Goal: Task Accomplishment & Management: Use online tool/utility

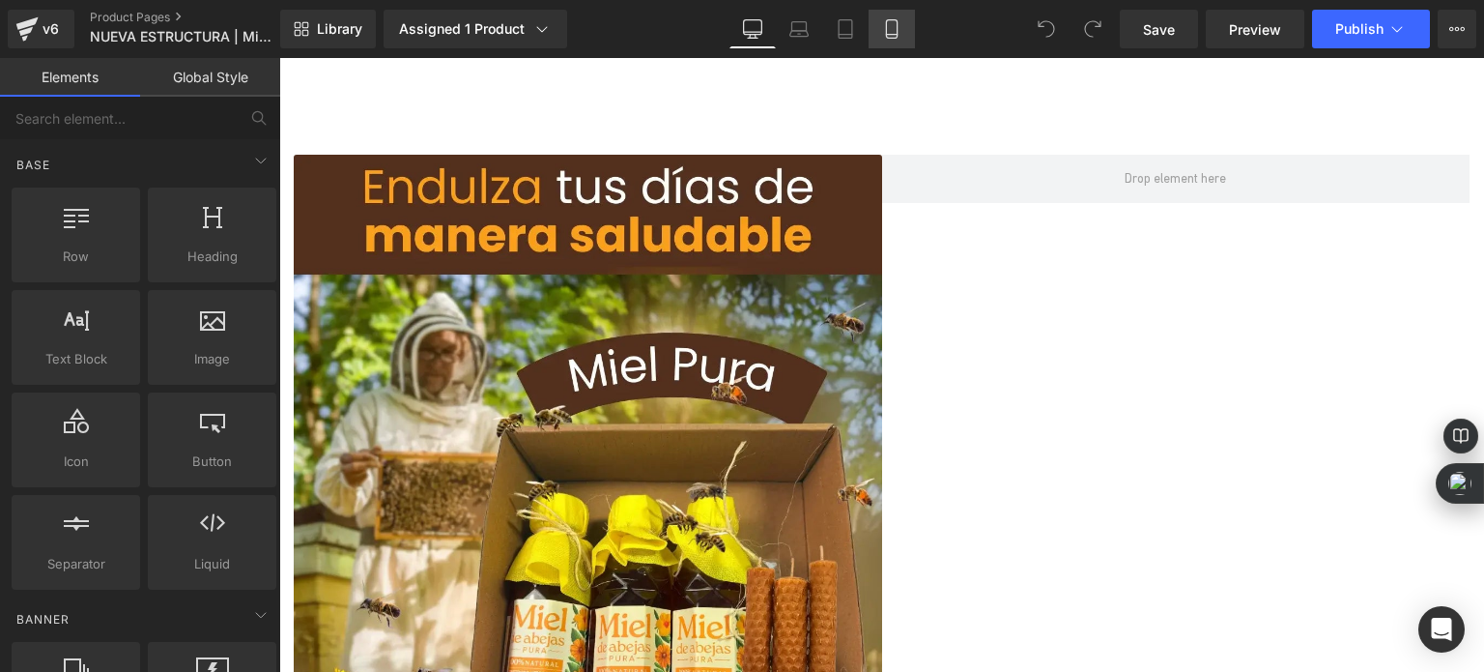
click at [880, 34] on link "Mobile" at bounding box center [892, 29] width 46 height 39
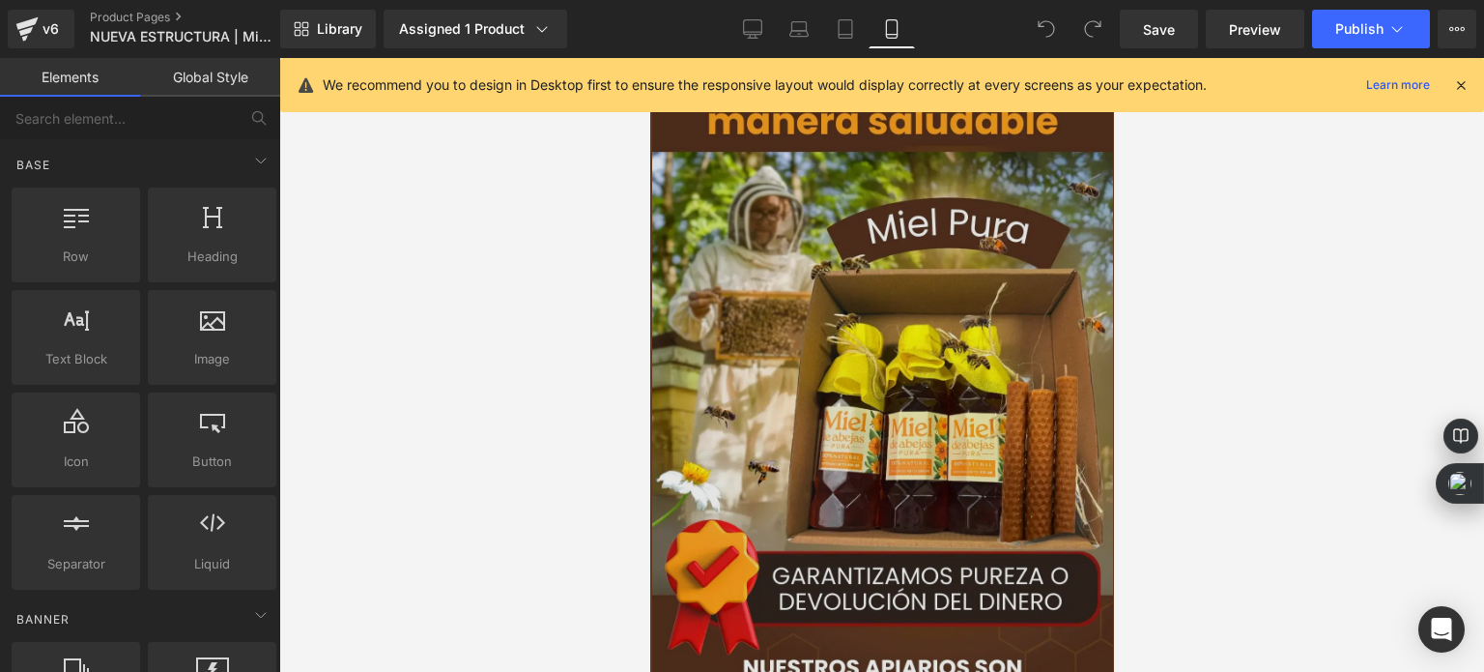
click at [832, 163] on img at bounding box center [881, 467] width 461 height 819
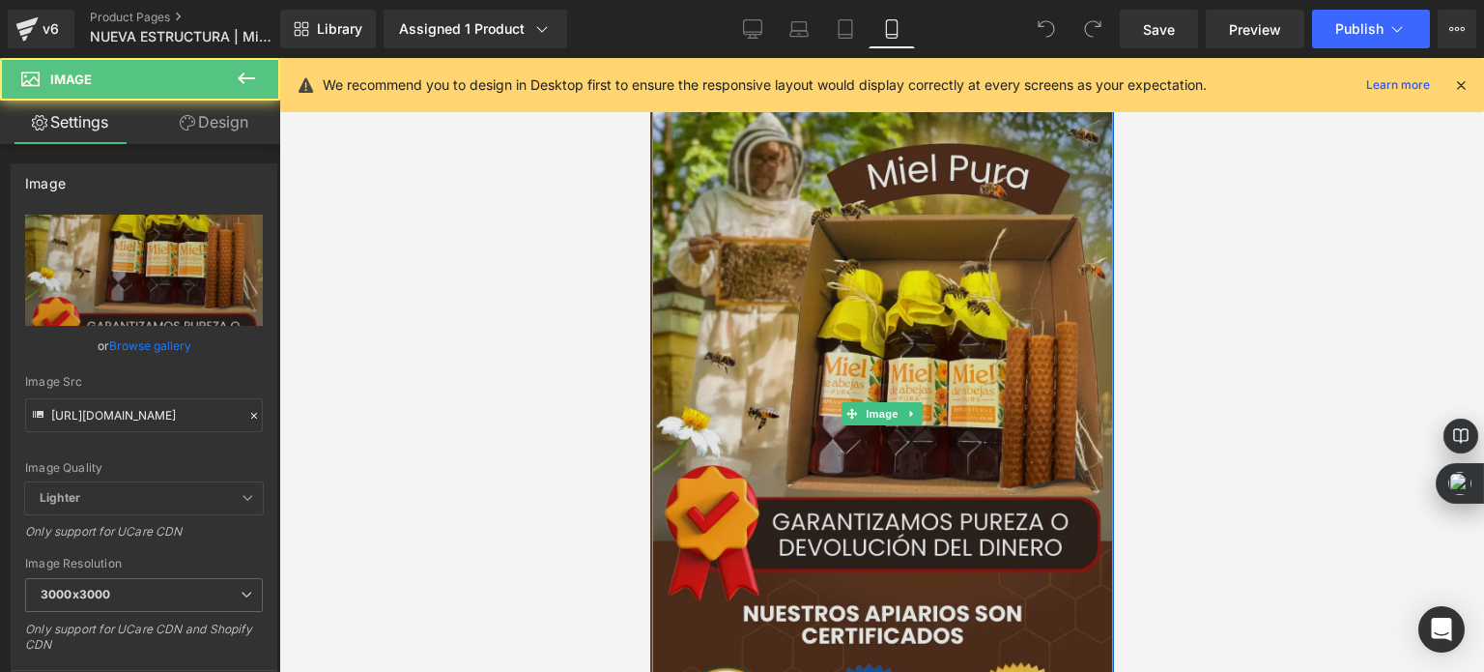
scroll to position [97, 0]
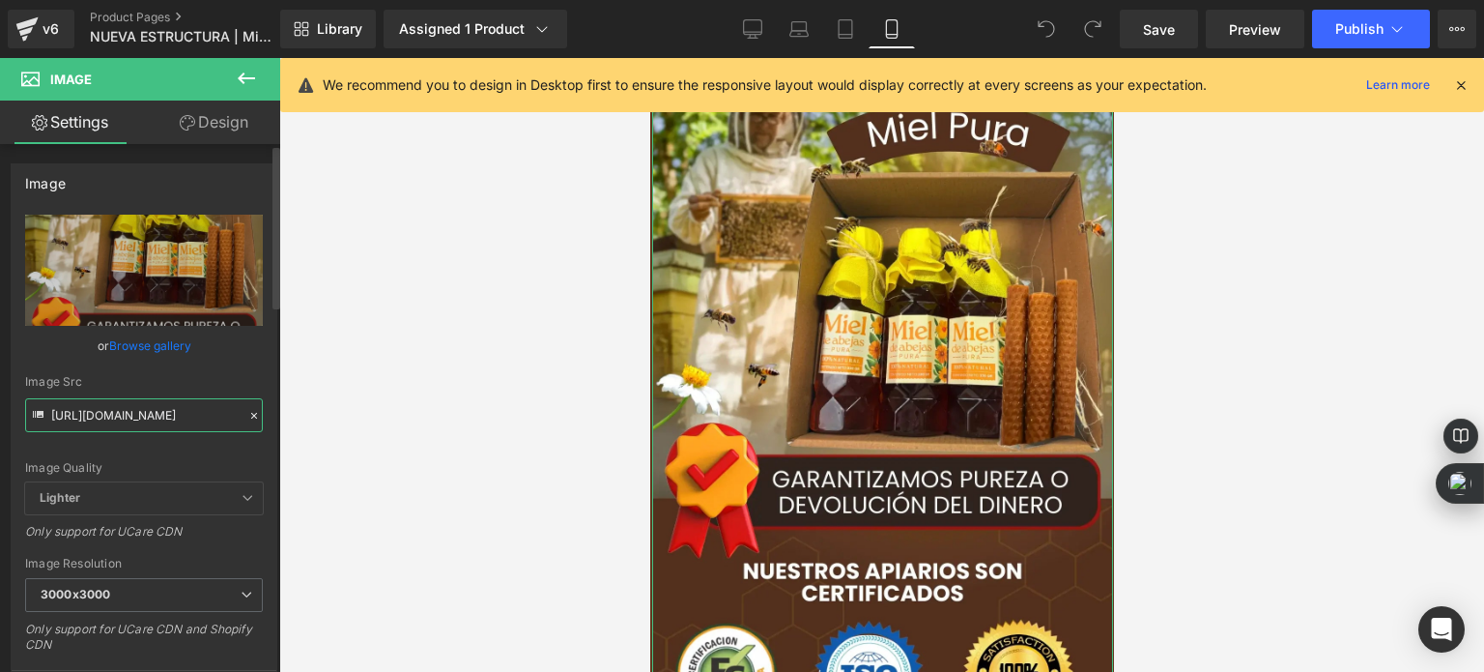
click at [89, 414] on input "[URL][DOMAIN_NAME]" at bounding box center [144, 415] width 238 height 34
click at [99, 415] on input "[URL][DOMAIN_NAME]" at bounding box center [144, 415] width 238 height 34
paste input "37_1.webp?v=1756357966"
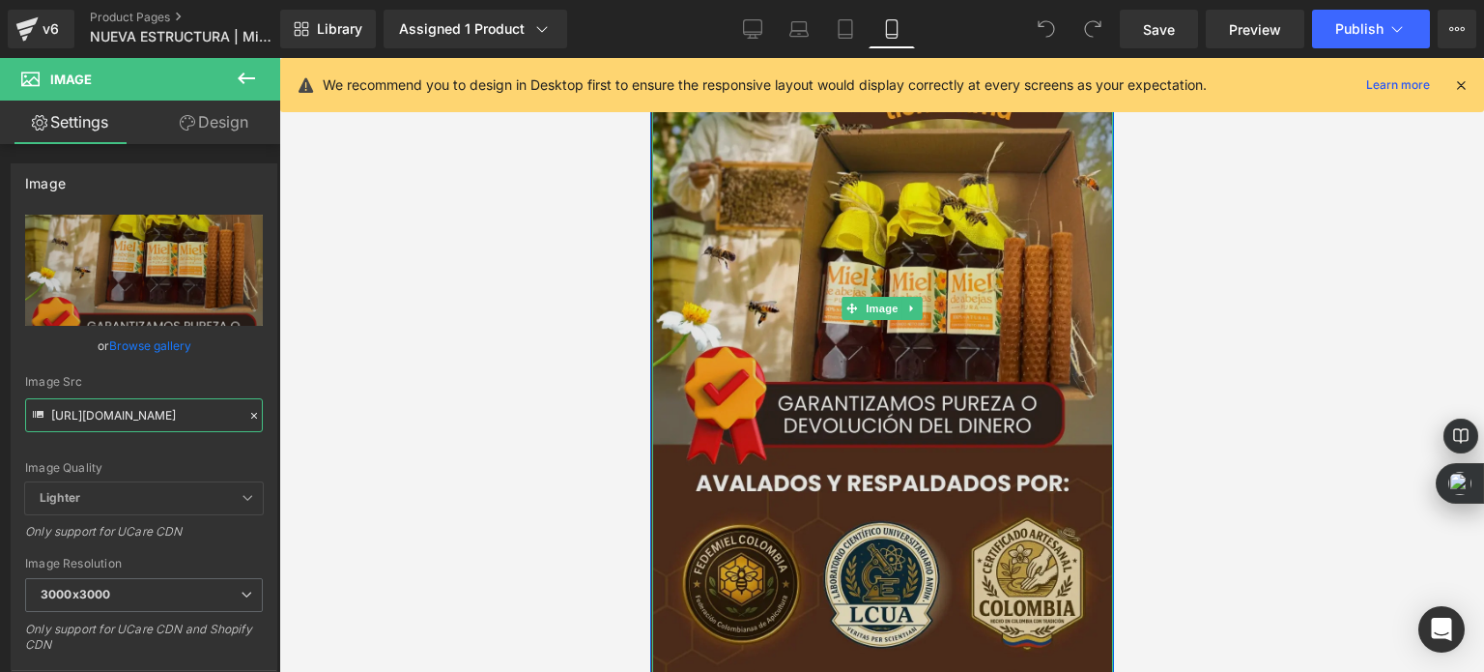
scroll to position [193, 0]
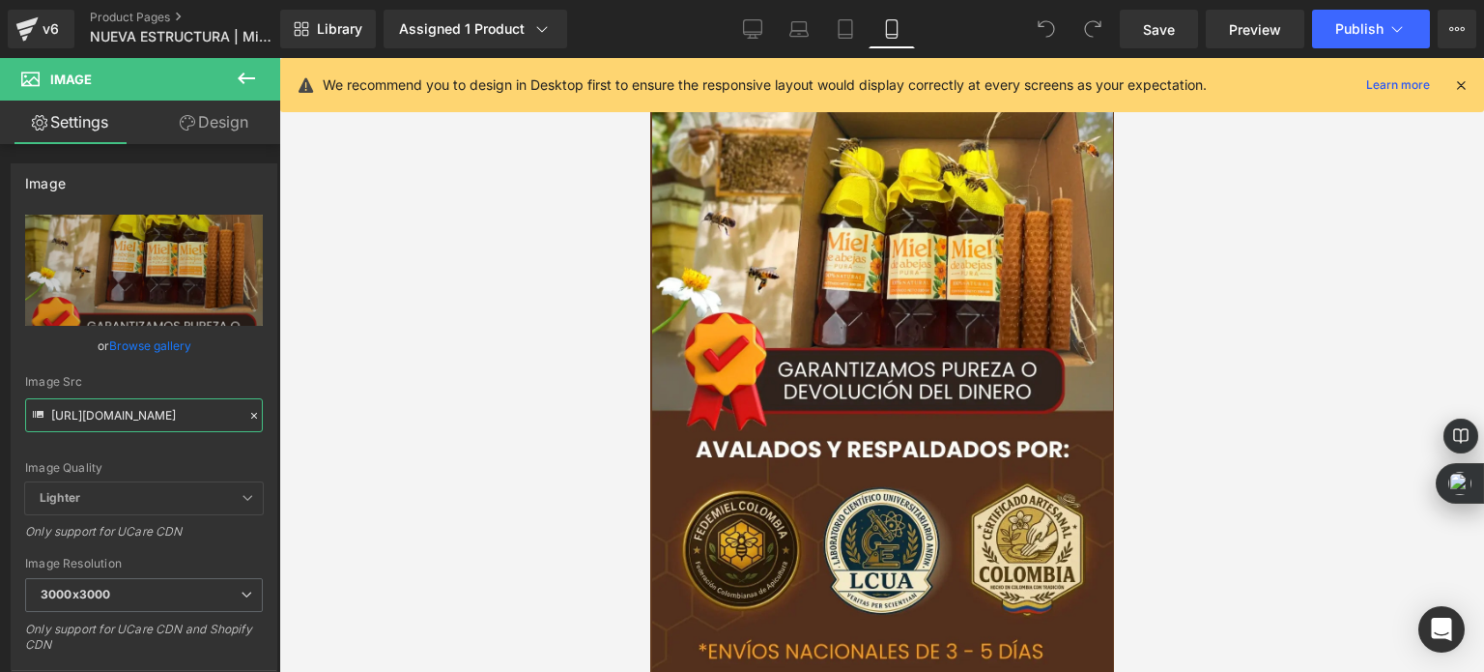
type input "[URL][DOMAIN_NAME]"
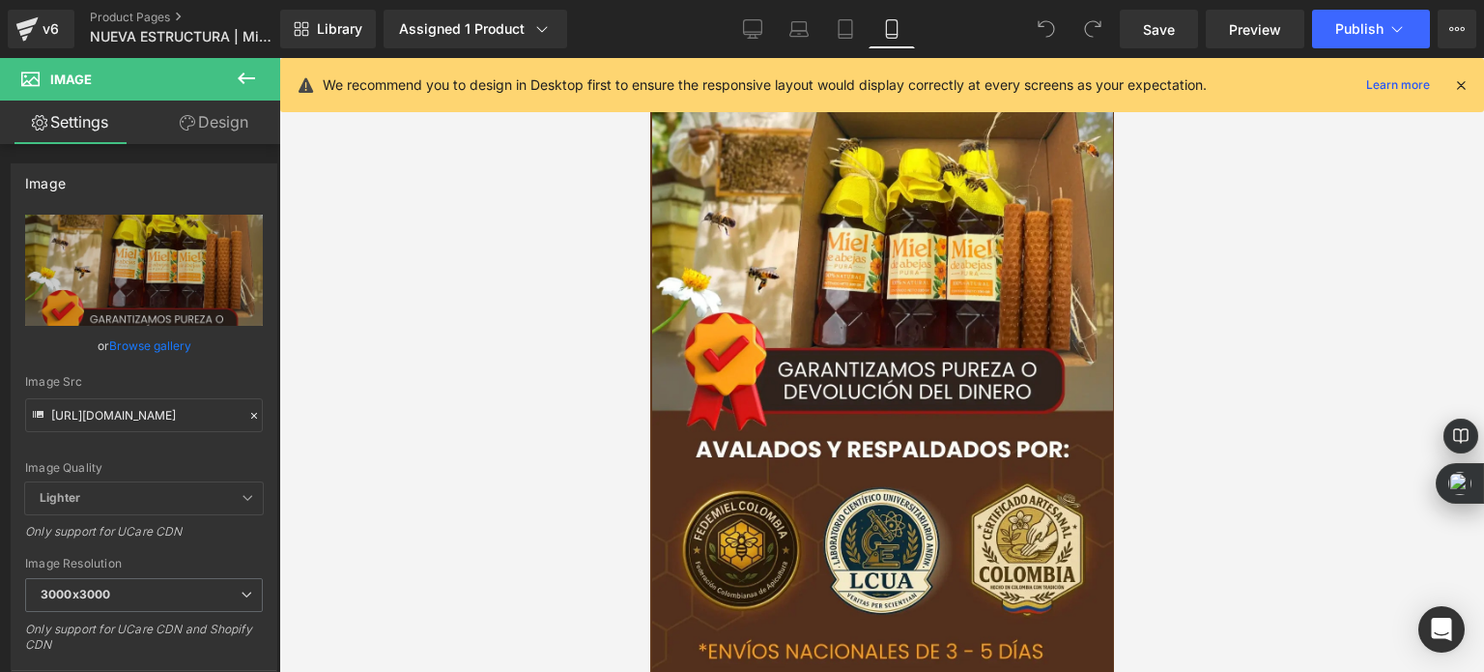
click at [477, 407] on div at bounding box center [881, 365] width 1205 height 614
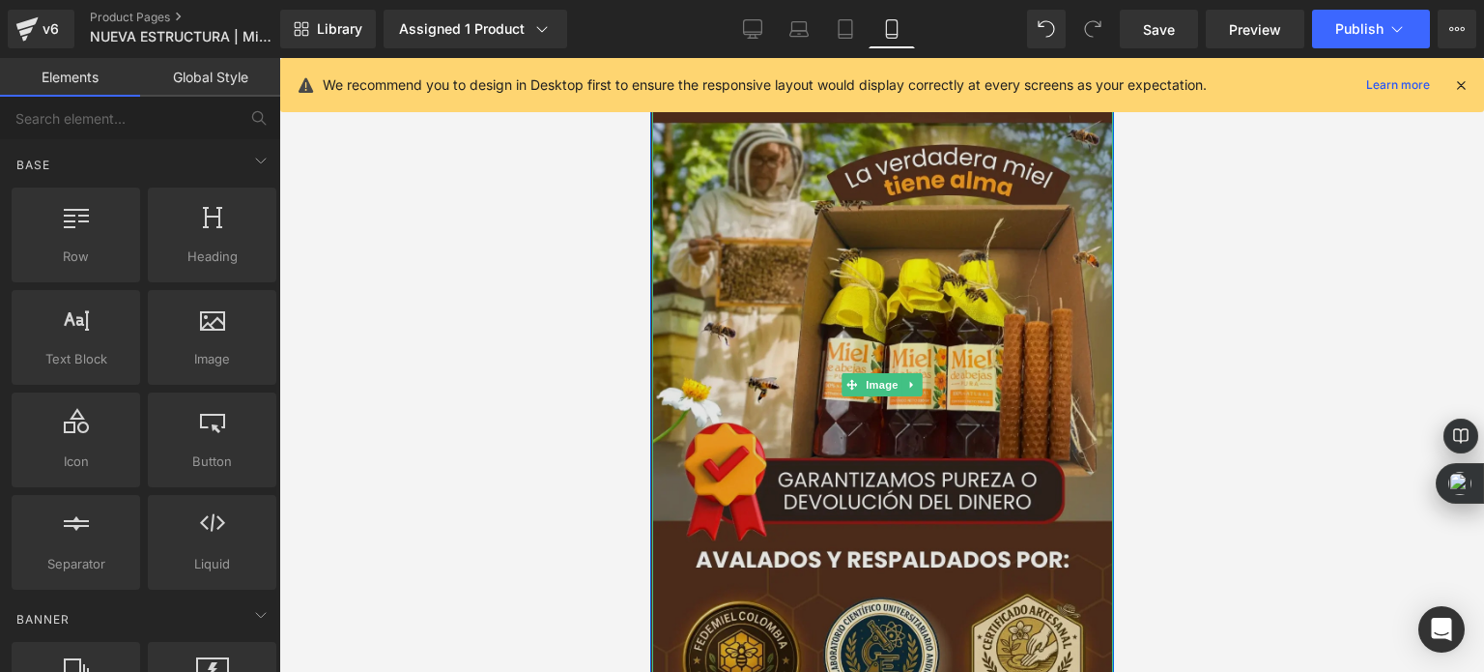
scroll to position [0, 0]
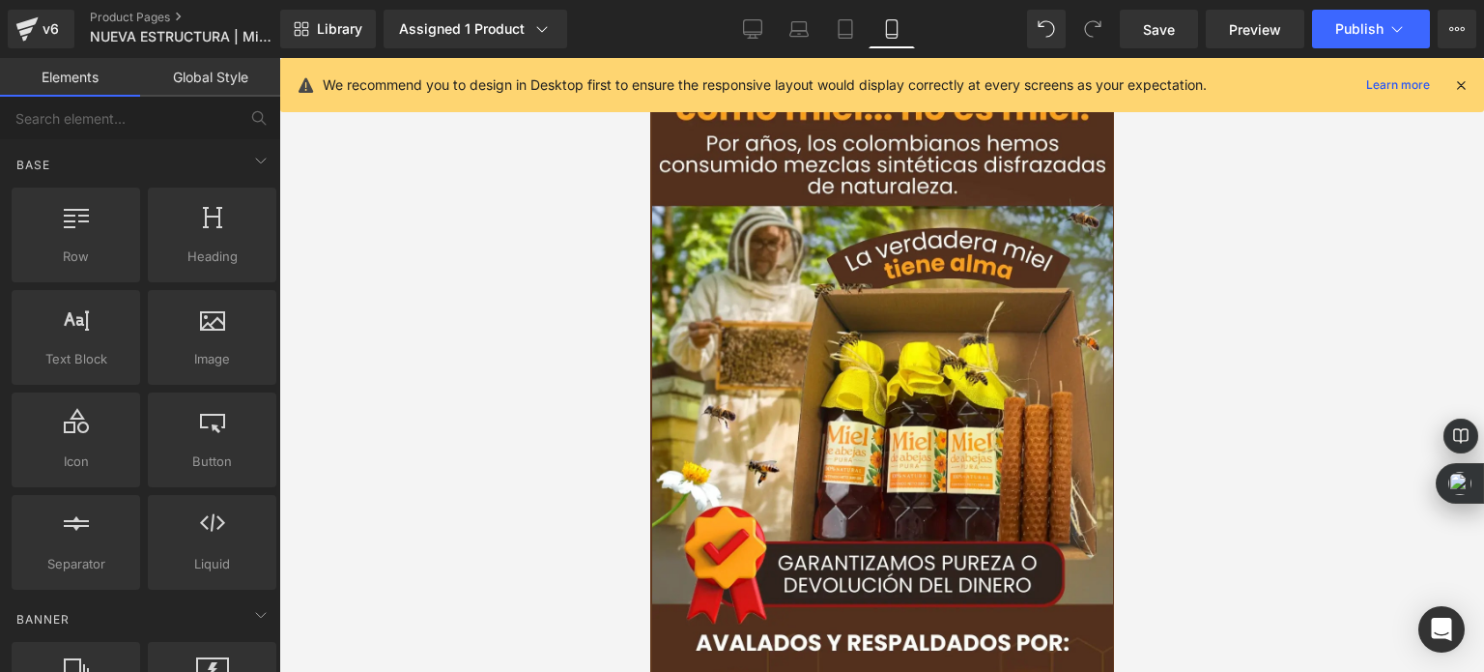
click at [1458, 82] on icon at bounding box center [1460, 84] width 17 height 17
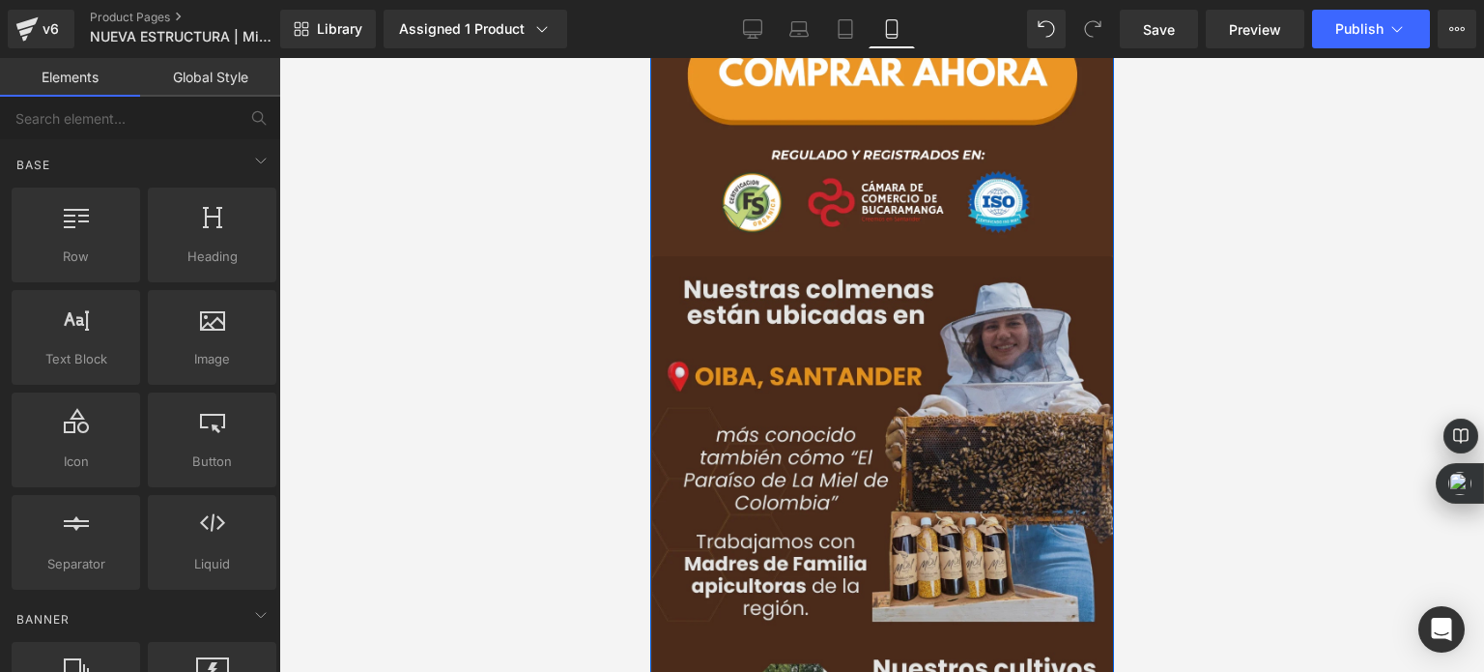
scroll to position [1160, 0]
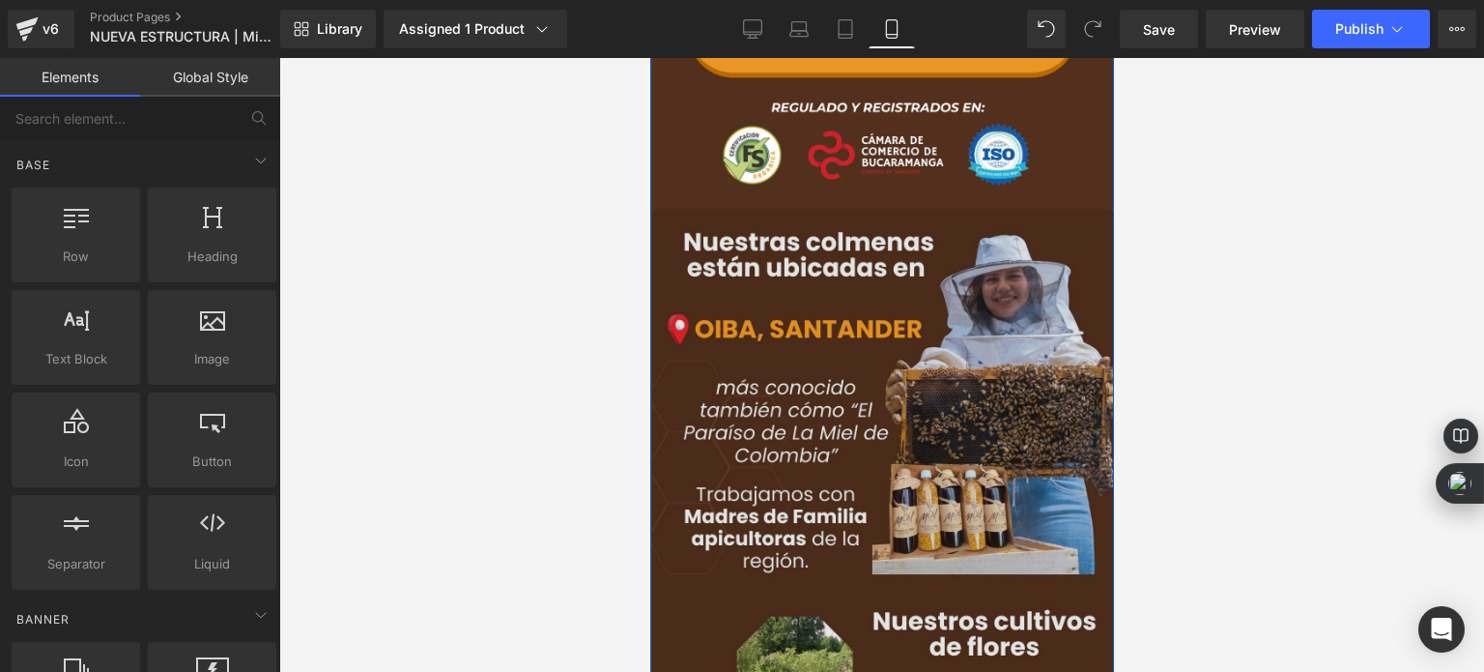
click at [840, 305] on img at bounding box center [881, 620] width 461 height 822
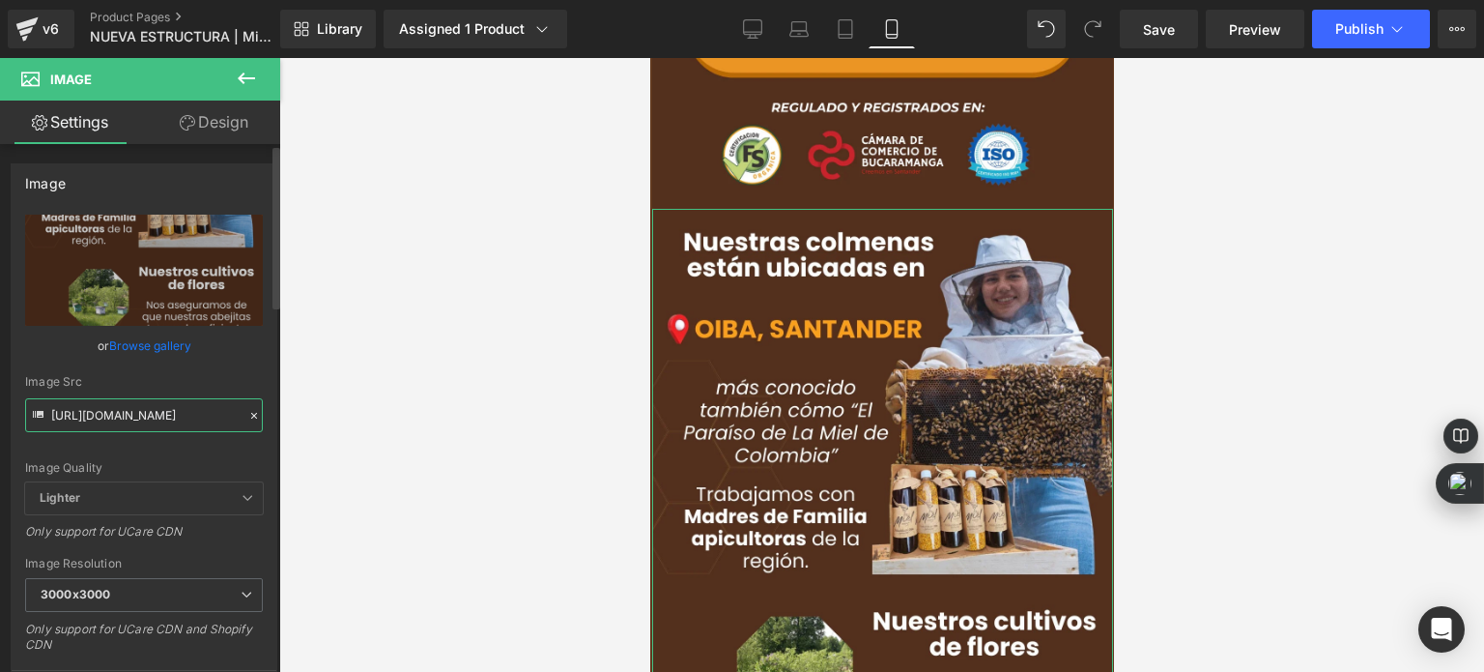
click at [199, 424] on input "[URL][DOMAIN_NAME]" at bounding box center [144, 415] width 238 height 34
paste input "34_1.webp?v=1756356641"
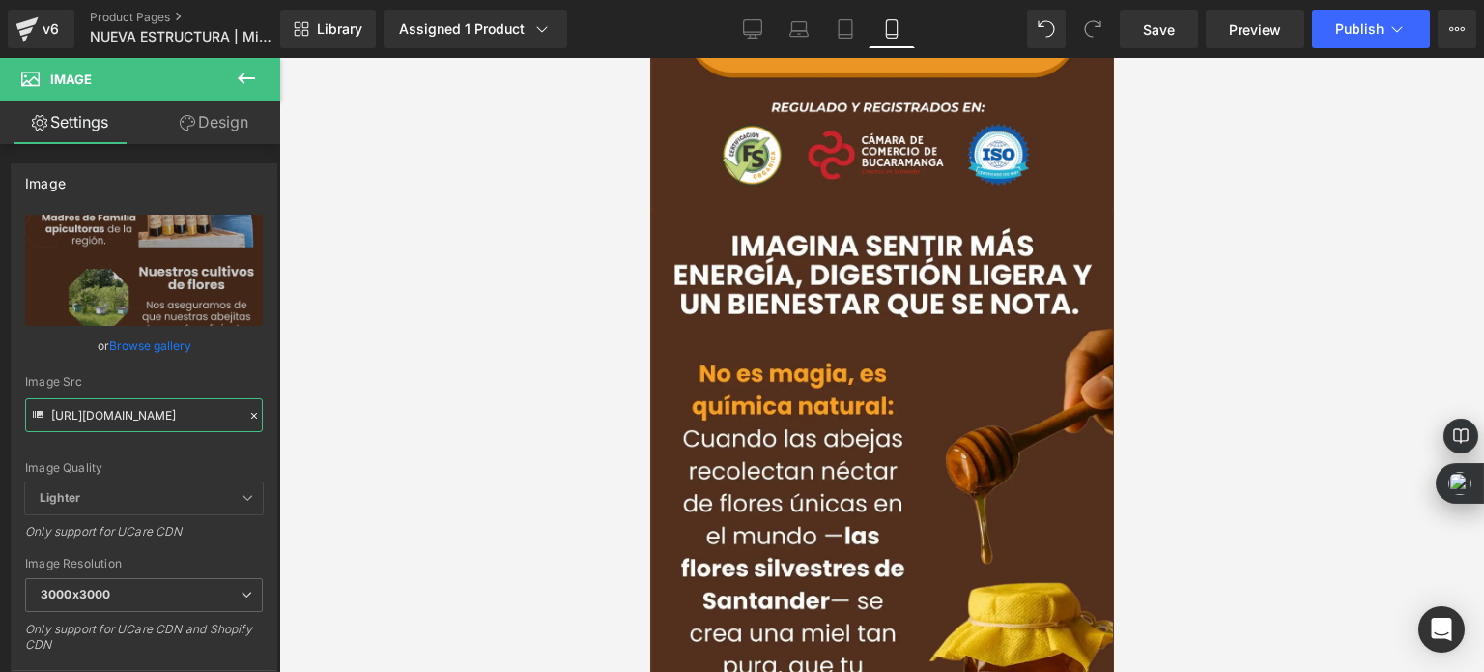
type input "[URL][DOMAIN_NAME]"
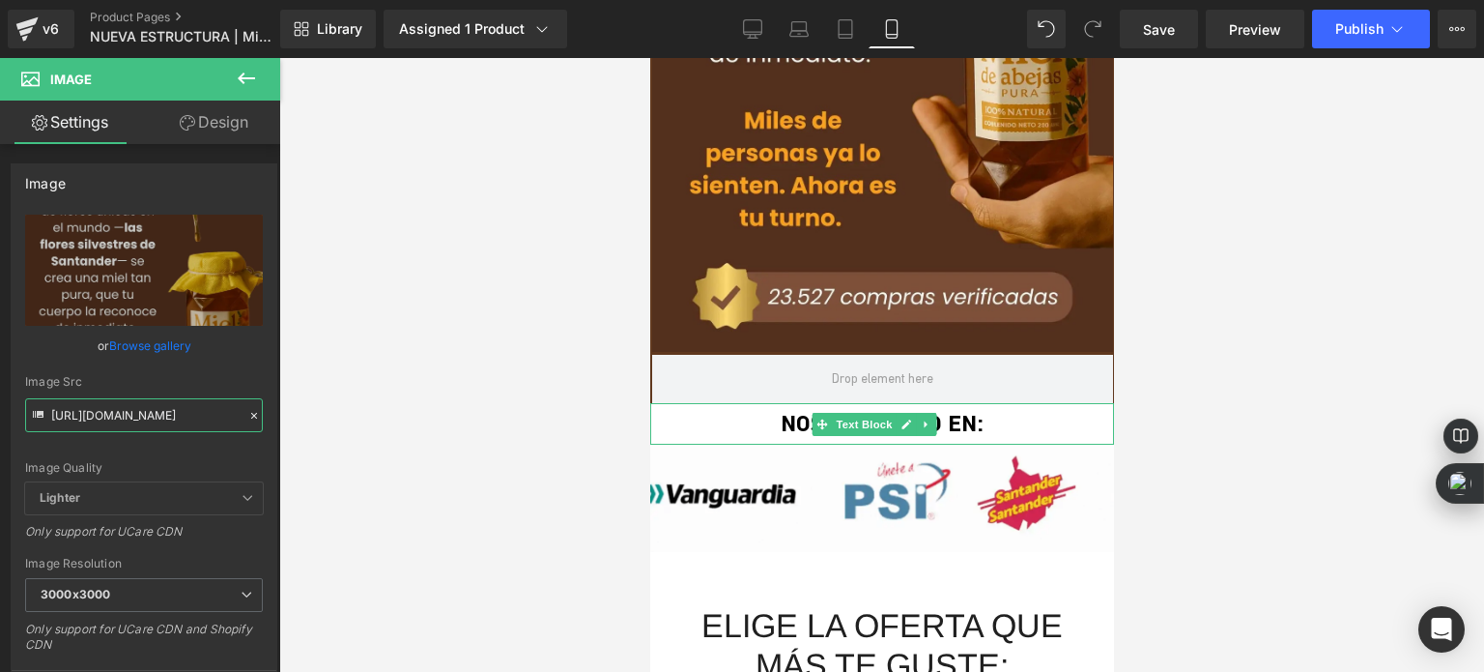
scroll to position [1933, 0]
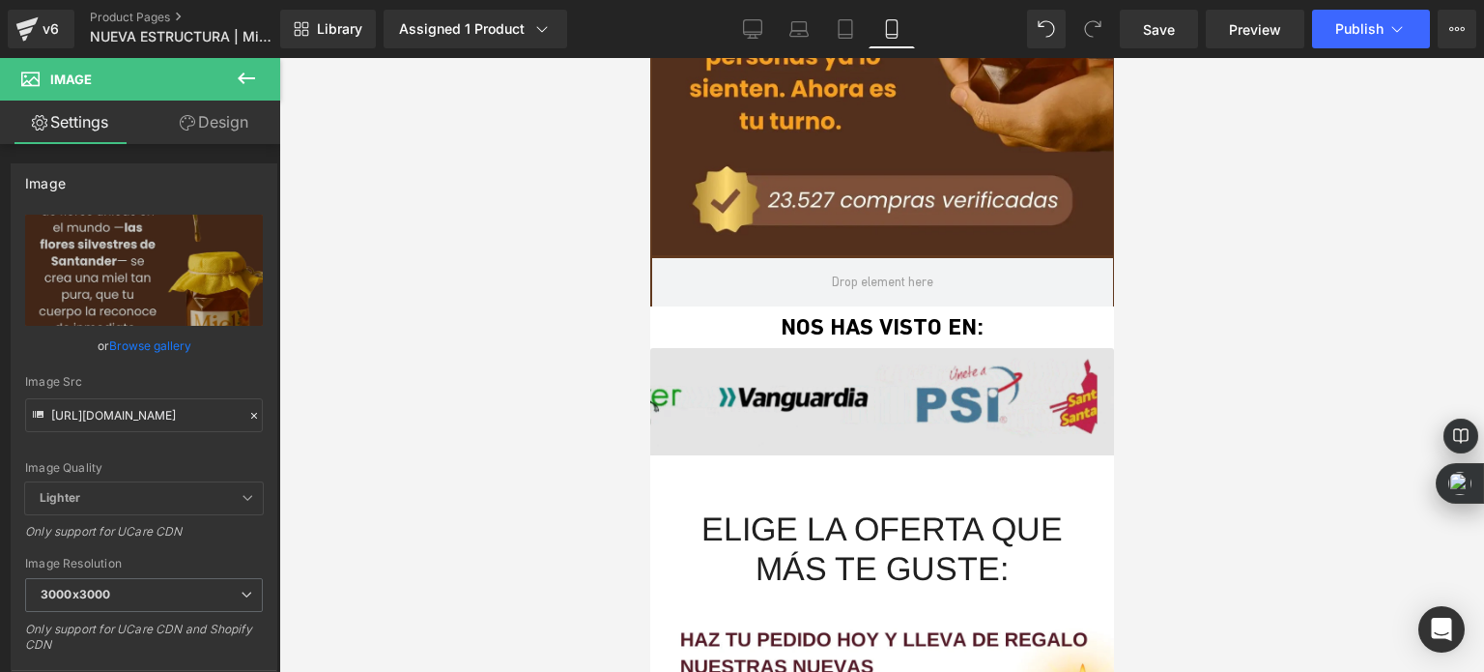
click at [856, 393] on div "Image" at bounding box center [881, 403] width 464 height 110
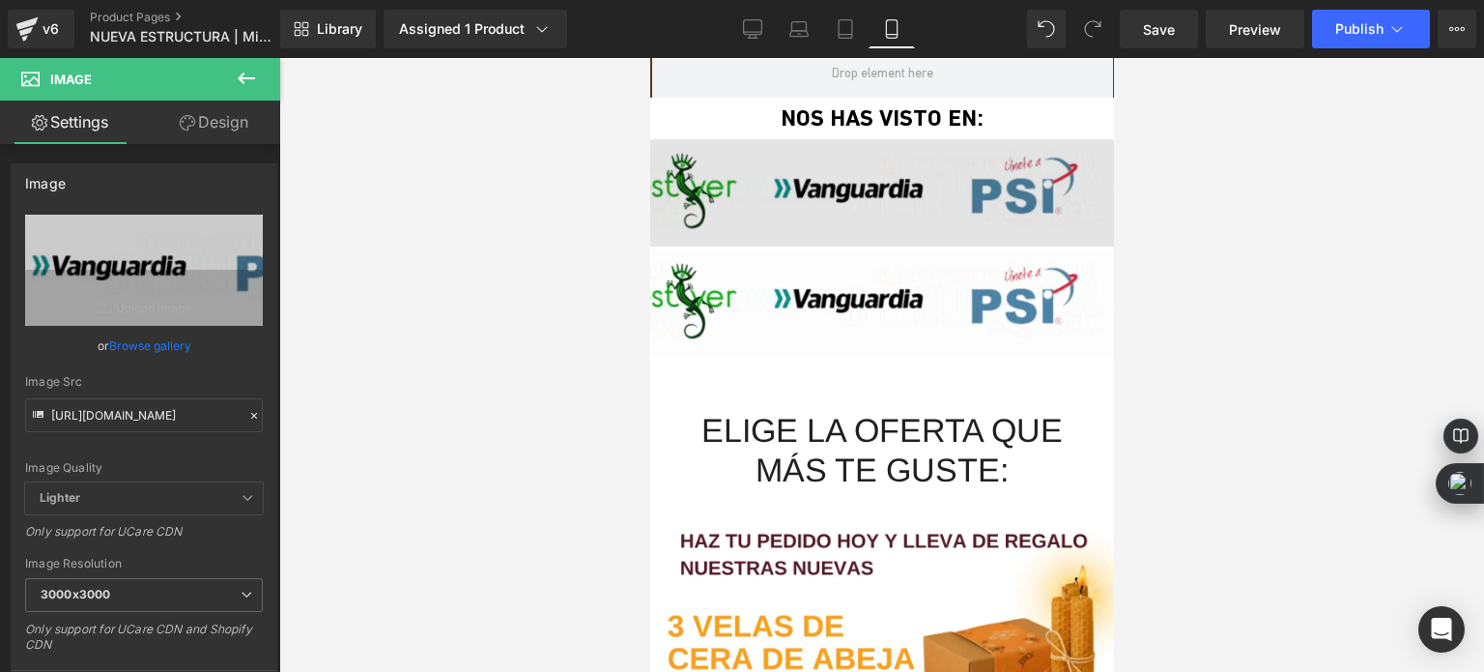
scroll to position [2058, 0]
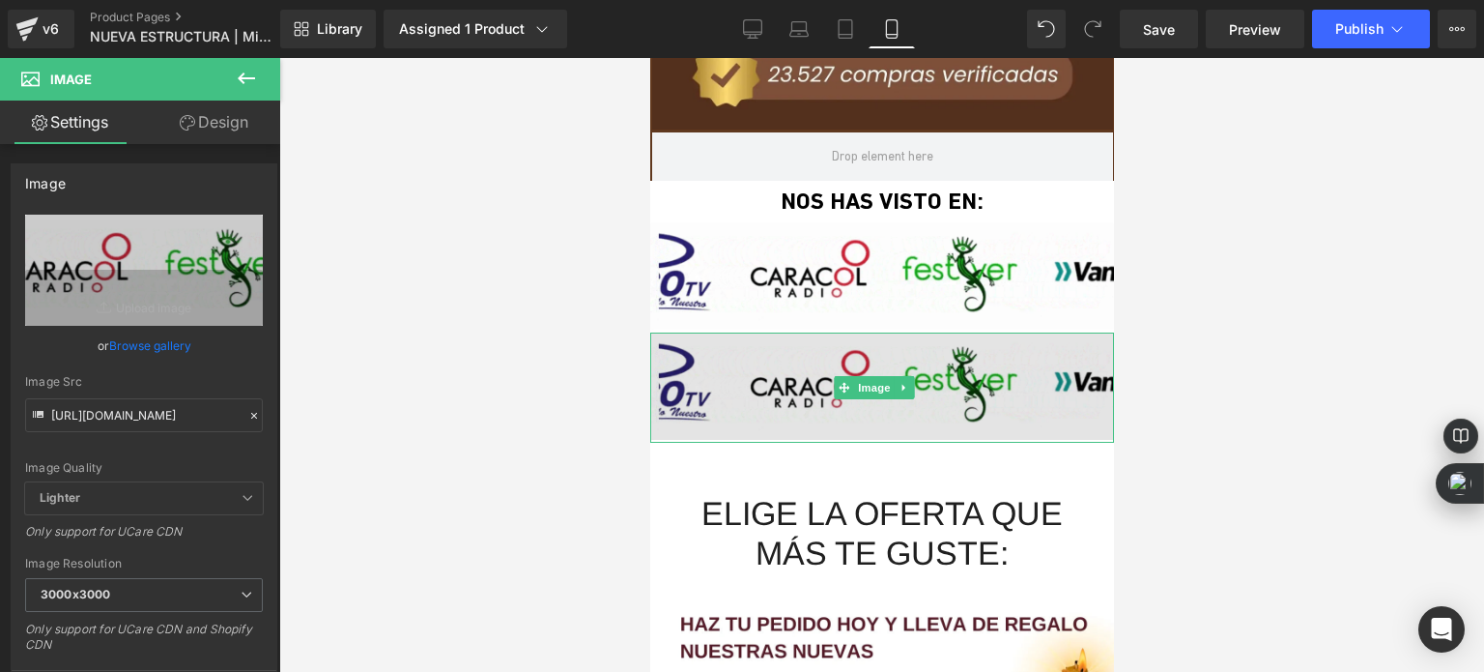
drag, startPoint x: 799, startPoint y: 352, endPoint x: 743, endPoint y: 352, distance: 56.0
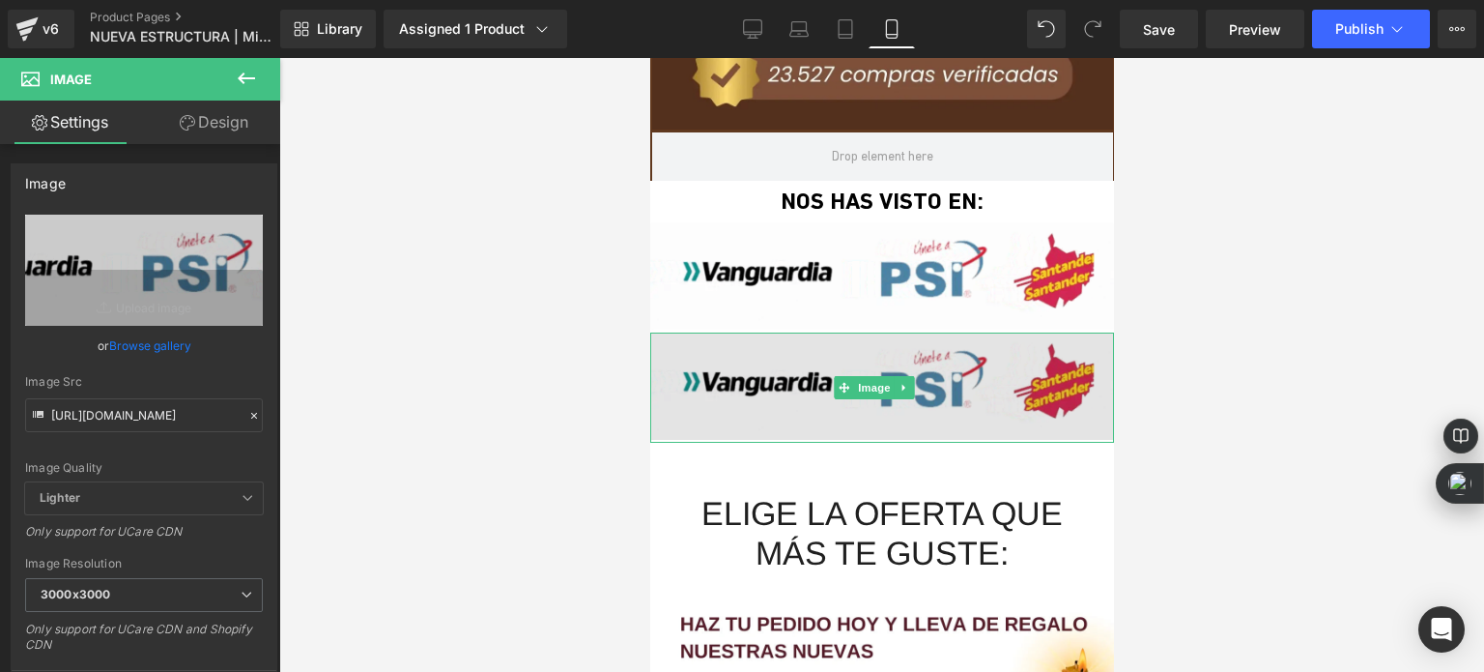
click at [801, 352] on img at bounding box center [881, 387] width 464 height 110
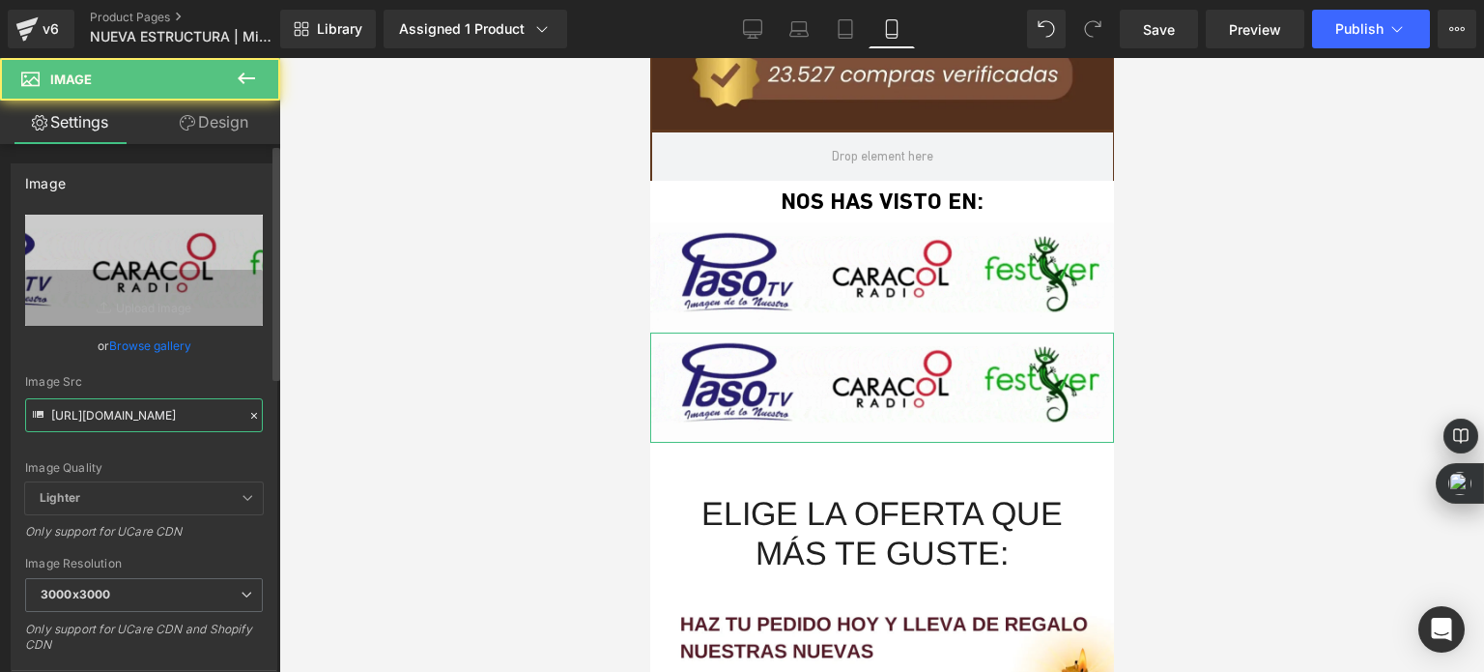
click at [158, 416] on input "[URL][DOMAIN_NAME]" at bounding box center [144, 415] width 238 height 34
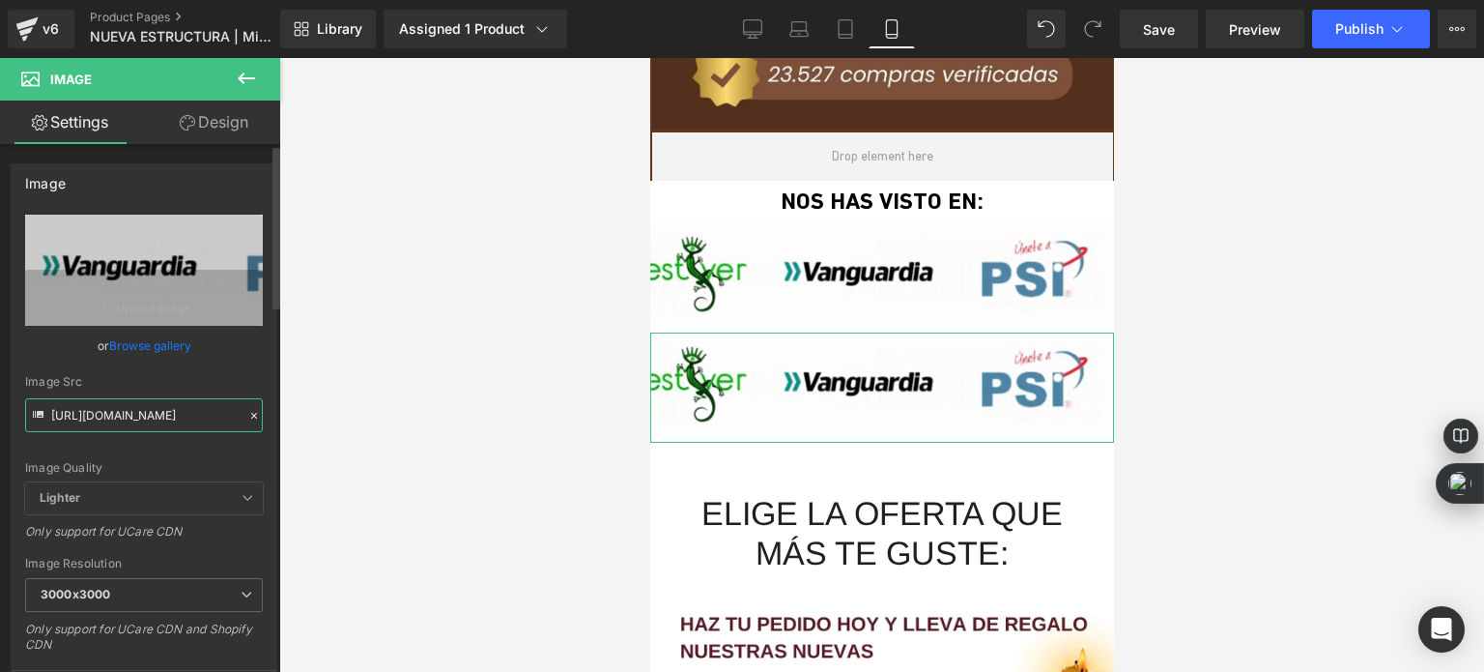
click at [158, 416] on input "[URL][DOMAIN_NAME]" at bounding box center [144, 415] width 238 height 34
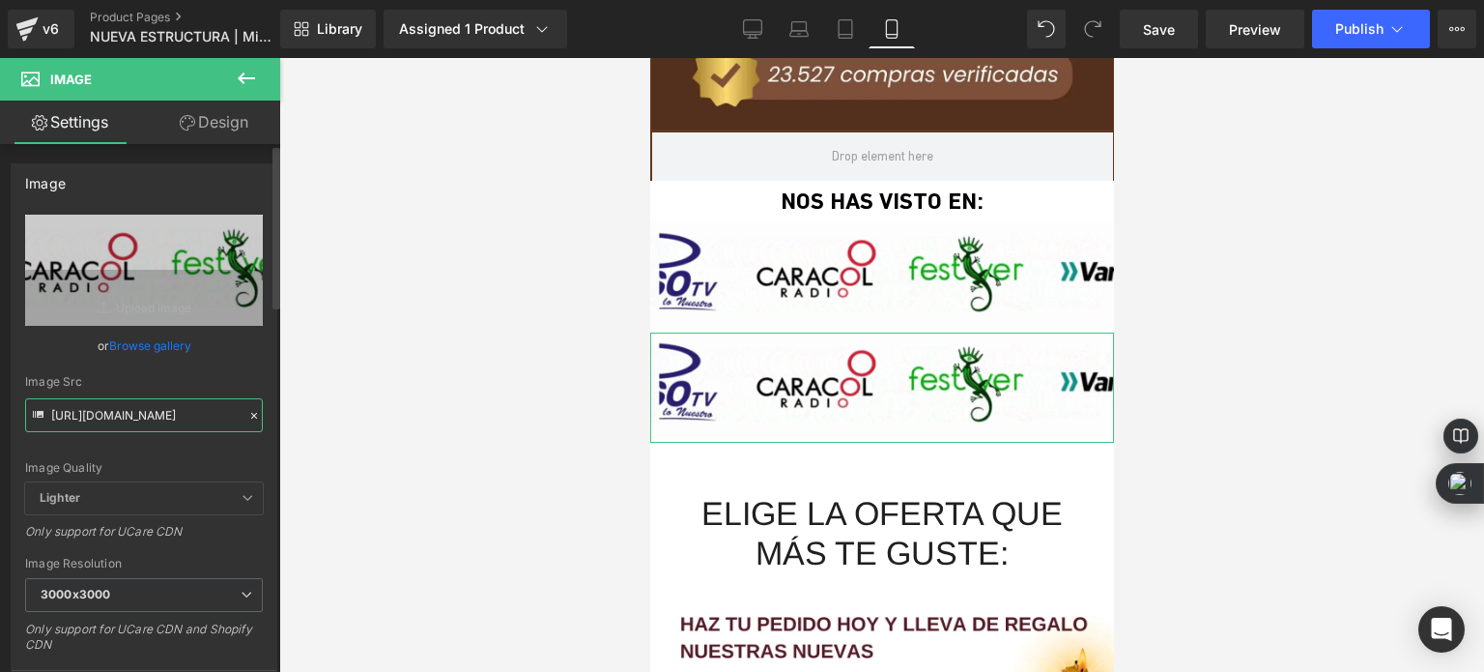
click at [158, 416] on input "[URL][DOMAIN_NAME]" at bounding box center [144, 415] width 238 height 34
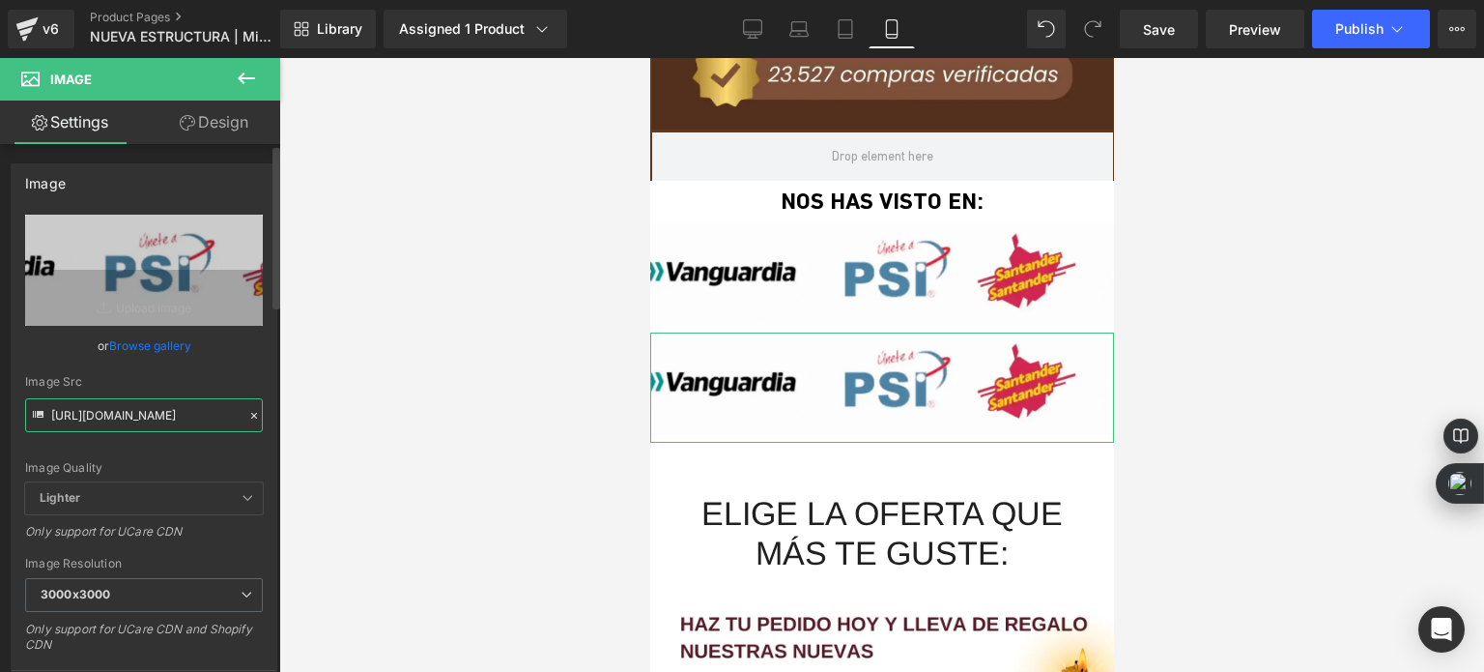
paste input "Endulza_tus_dias_de_manera_saludable_35_1.webp?v=1756356641"
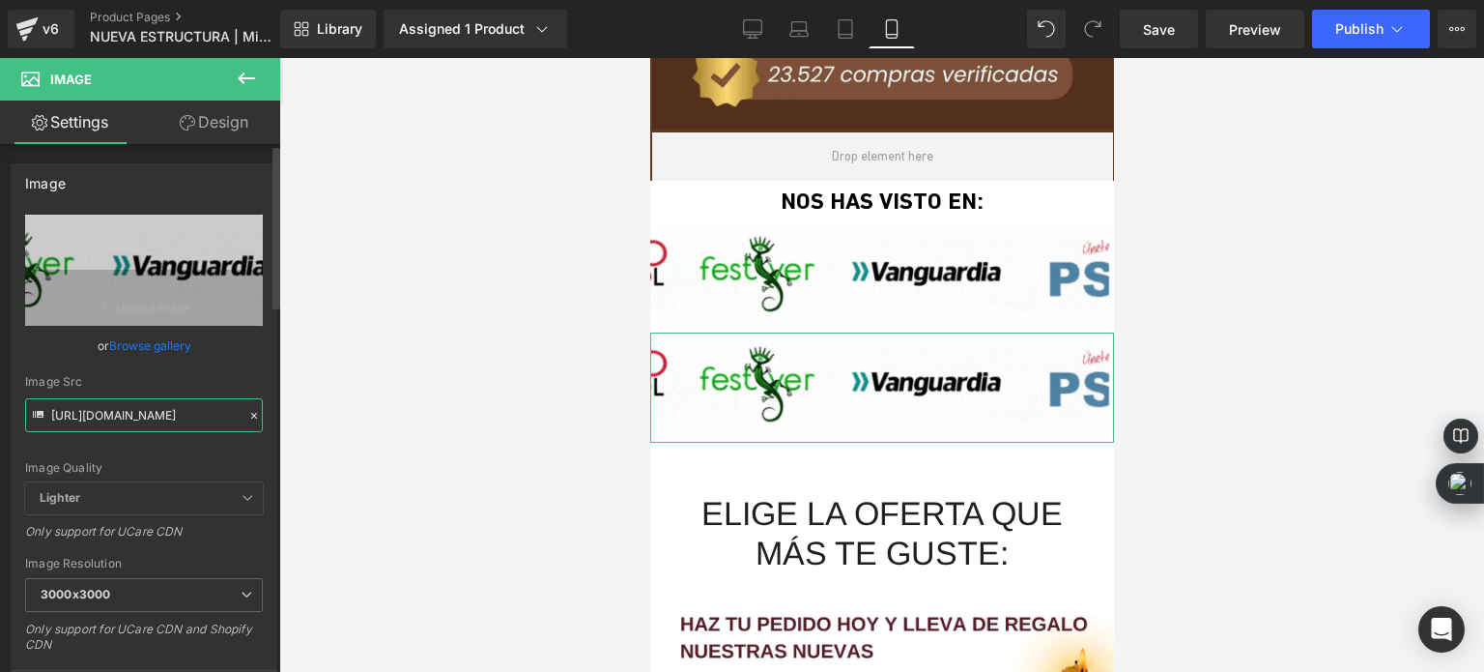
scroll to position [0, 487]
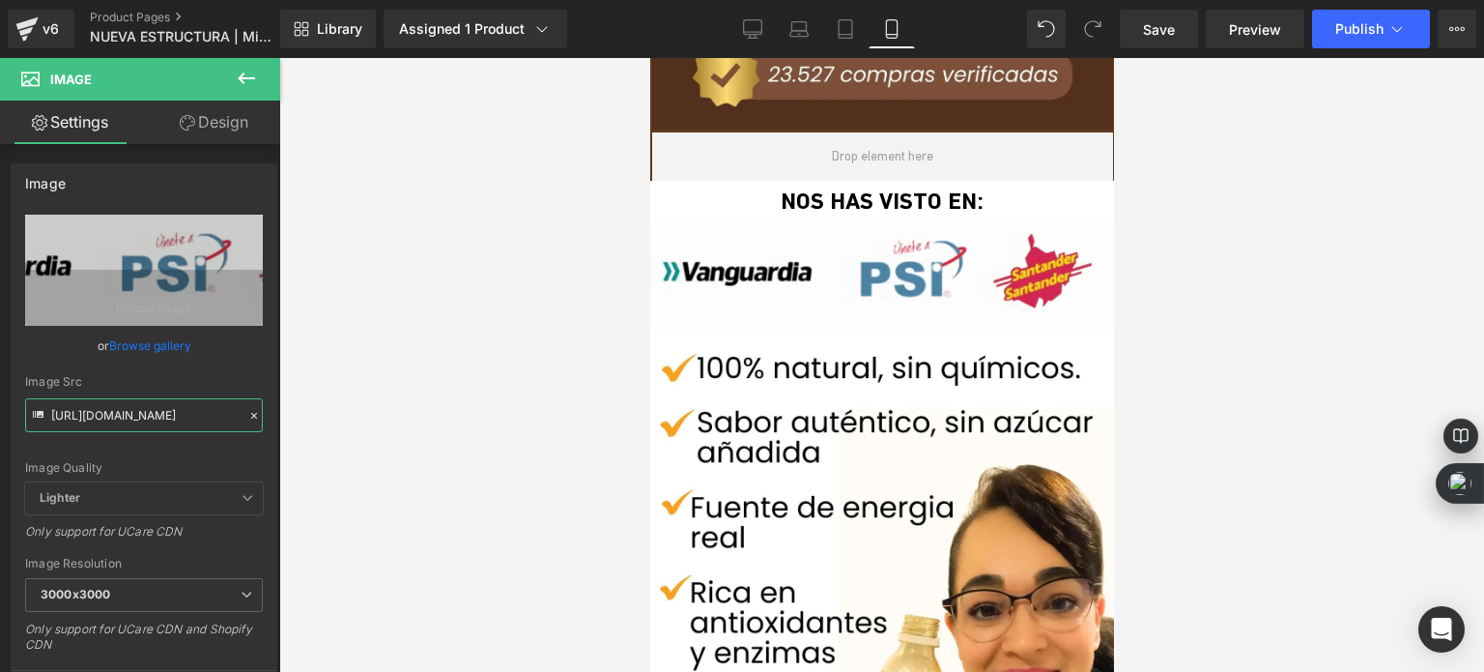
type input "[URL][DOMAIN_NAME]"
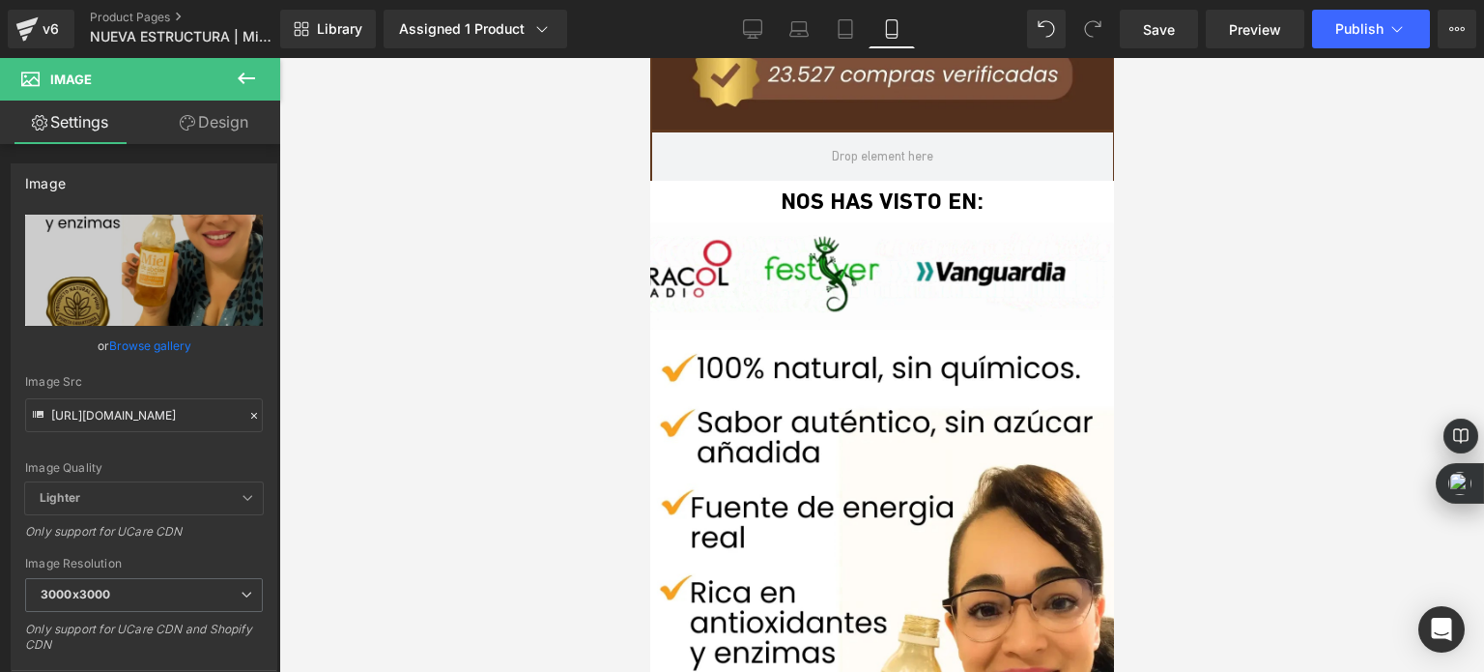
click at [472, 306] on div at bounding box center [881, 365] width 1205 height 614
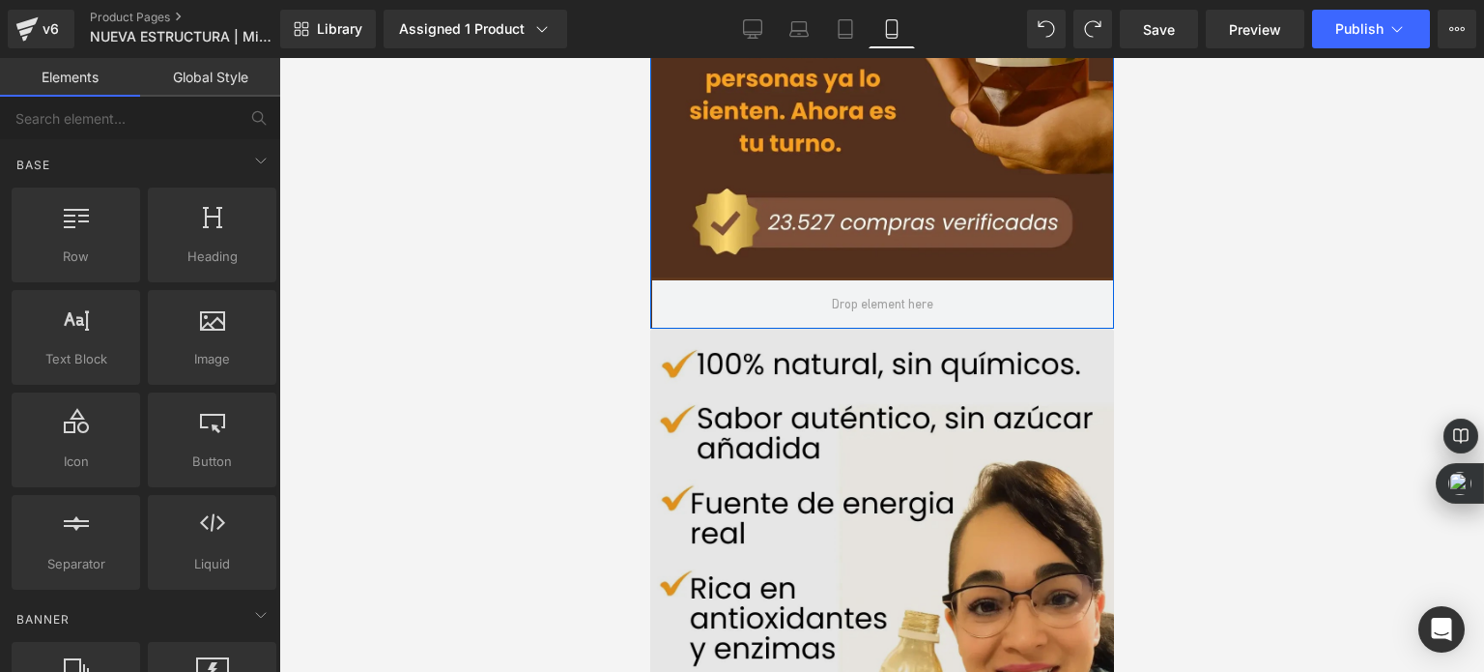
scroll to position [2029, 0]
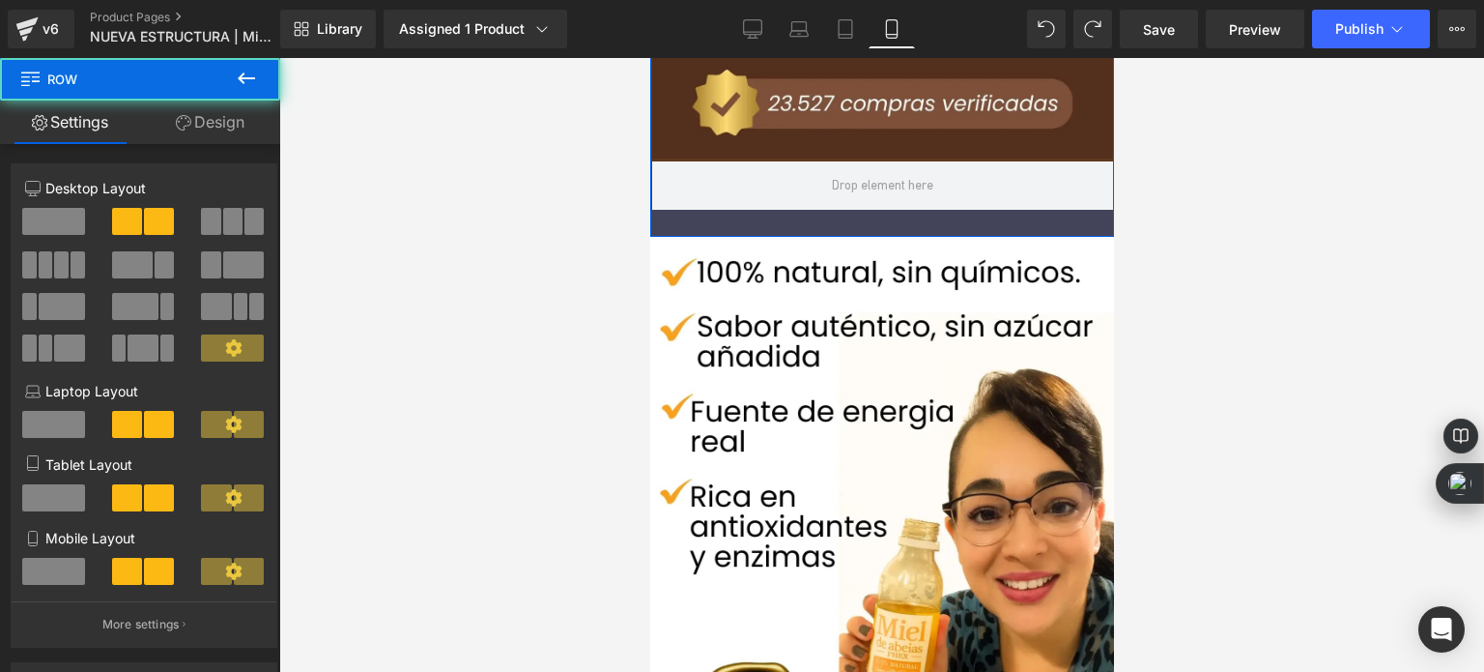
click at [848, 235] on div at bounding box center [881, 223] width 464 height 27
click at [564, 270] on div at bounding box center [881, 365] width 1205 height 614
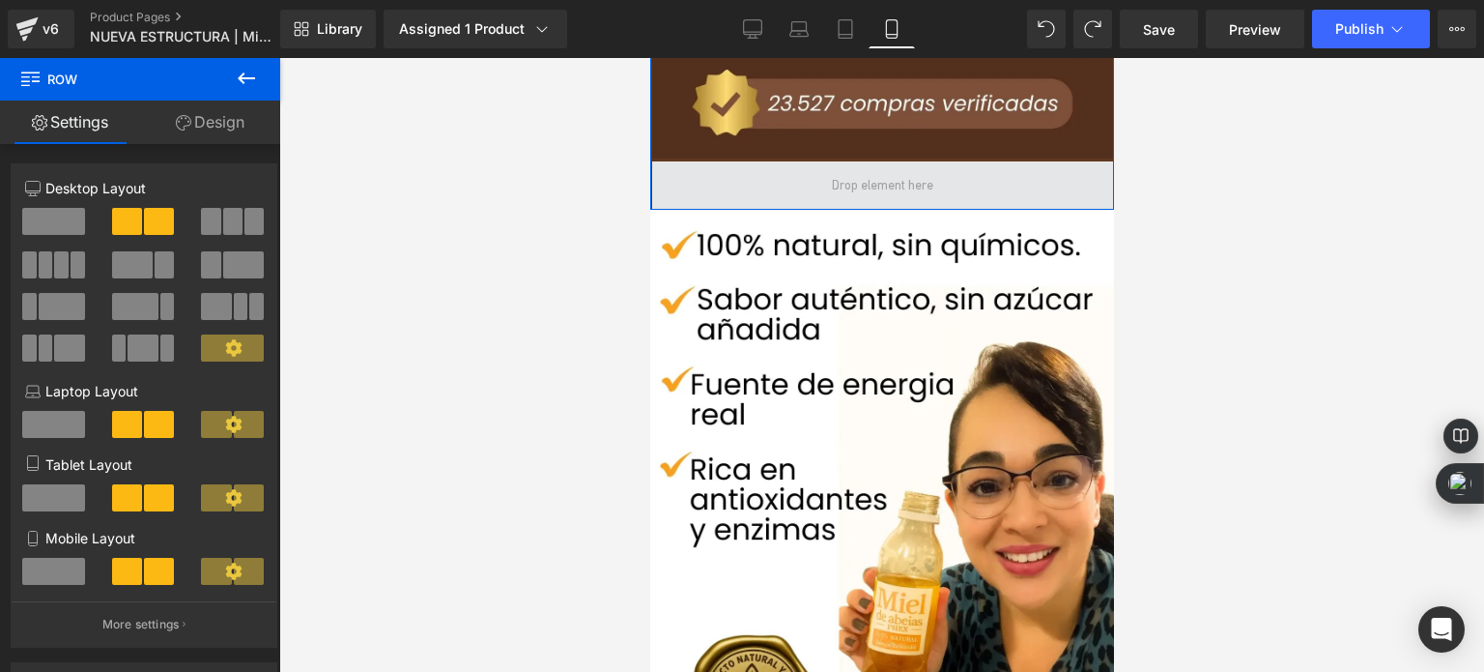
drag, startPoint x: 826, startPoint y: 232, endPoint x: 829, endPoint y: 196, distance: 35.9
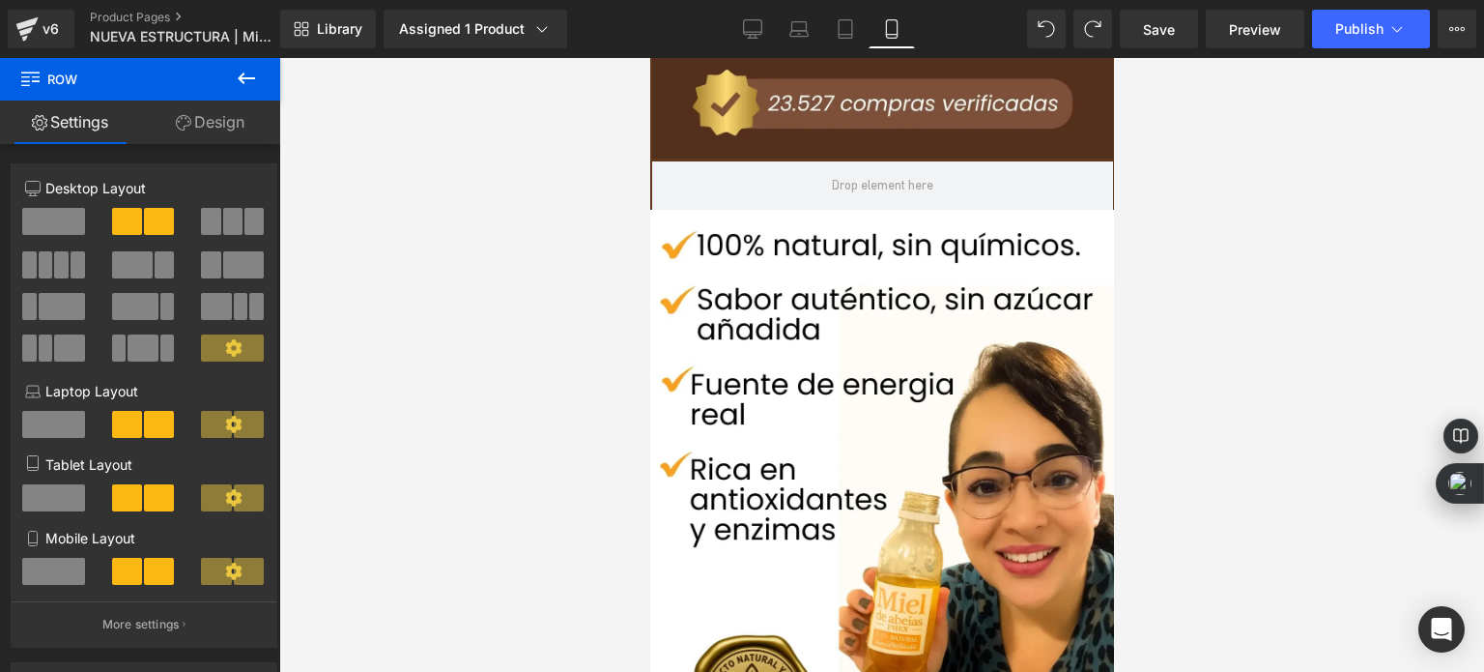
click at [468, 235] on div at bounding box center [881, 365] width 1205 height 614
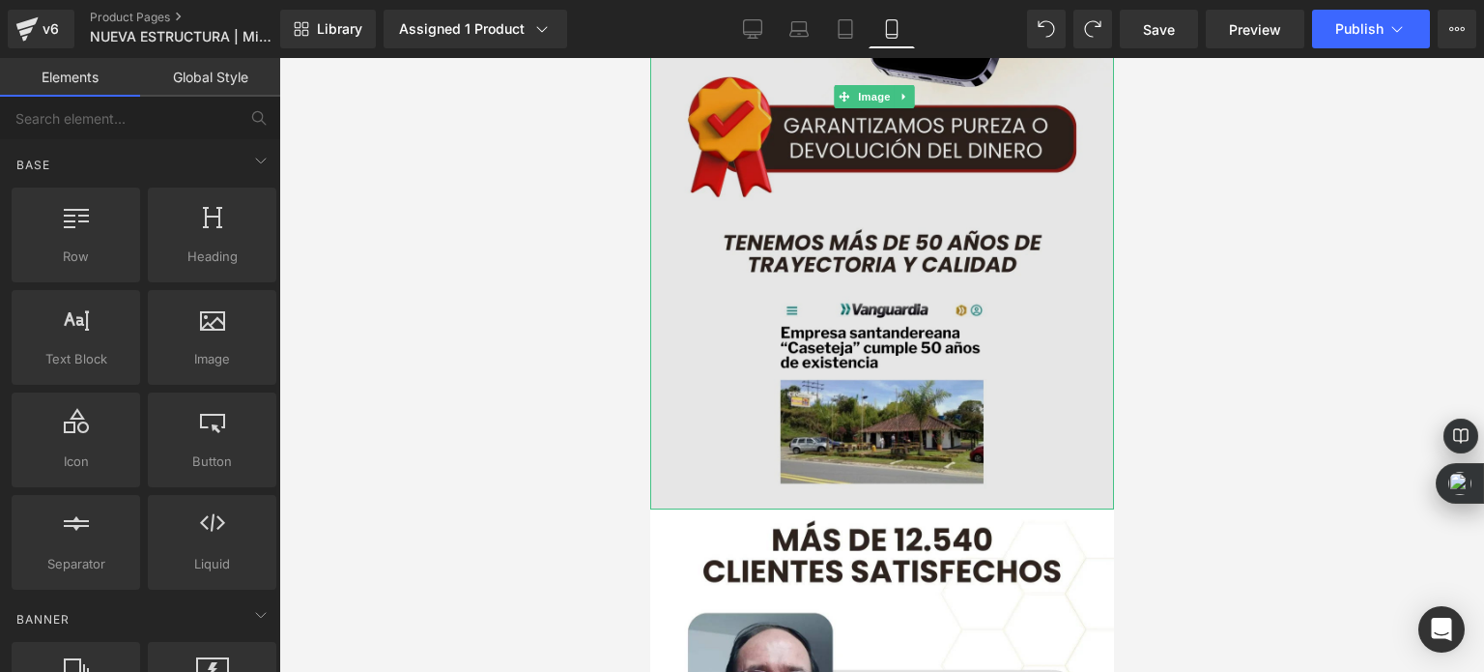
scroll to position [6957, 0]
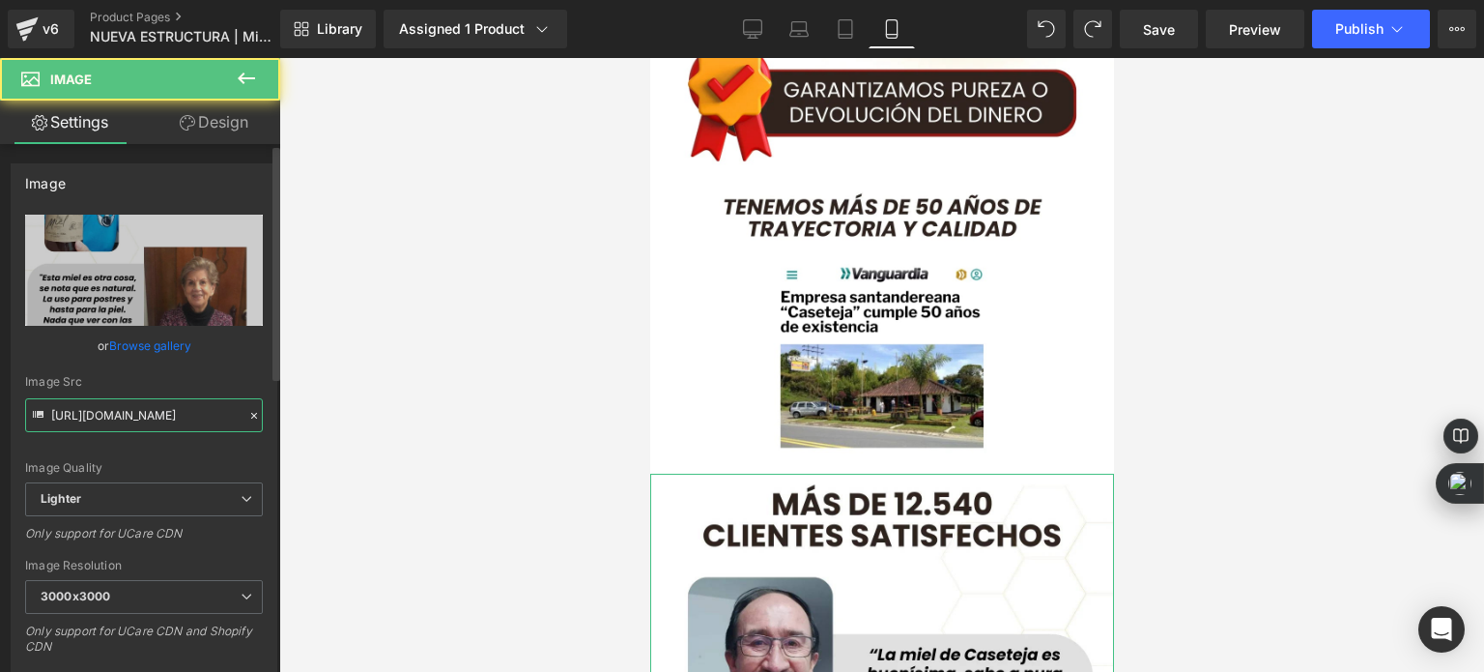
click at [160, 409] on input "[URL][DOMAIN_NAME]" at bounding box center [144, 415] width 238 height 34
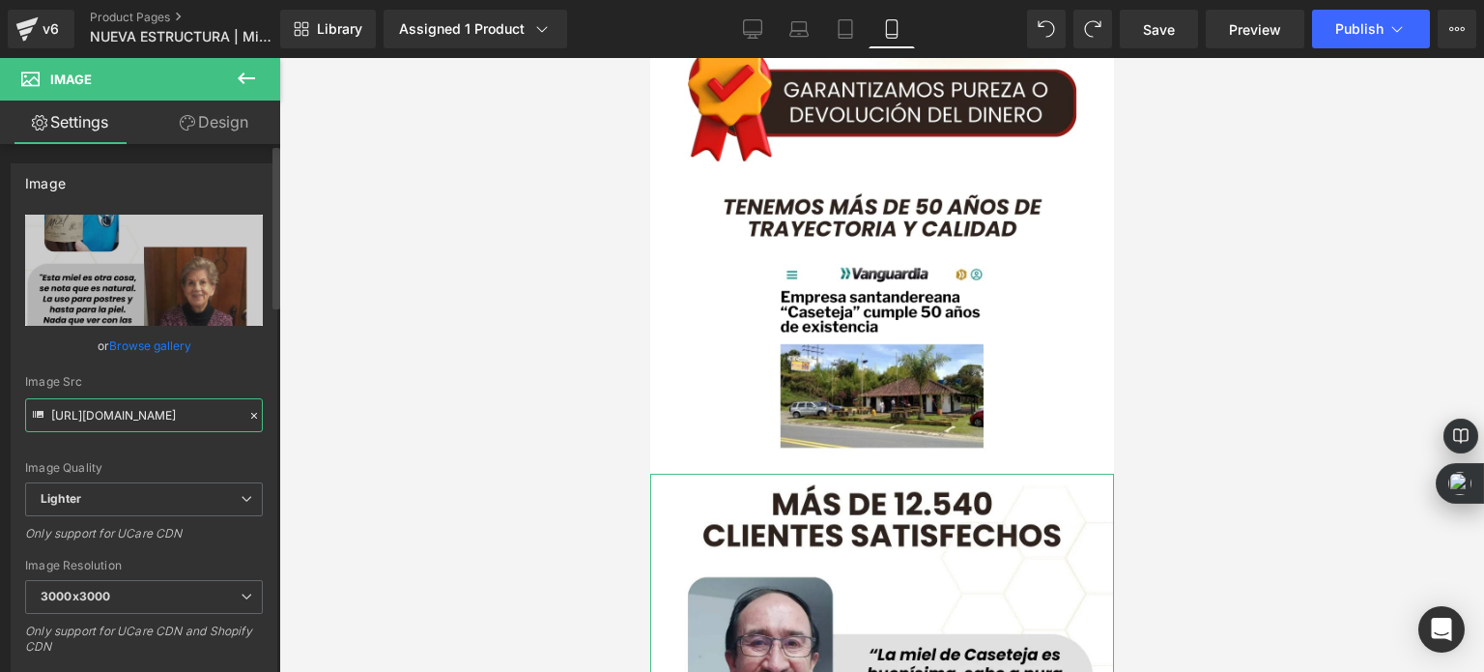
click at [160, 409] on input "[URL][DOMAIN_NAME]" at bounding box center [144, 415] width 238 height 34
paste input "[DOMAIN_NAME][URL]"
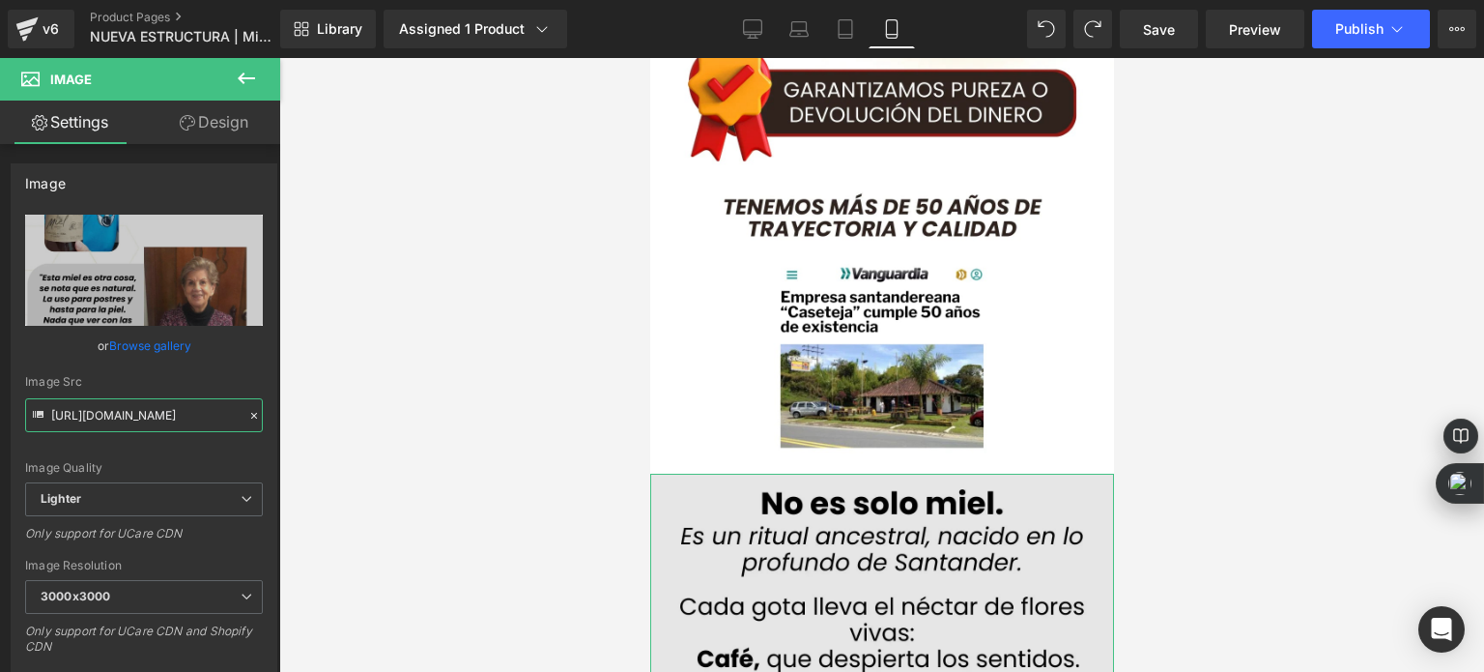
scroll to position [7150, 0]
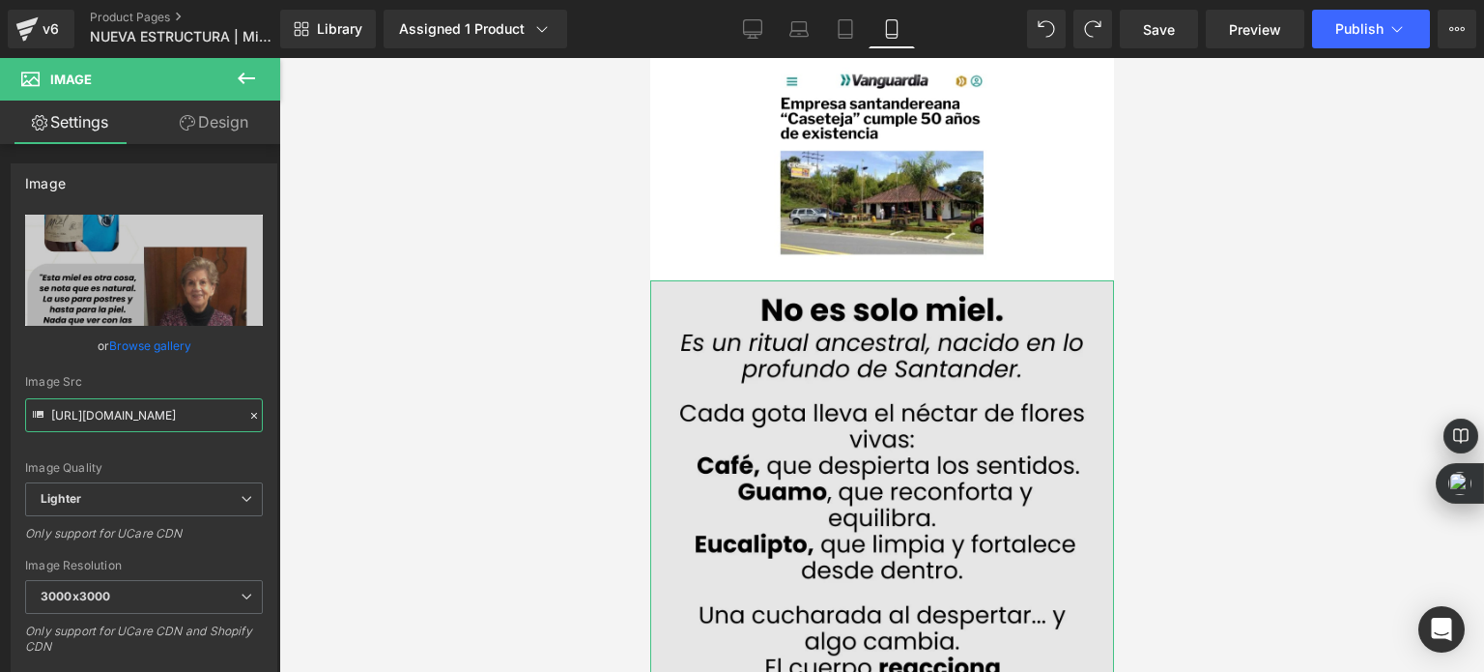
type input "[URL][DOMAIN_NAME]"
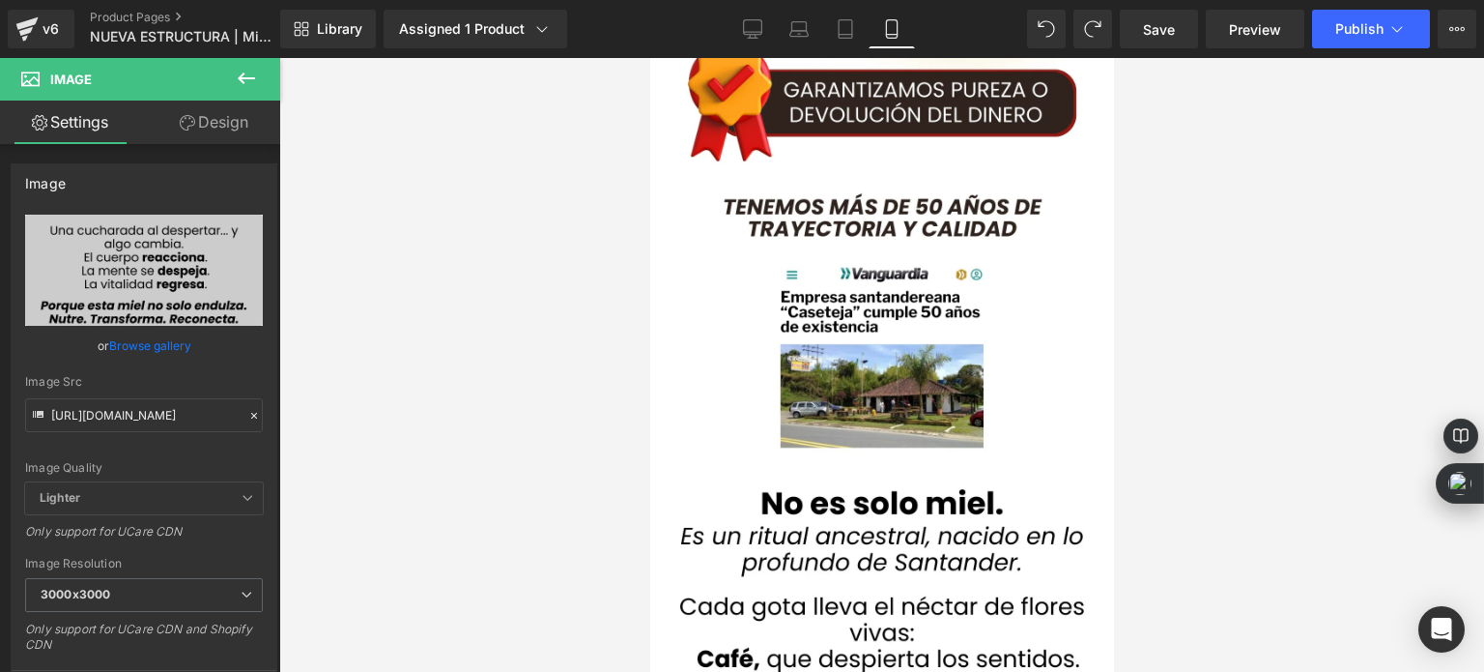
scroll to position [0, 0]
click at [584, 305] on div at bounding box center [881, 365] width 1205 height 614
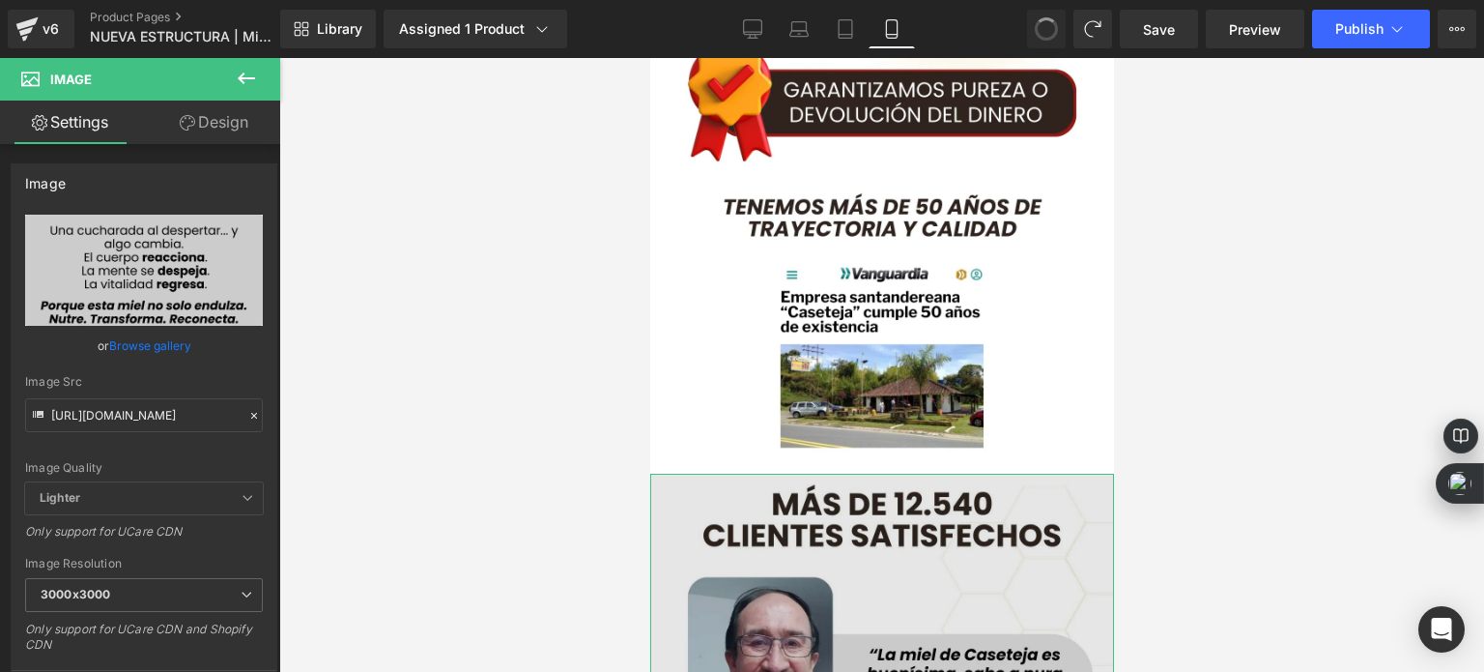
type input "[URL][DOMAIN_NAME]"
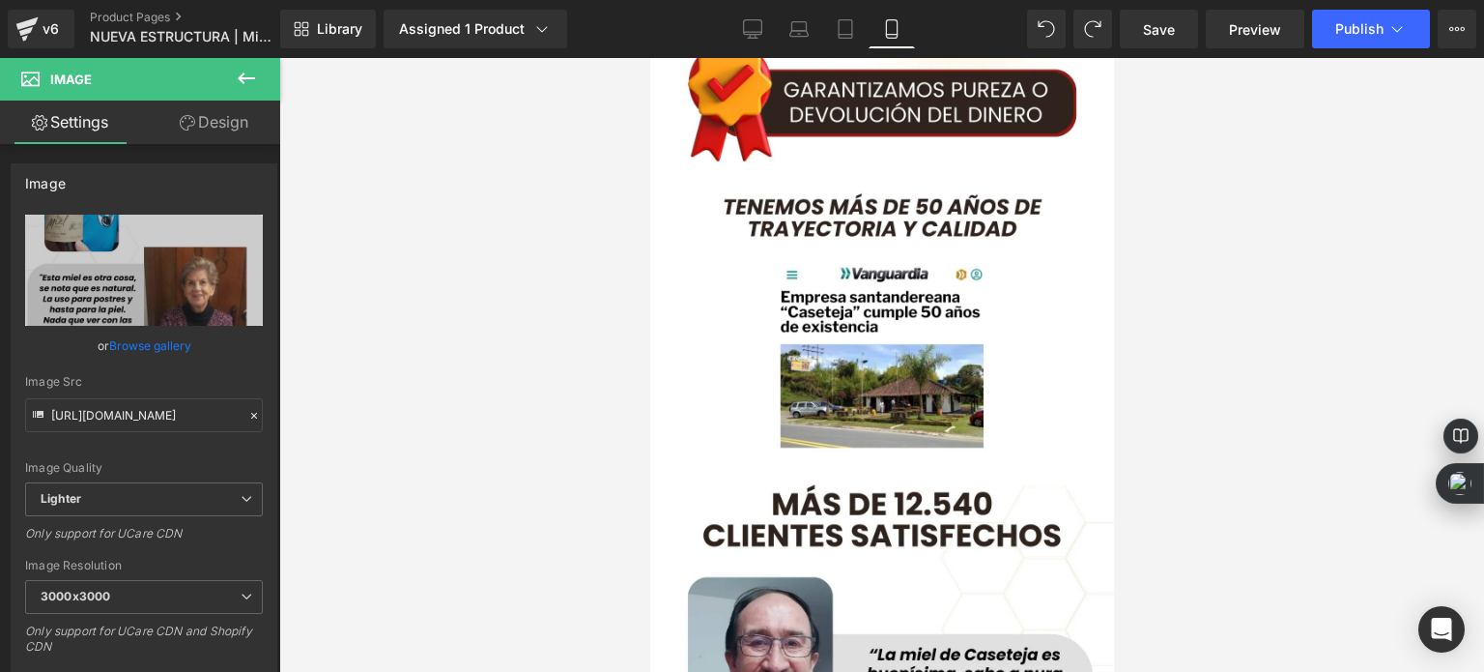
click at [619, 320] on div at bounding box center [881, 365] width 1205 height 614
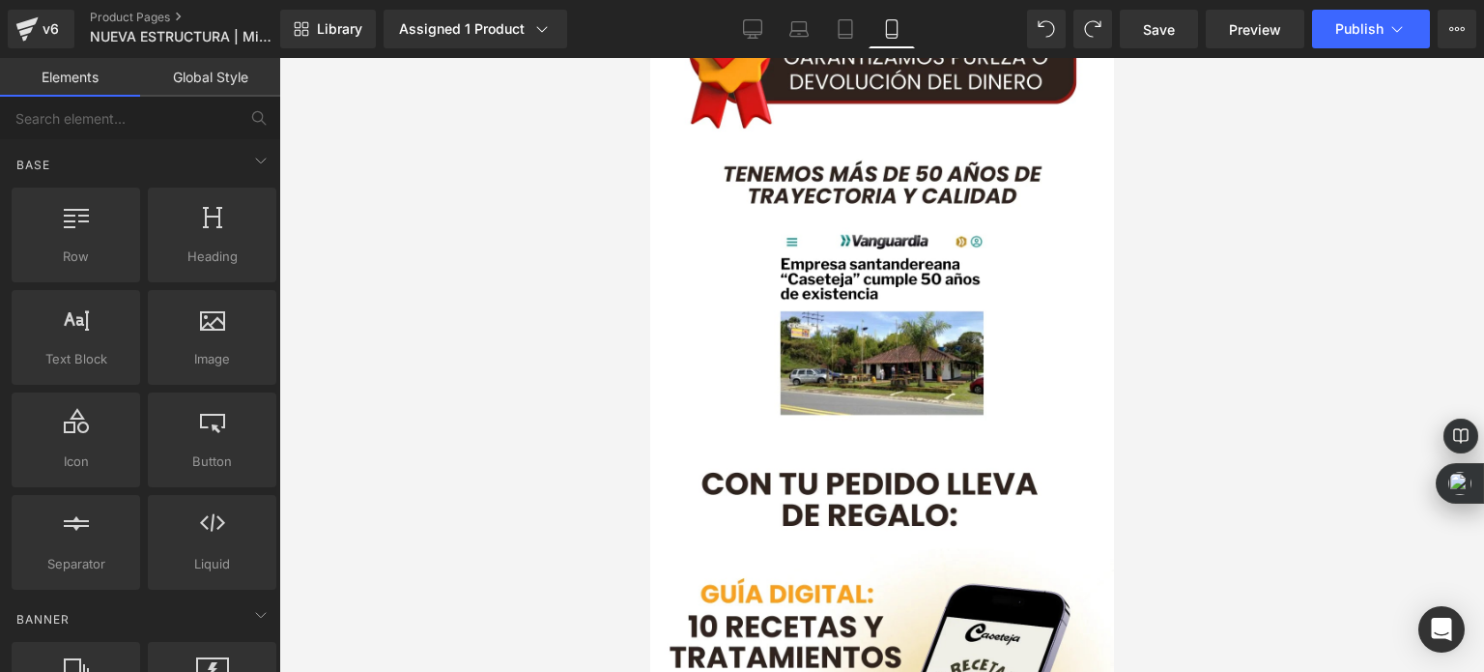
scroll to position [7127, 0]
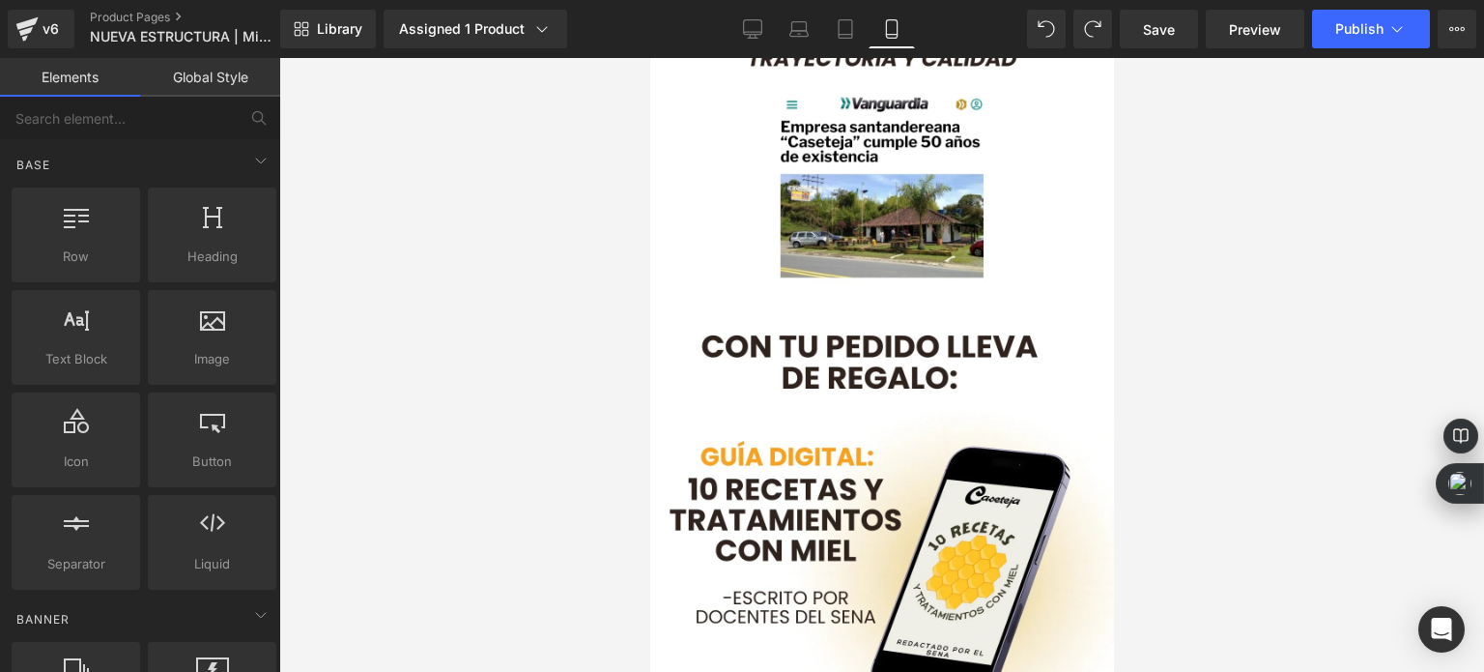
click at [555, 314] on div at bounding box center [881, 365] width 1205 height 614
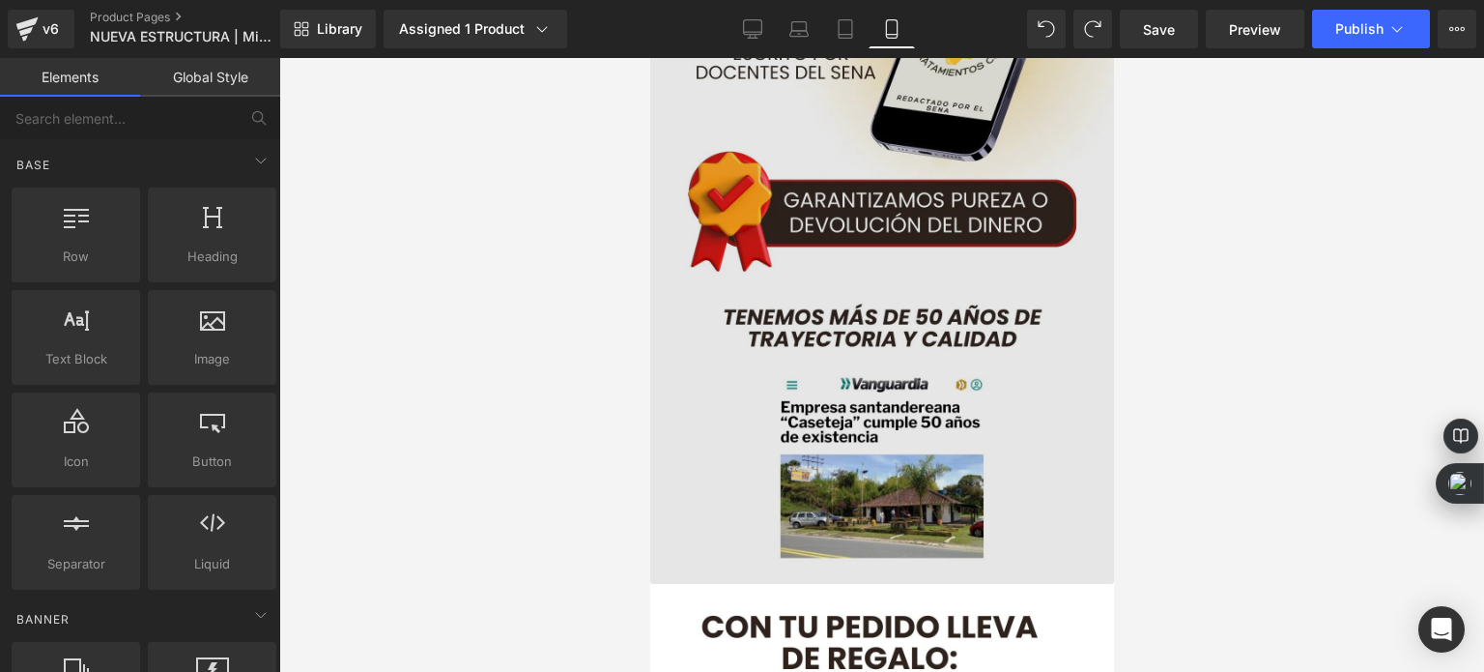
scroll to position [6741, 0]
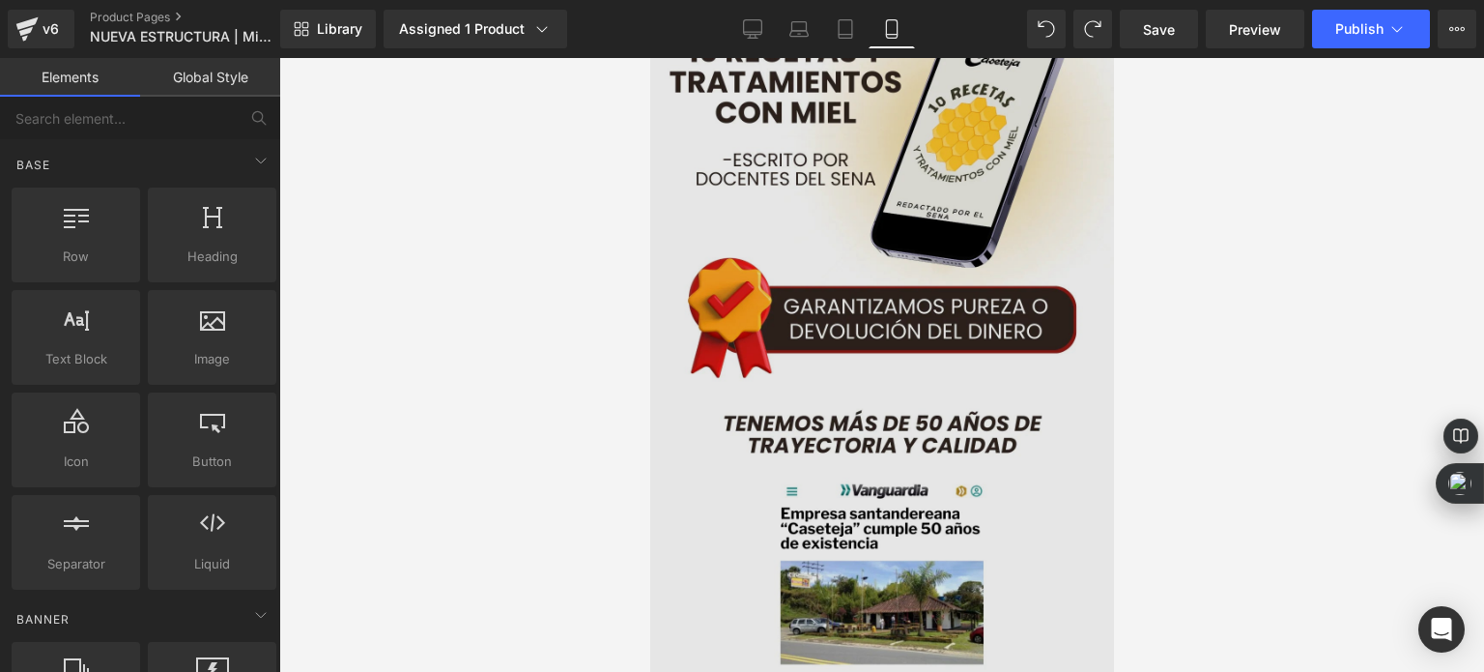
click at [858, 275] on img at bounding box center [881, 278] width 464 height 824
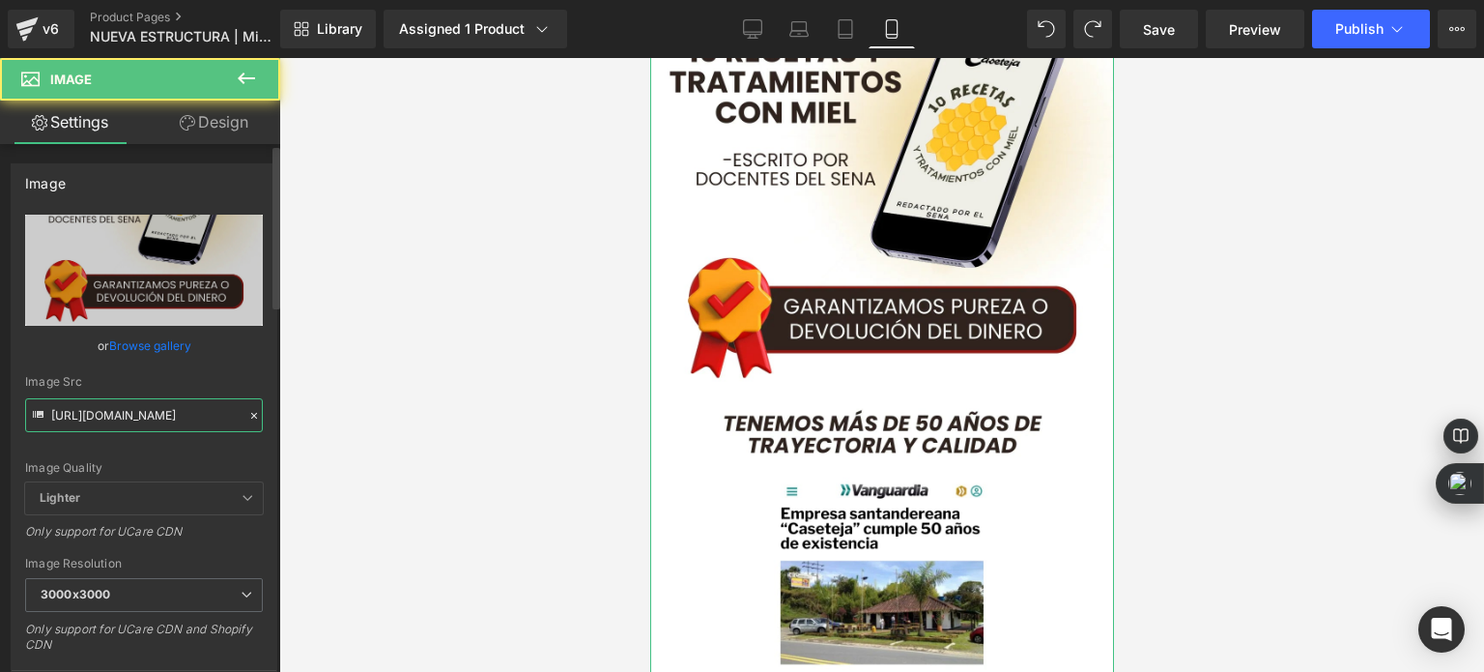
click at [157, 415] on input "[URL][DOMAIN_NAME]" at bounding box center [144, 415] width 238 height 34
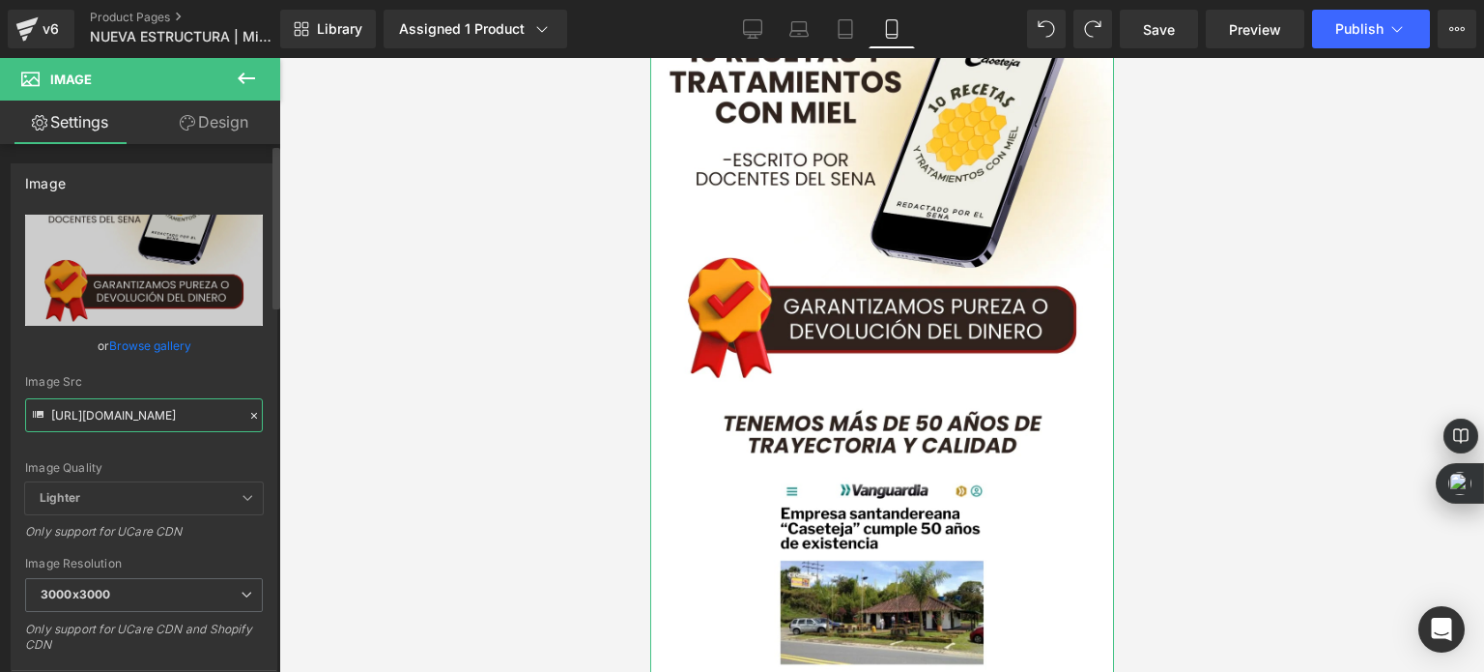
click at [157, 415] on input "[URL][DOMAIN_NAME]" at bounding box center [144, 415] width 238 height 34
paste input "6_1.webp?v=1756356641"
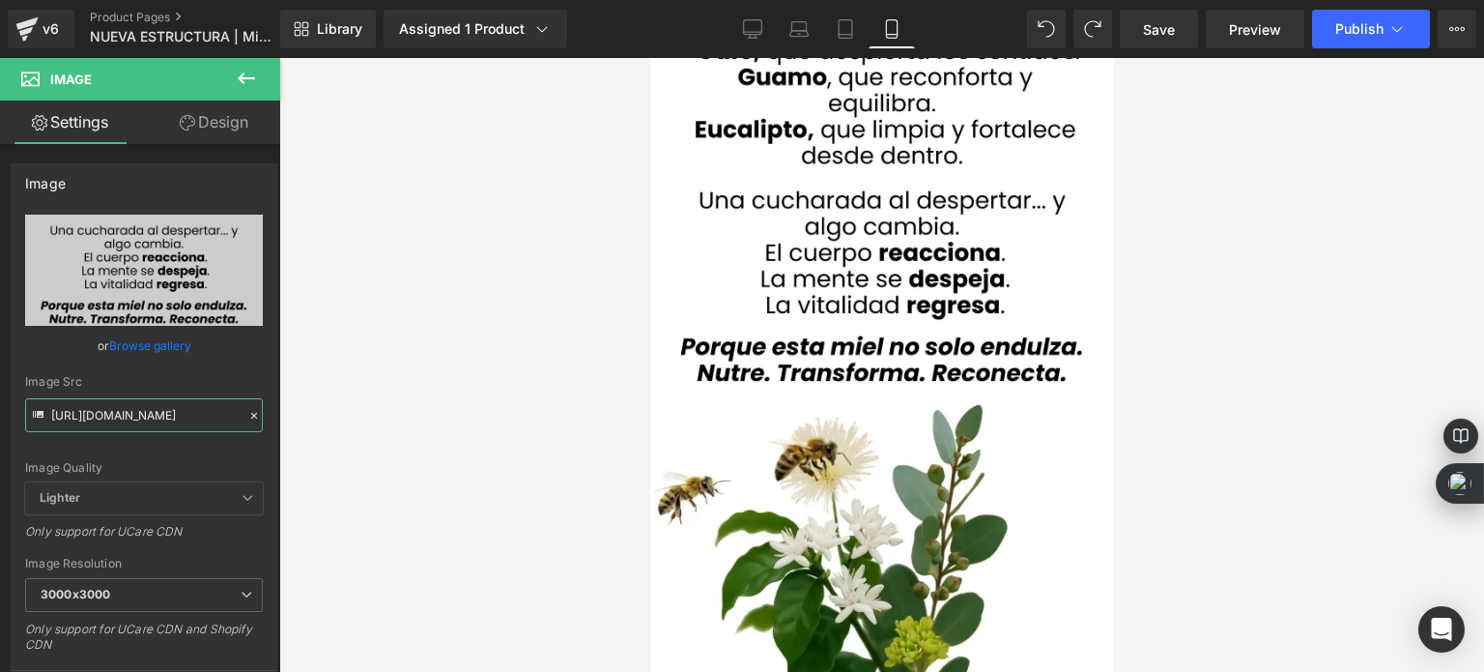
type input "[URL][DOMAIN_NAME]"
click at [568, 378] on div at bounding box center [881, 365] width 1205 height 614
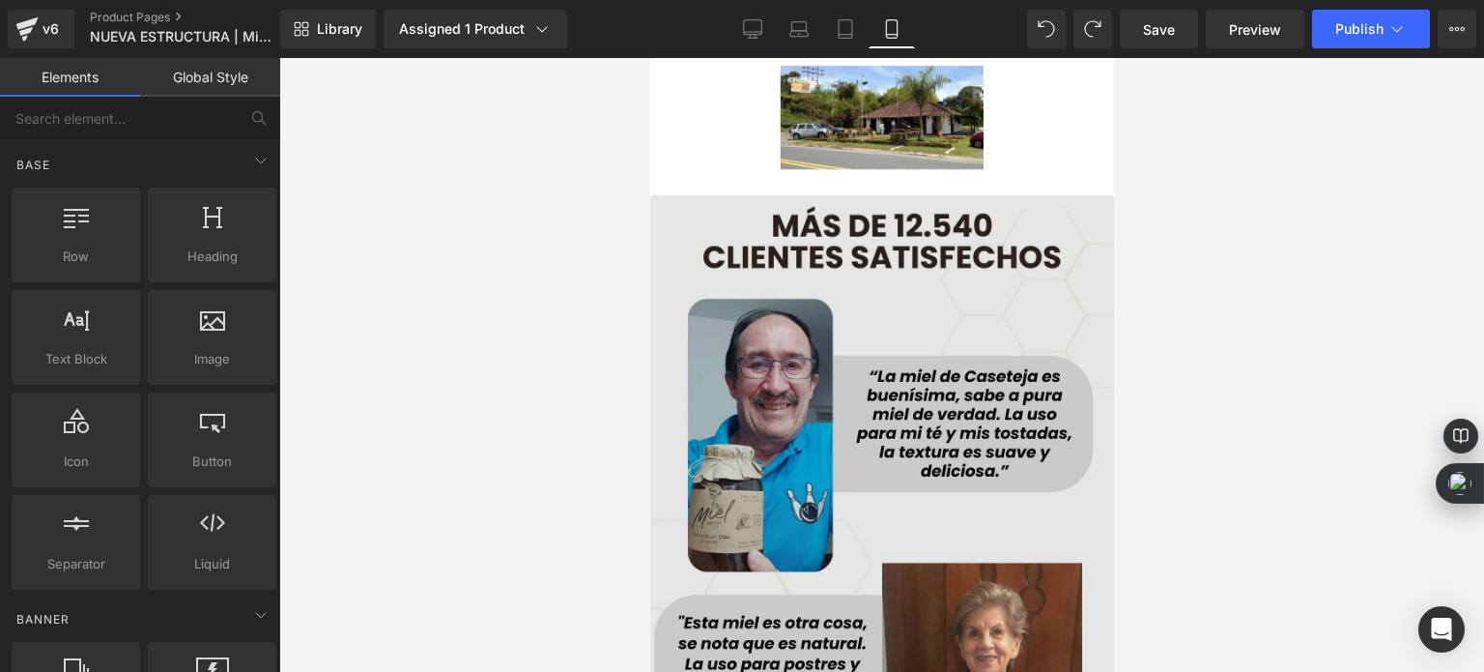
scroll to position [7900, 0]
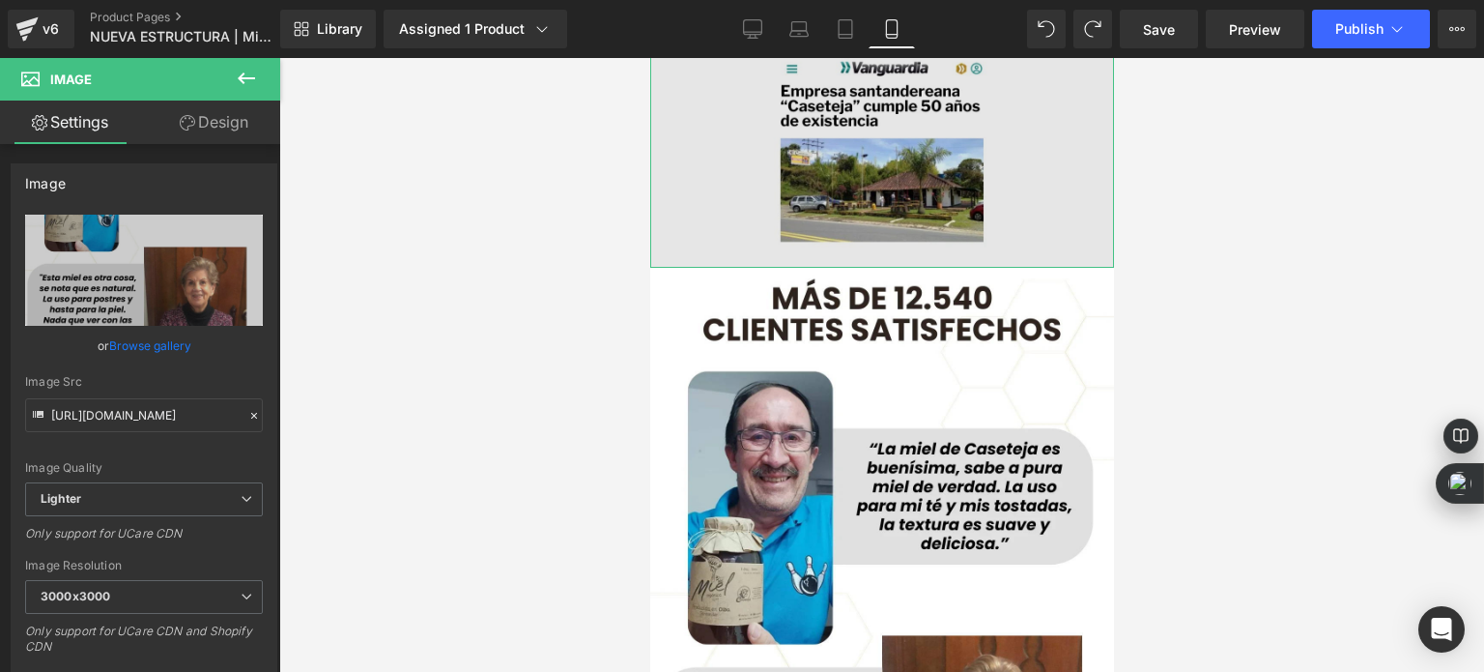
scroll to position [8027, 0]
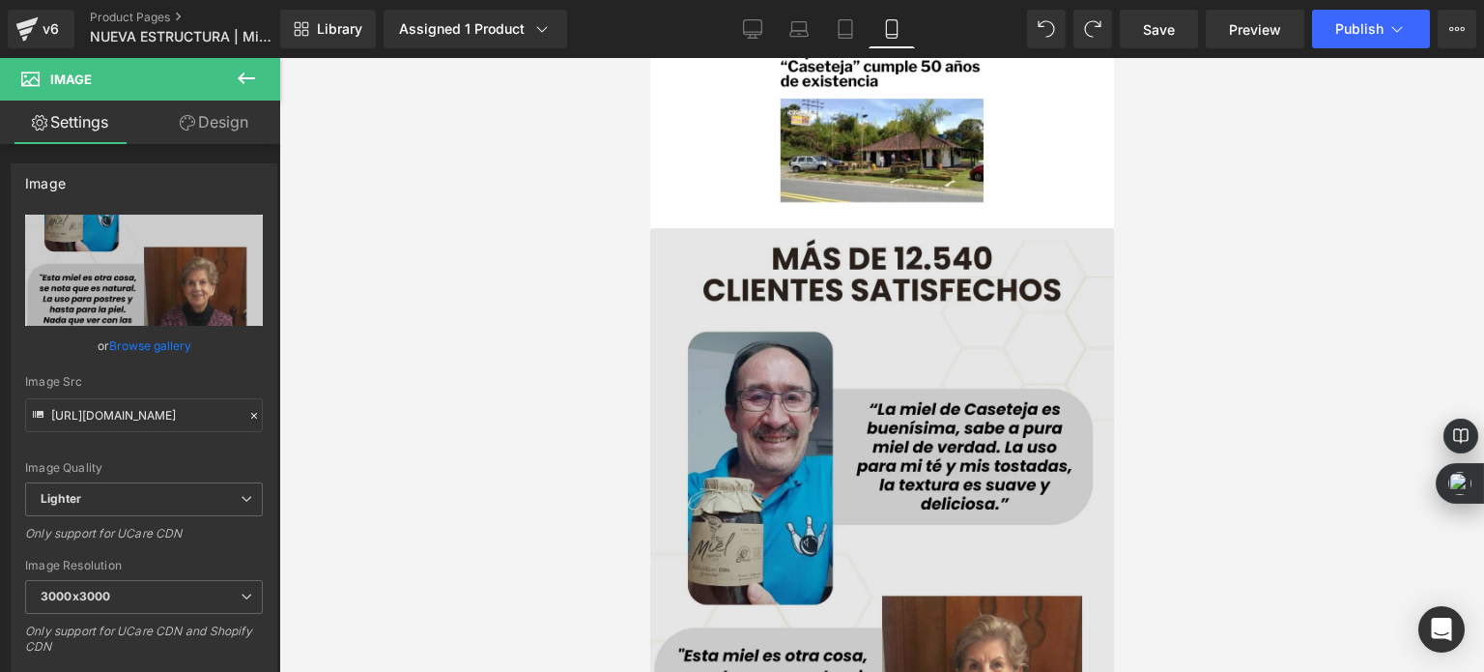
click at [872, 251] on img at bounding box center [881, 678] width 464 height 900
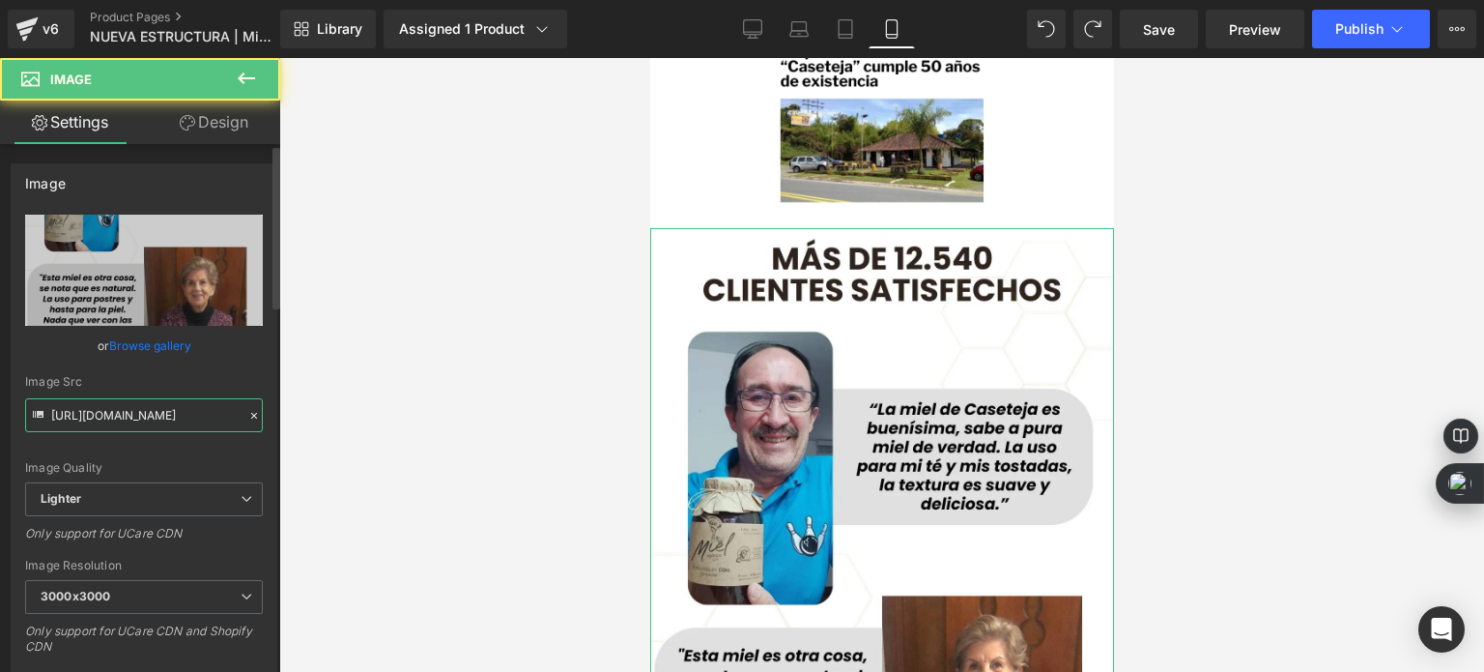
click at [171, 416] on input "[URL][DOMAIN_NAME]" at bounding box center [144, 415] width 238 height 34
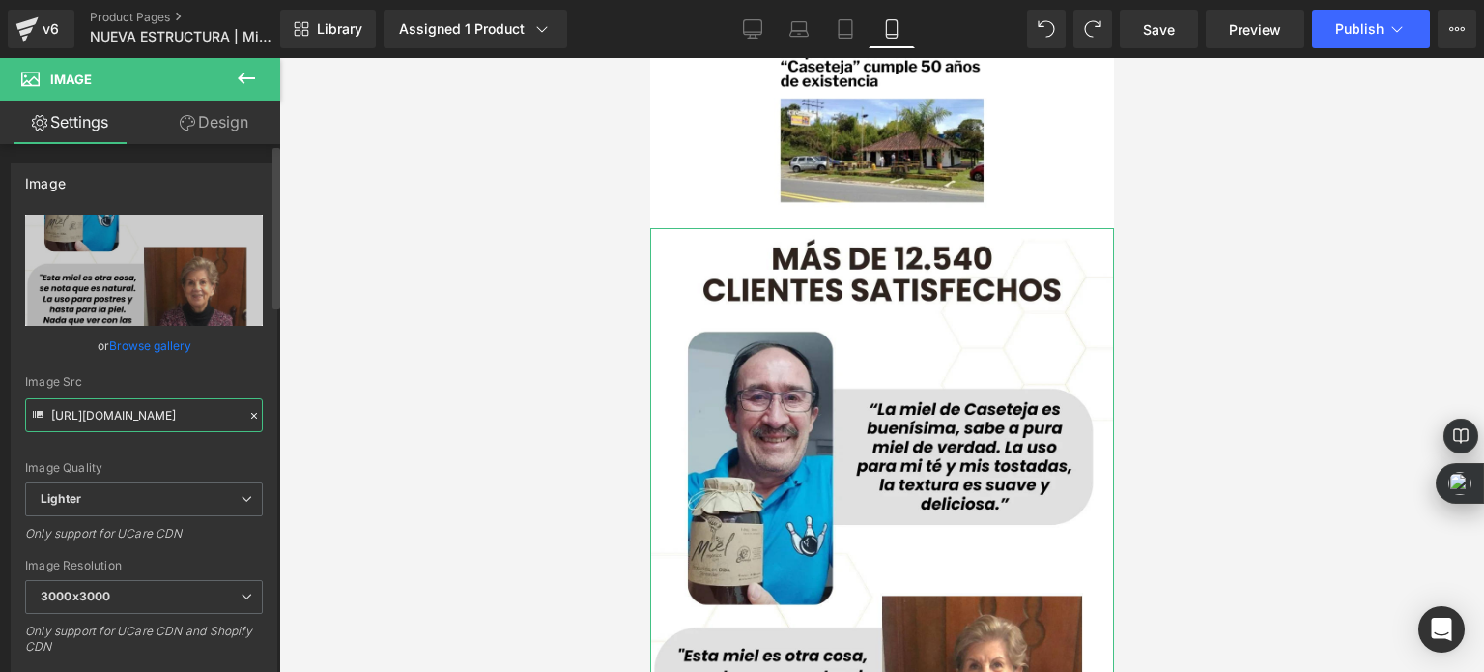
click at [171, 416] on input "[URL][DOMAIN_NAME]" at bounding box center [144, 415] width 238 height 34
paste input "[DOMAIN_NAME][URL]"
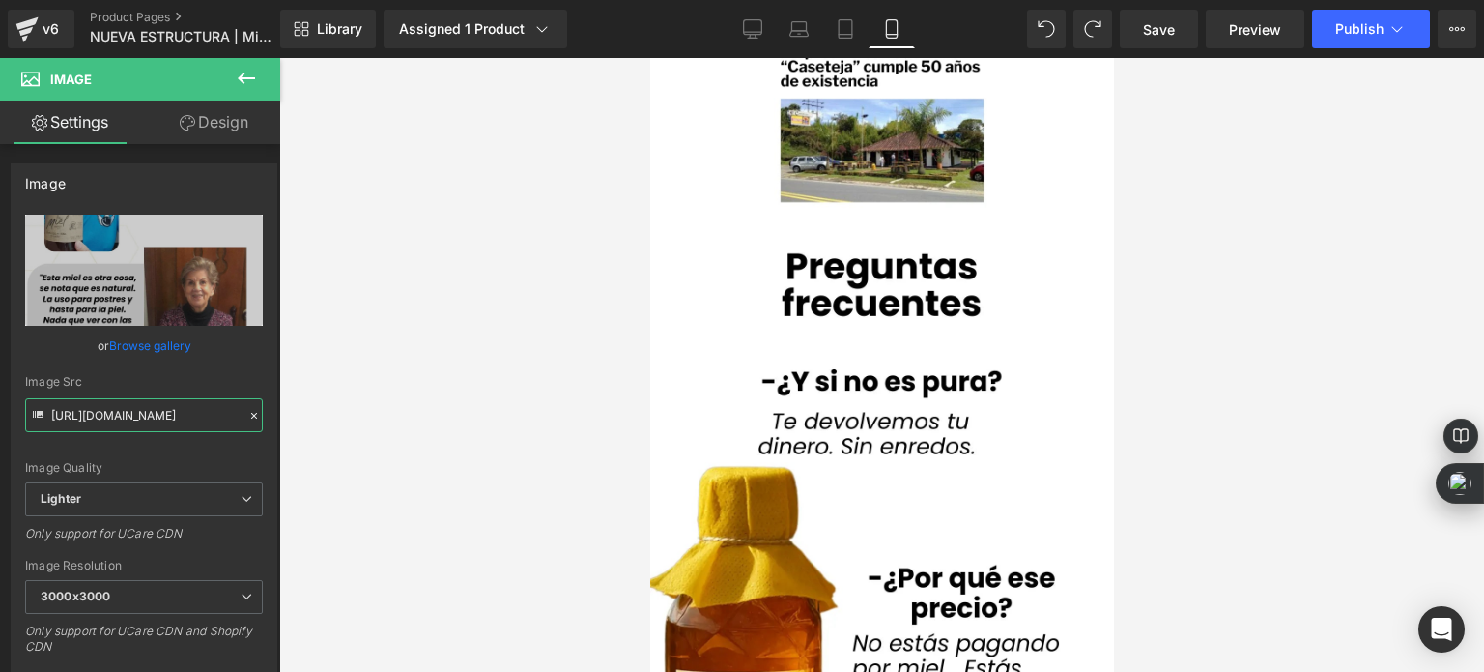
type input "[URL][DOMAIN_NAME]"
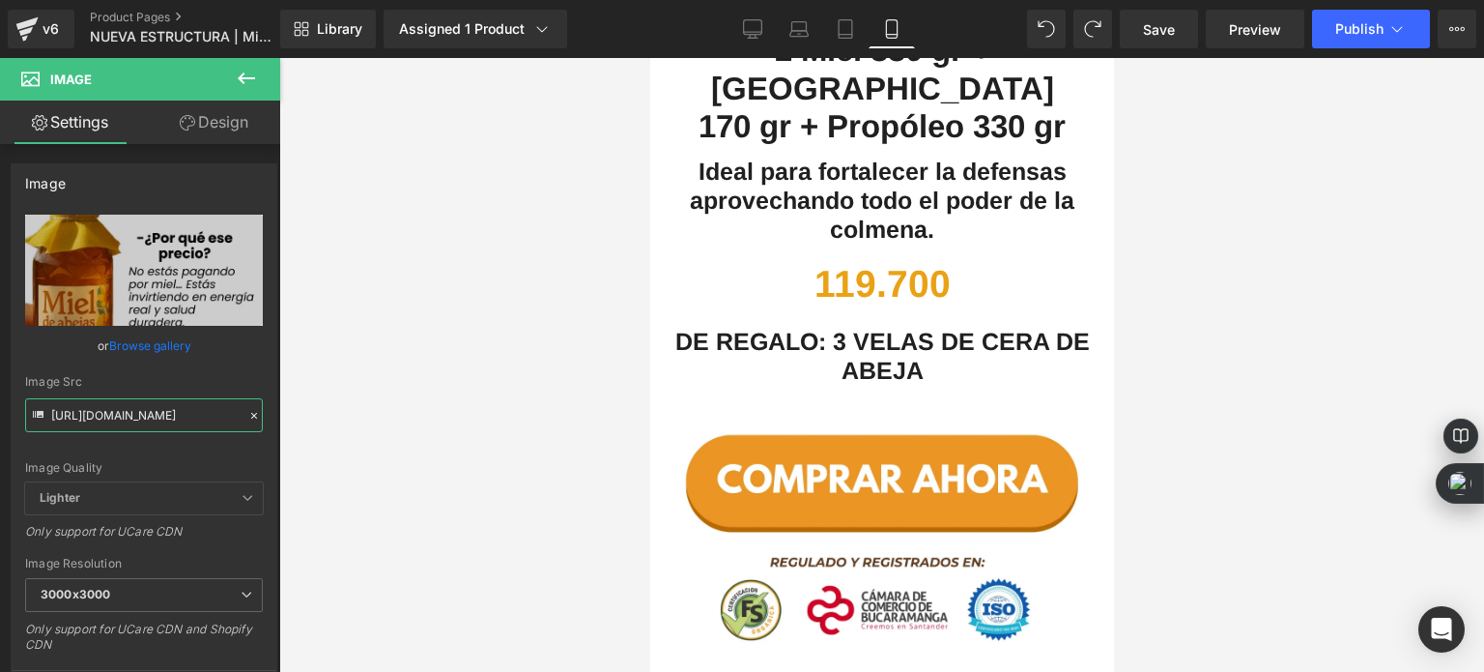
scroll to position [6094, 0]
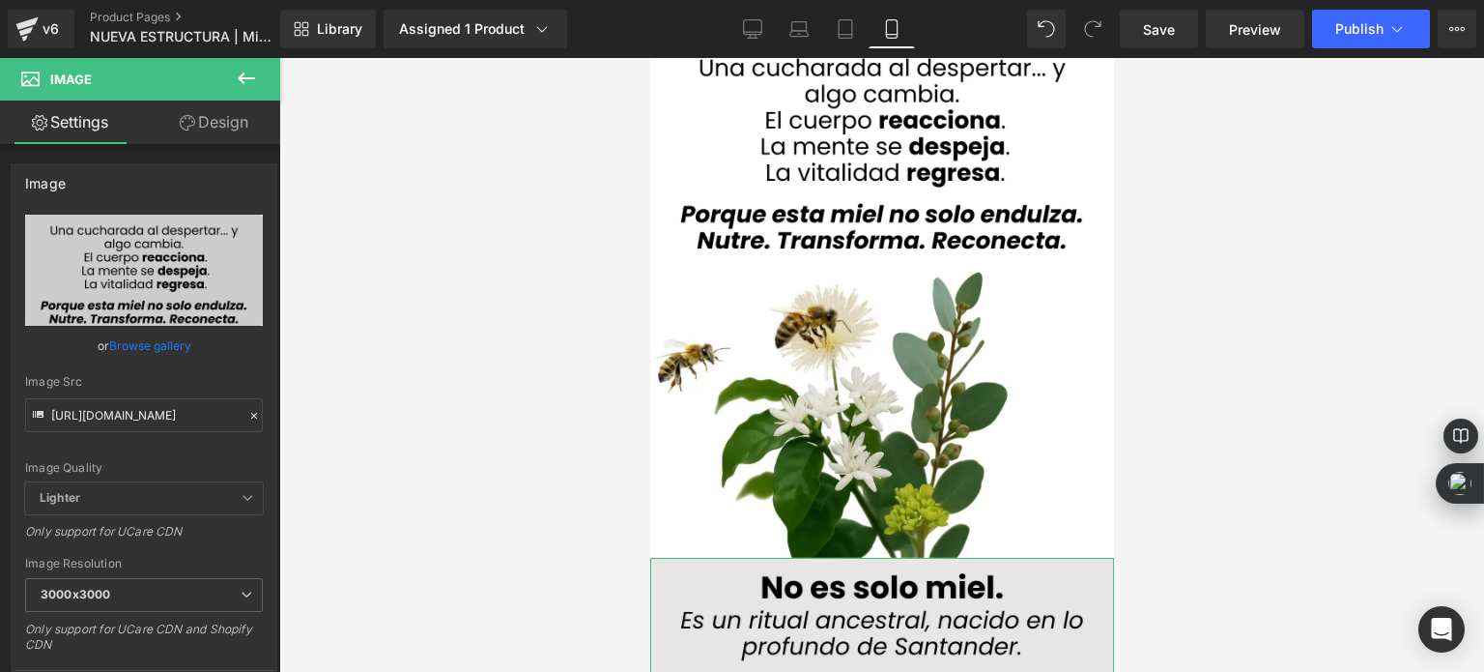
scroll to position [6547, 0]
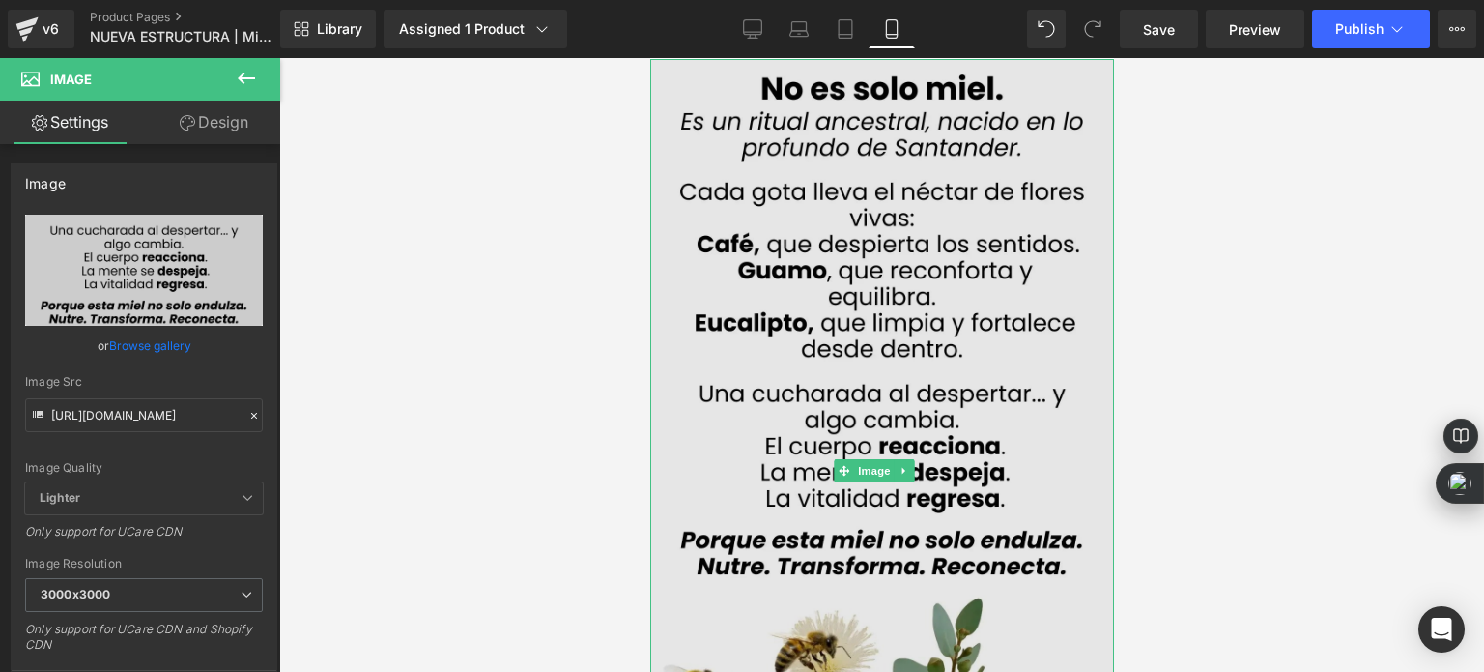
click at [881, 185] on img at bounding box center [881, 471] width 464 height 824
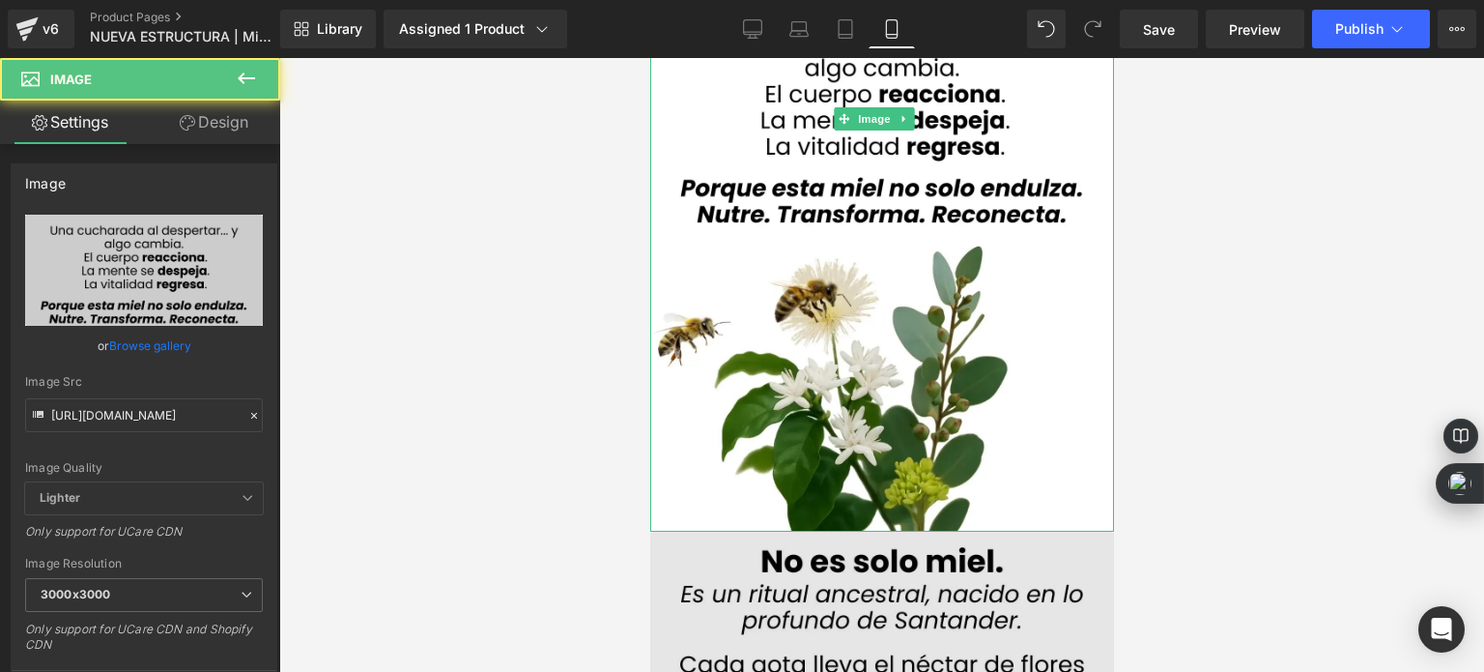
scroll to position [6934, 0]
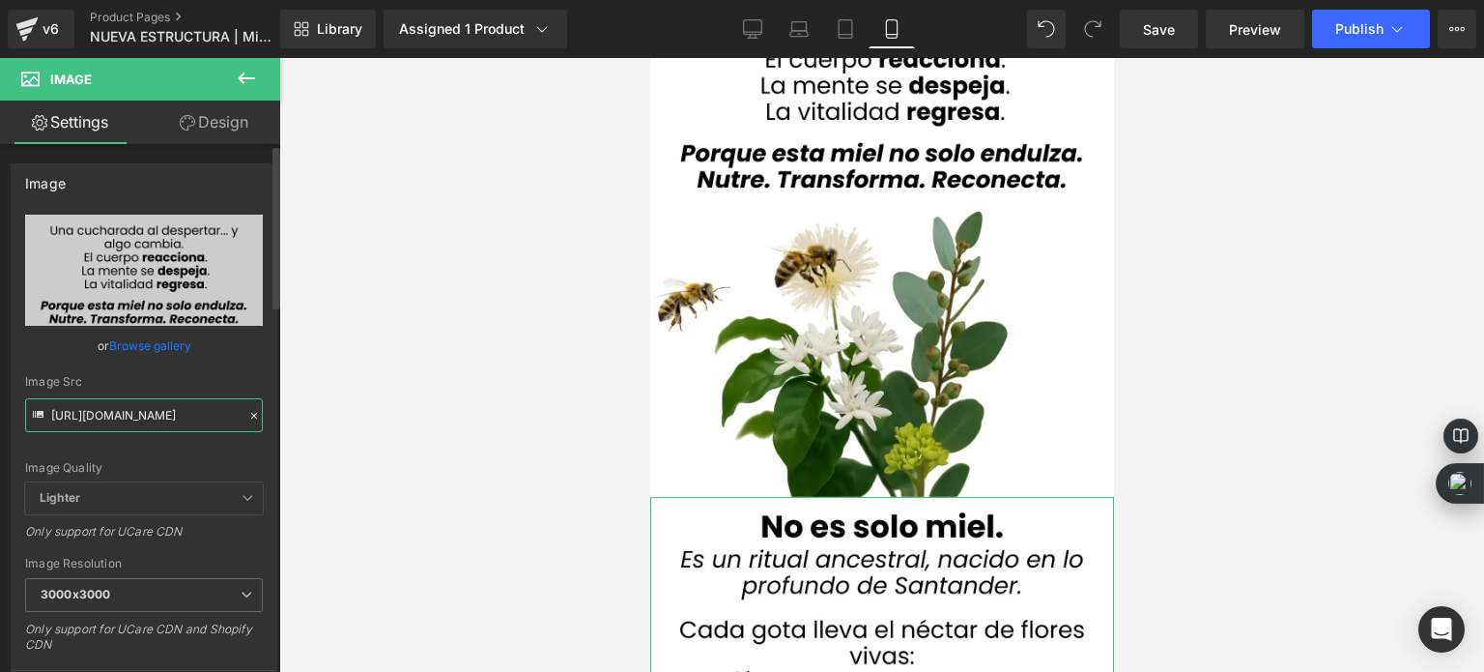
click at [189, 413] on input "[URL][DOMAIN_NAME]" at bounding box center [144, 415] width 238 height 34
paste input "9_1.webp?v=1756357959"
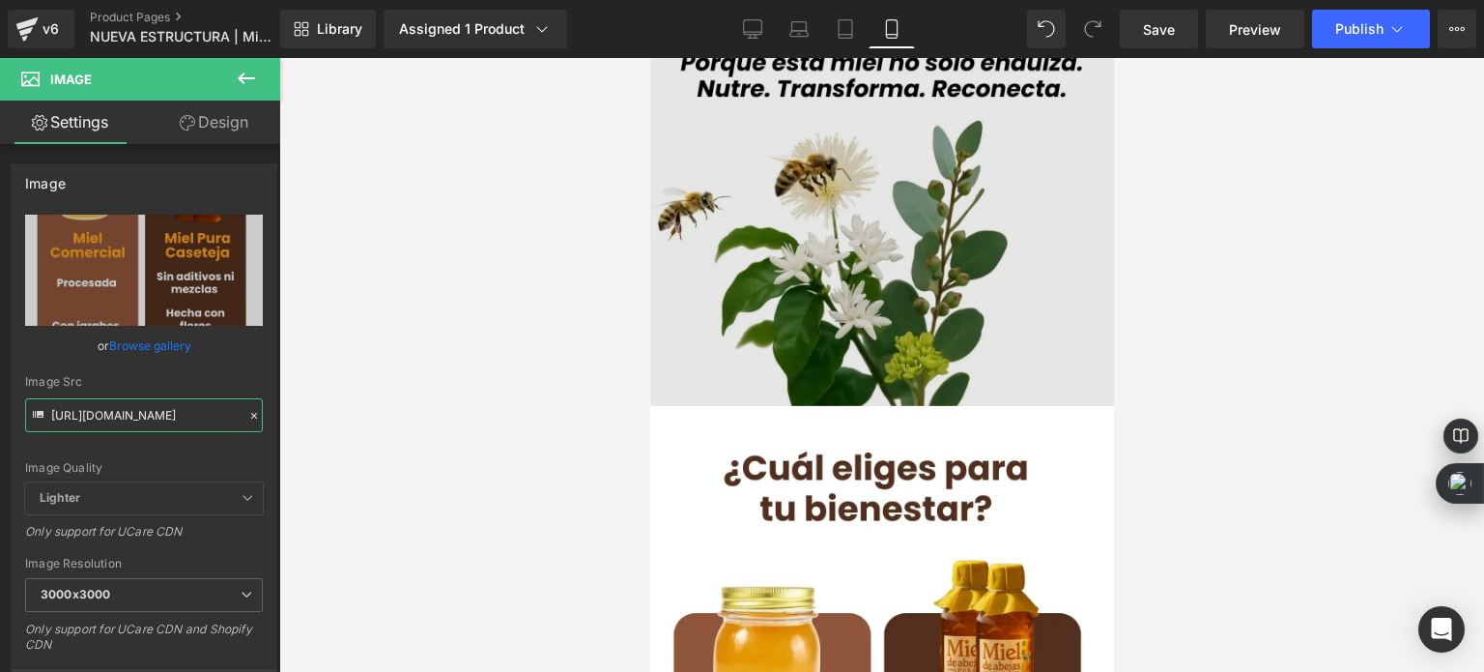
scroll to position [7127, 0]
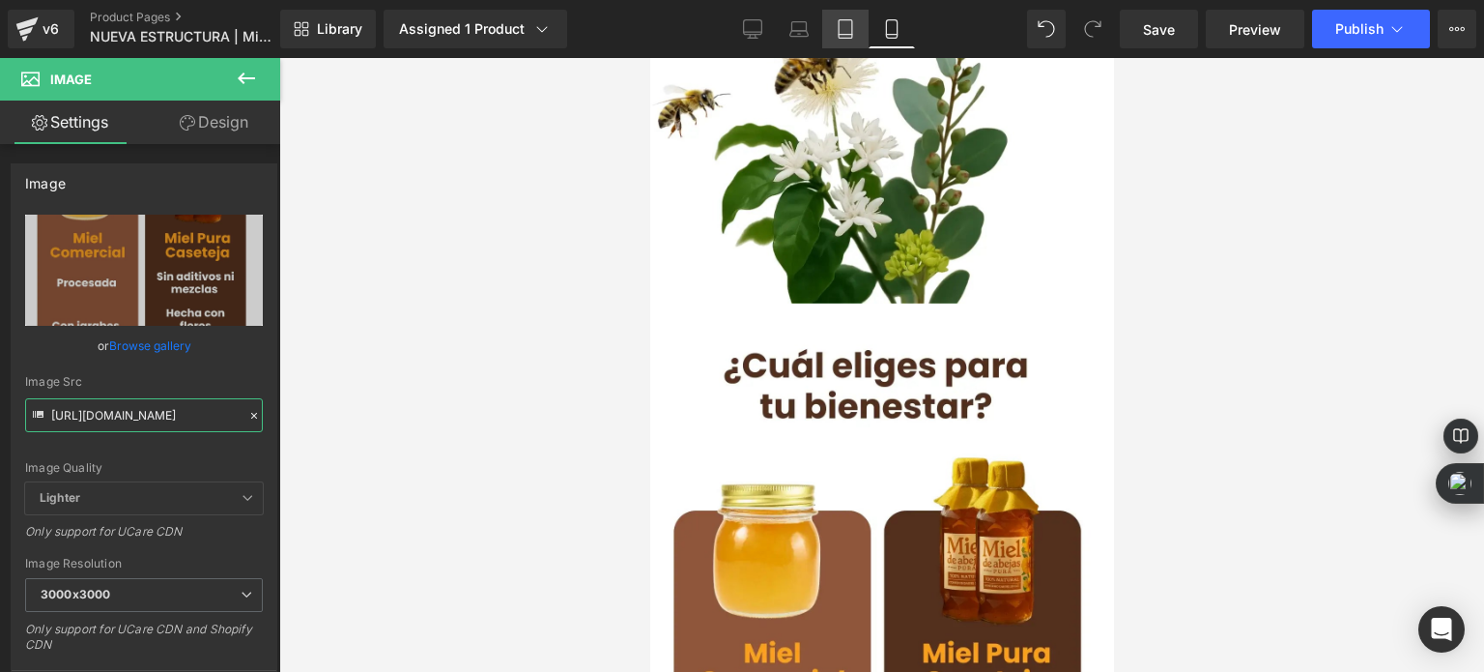
type input "[URL][DOMAIN_NAME]"
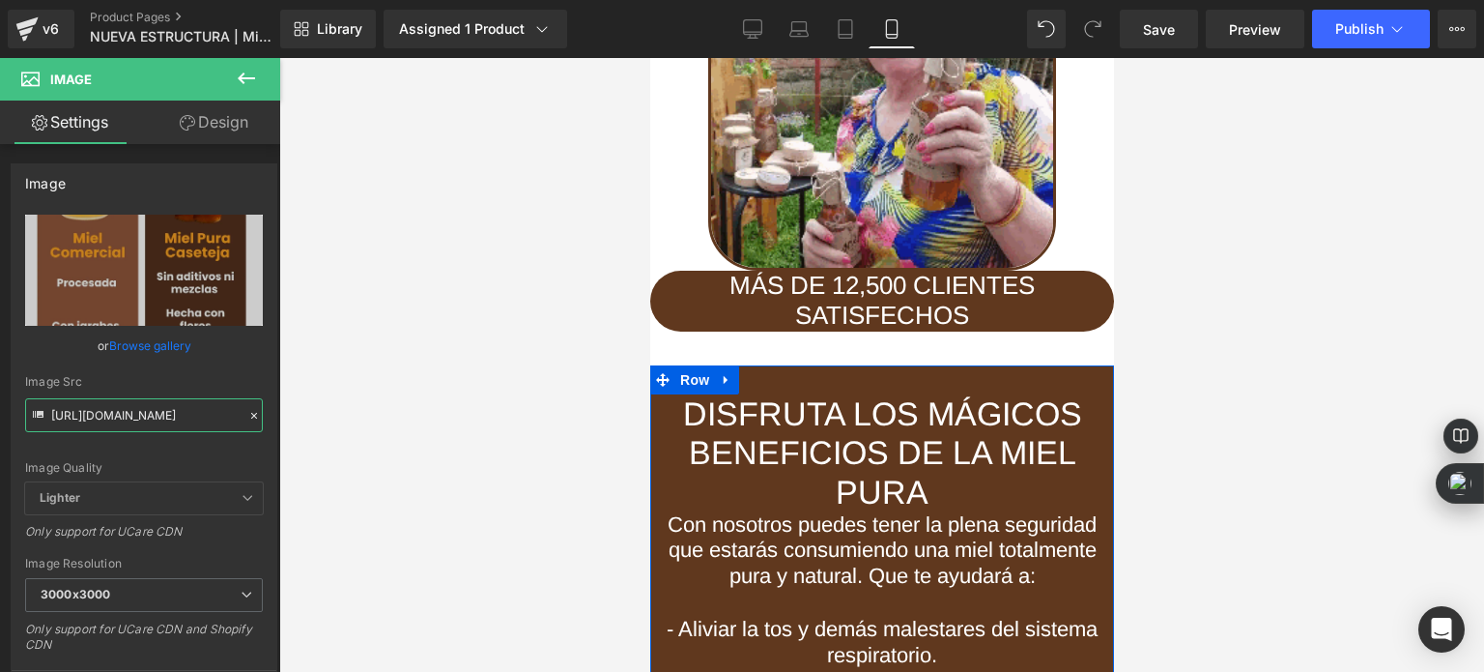
scroll to position [10702, 0]
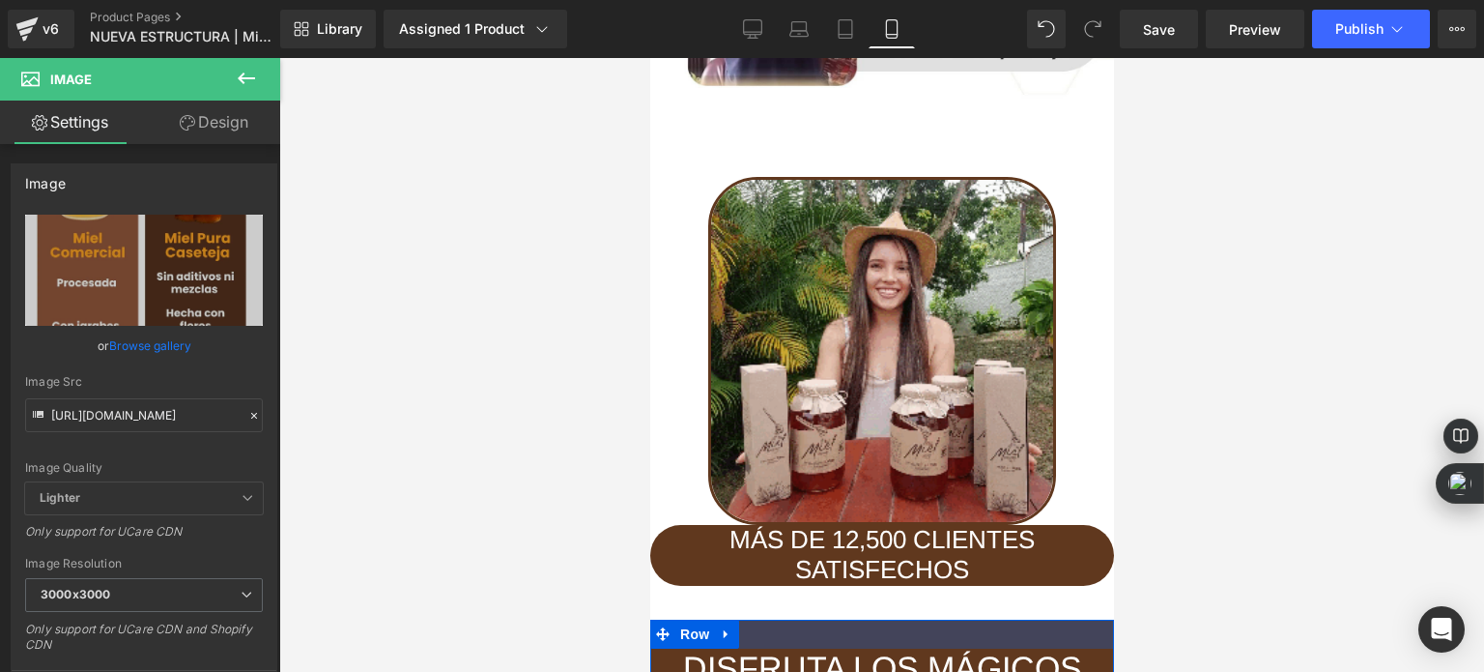
click at [826, 619] on div at bounding box center [881, 633] width 464 height 29
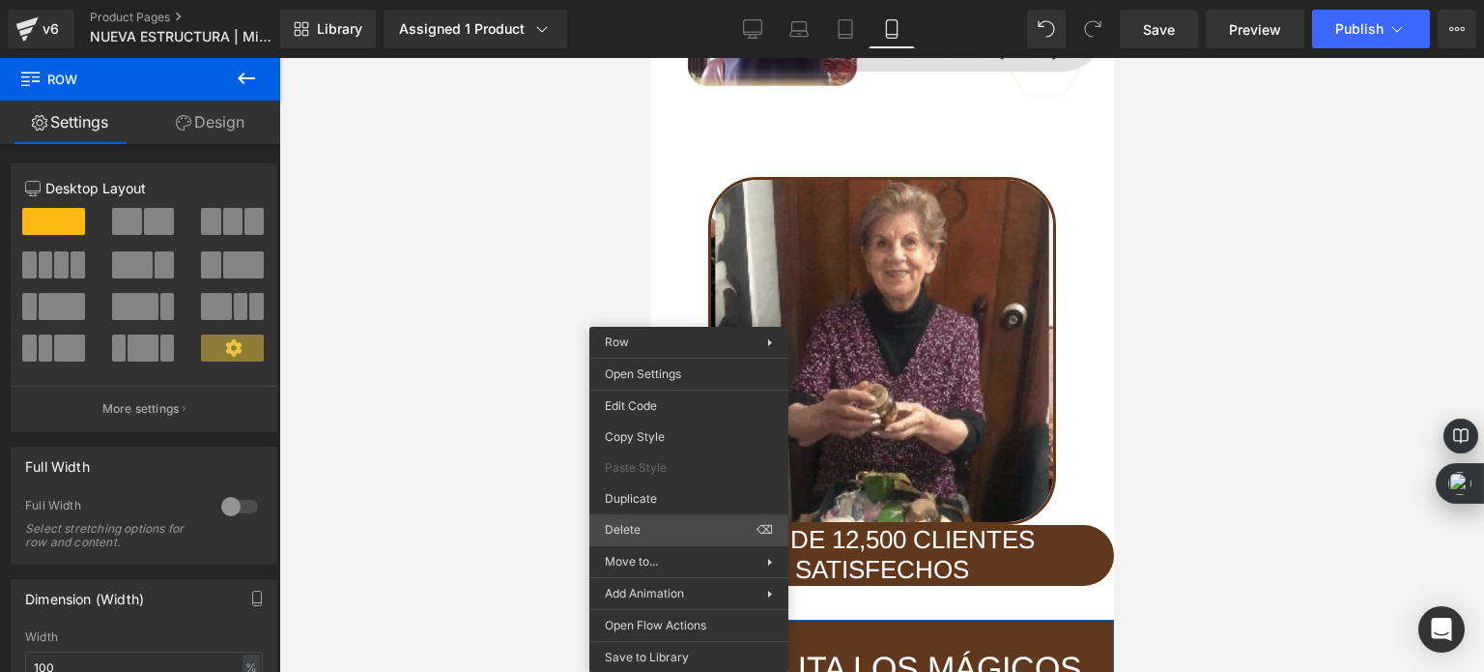
click at [637, 520] on div "You are previewing how the will restyle your page. You can not edit Elements in…" at bounding box center [742, 352] width 1484 height 704
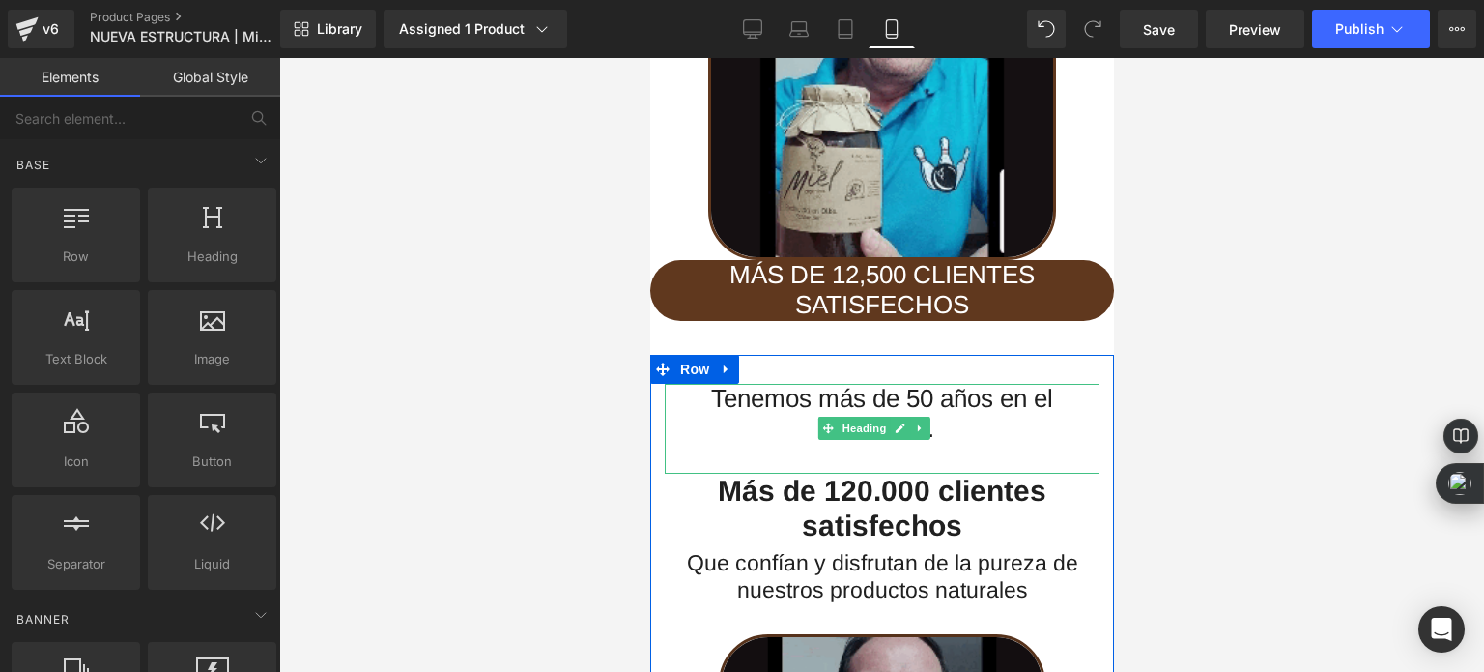
scroll to position [10992, 0]
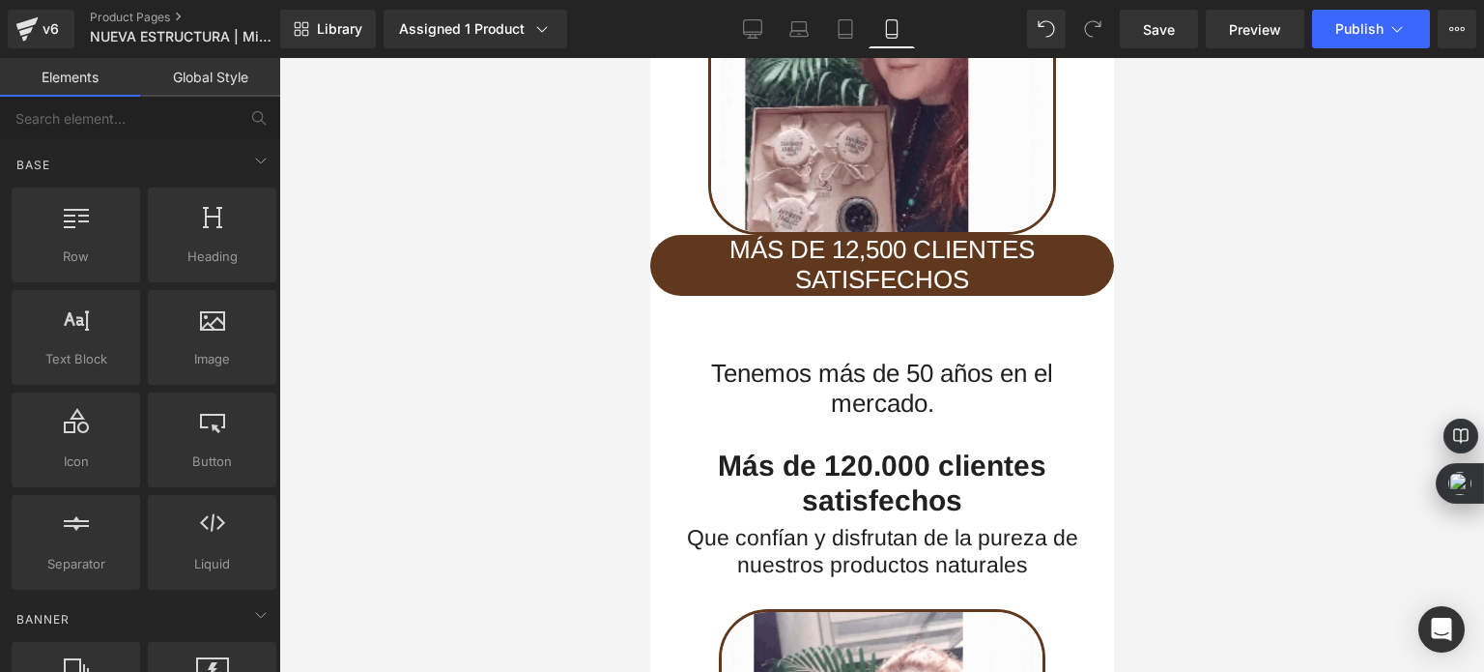
click at [464, 390] on div at bounding box center [881, 365] width 1205 height 614
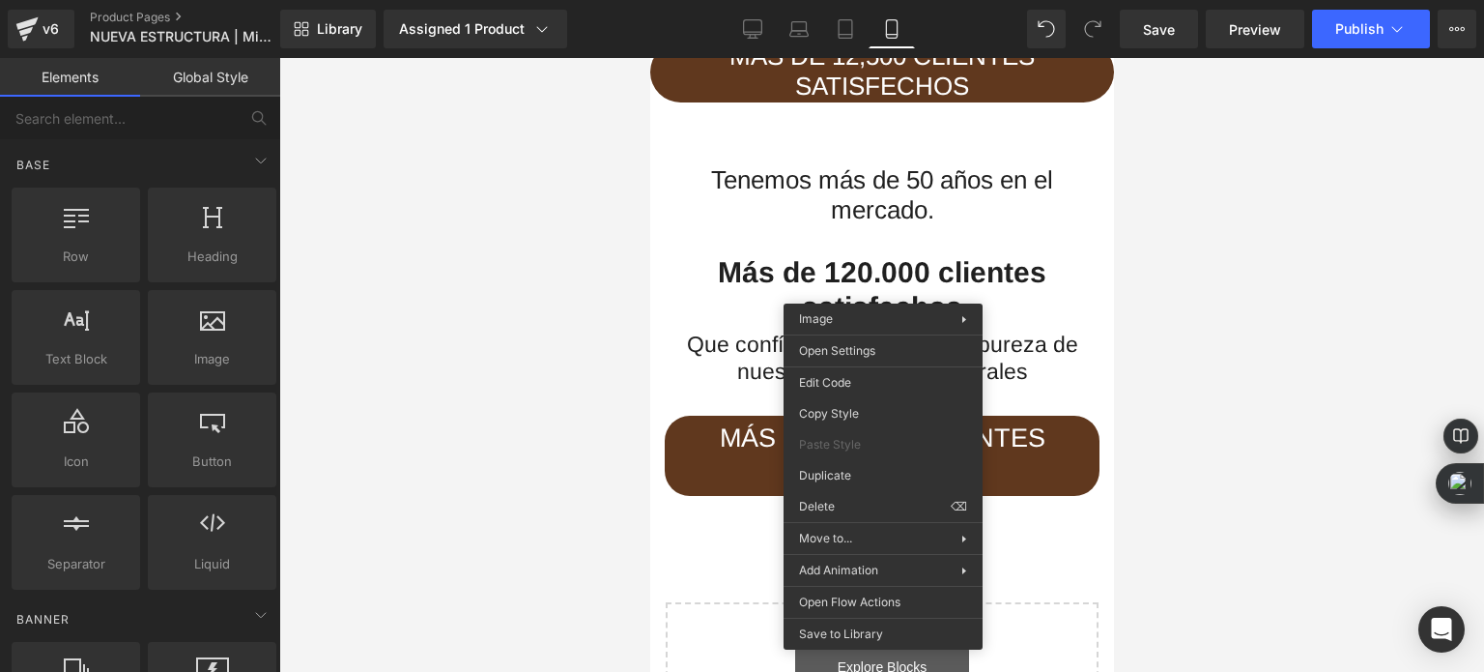
scroll to position [11063, 0]
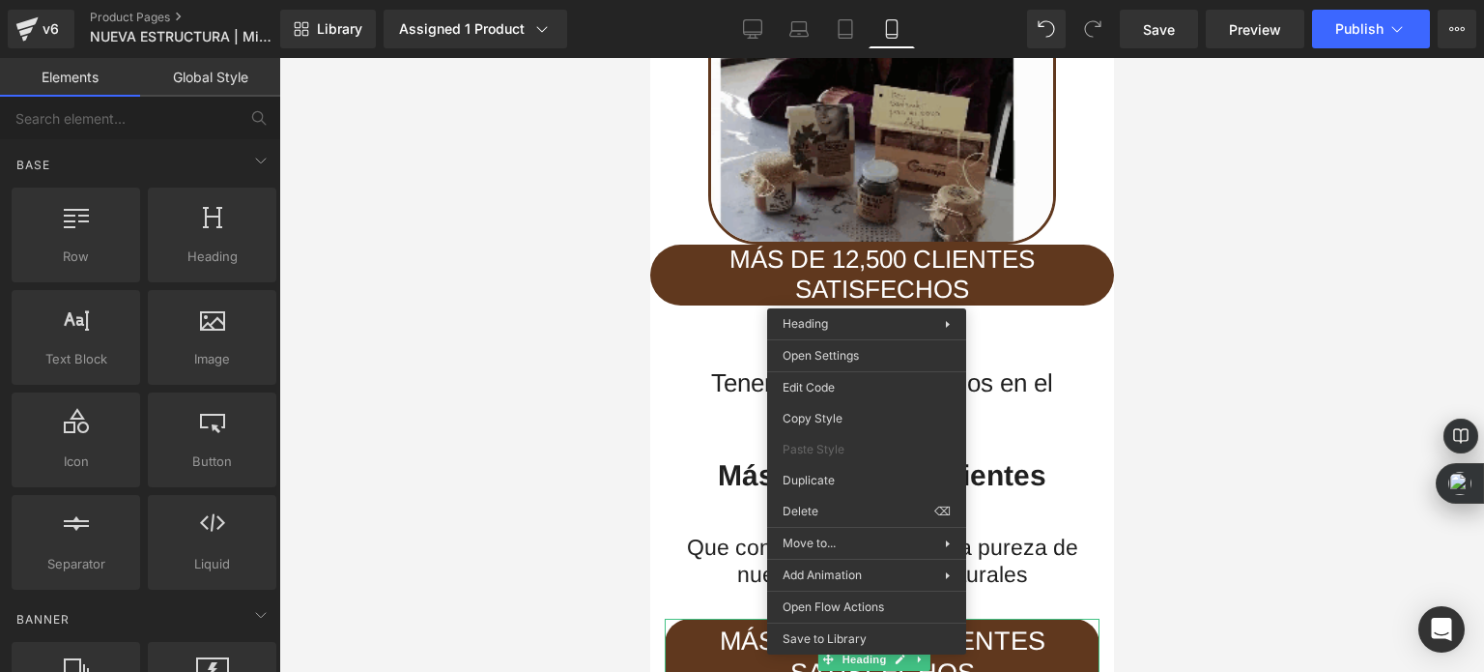
drag, startPoint x: 1501, startPoint y: 573, endPoint x: 851, endPoint y: 515, distance: 651.9
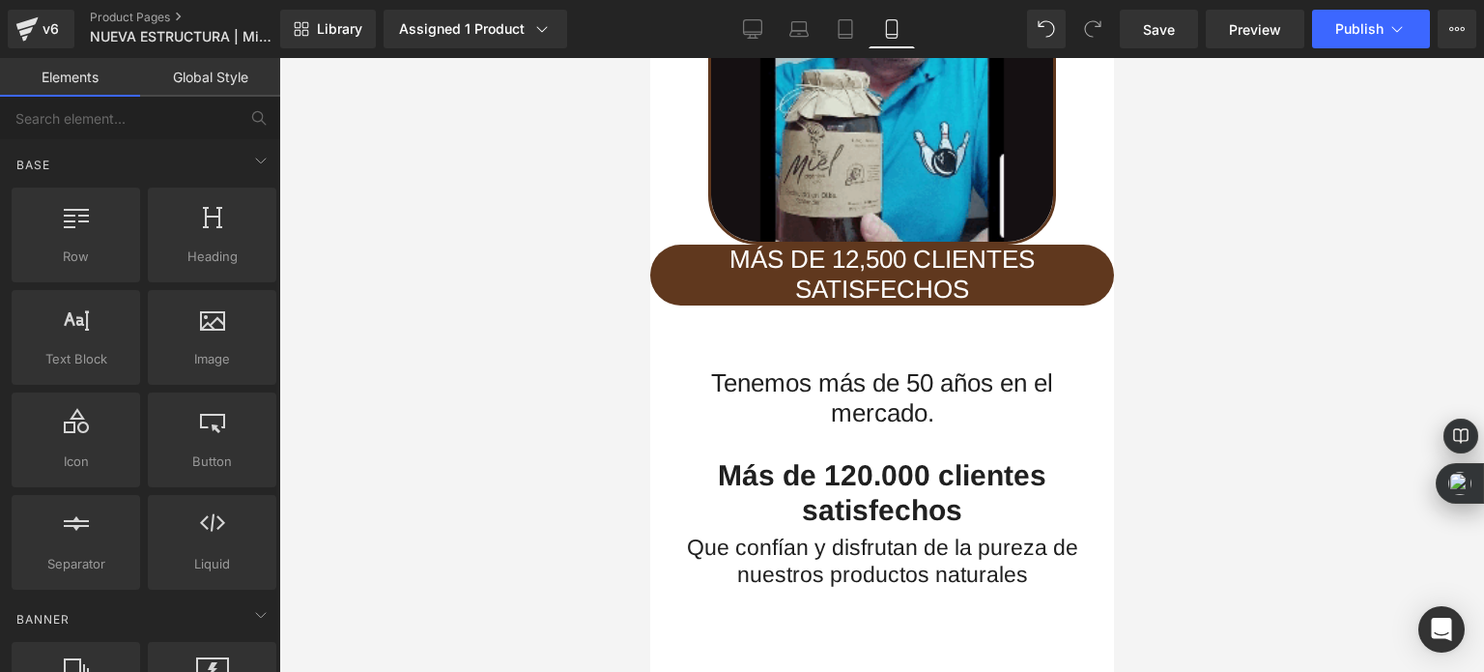
scroll to position [10596, 0]
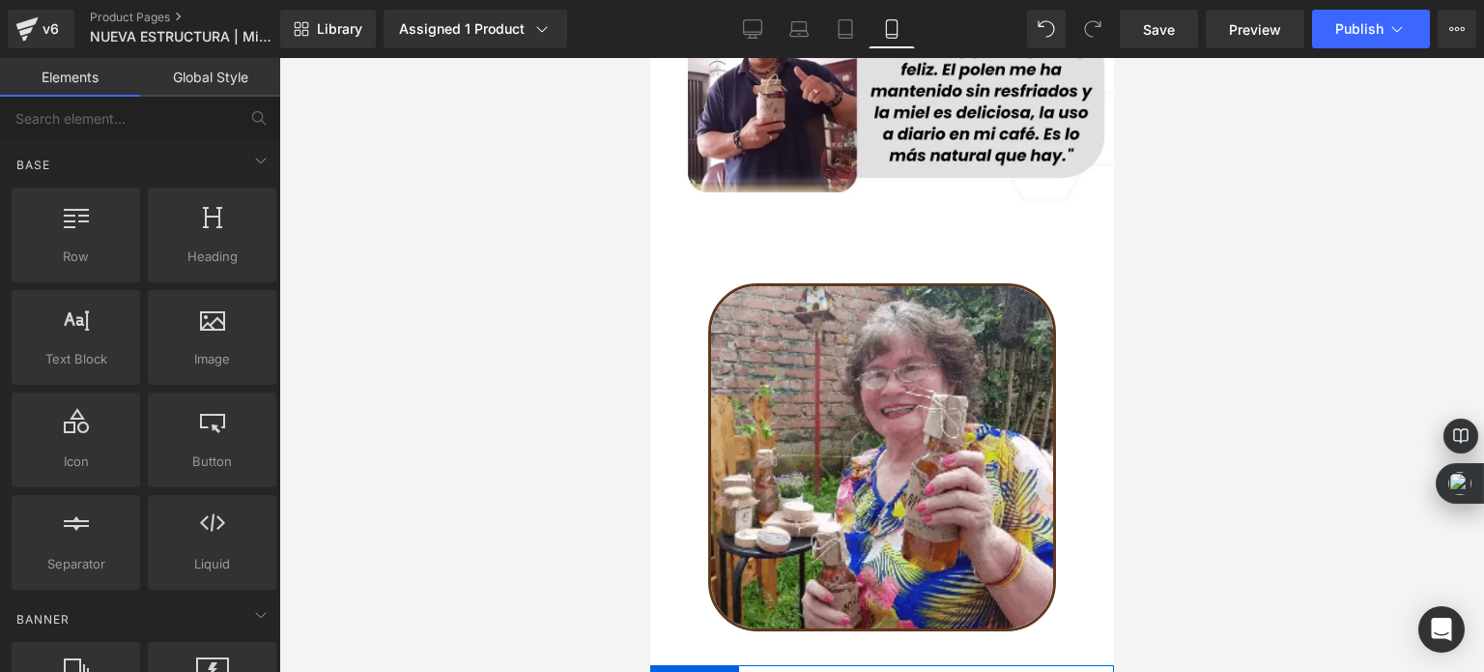
drag, startPoint x: 1446, startPoint y: 589, endPoint x: 797, endPoint y: 531, distance: 651.9
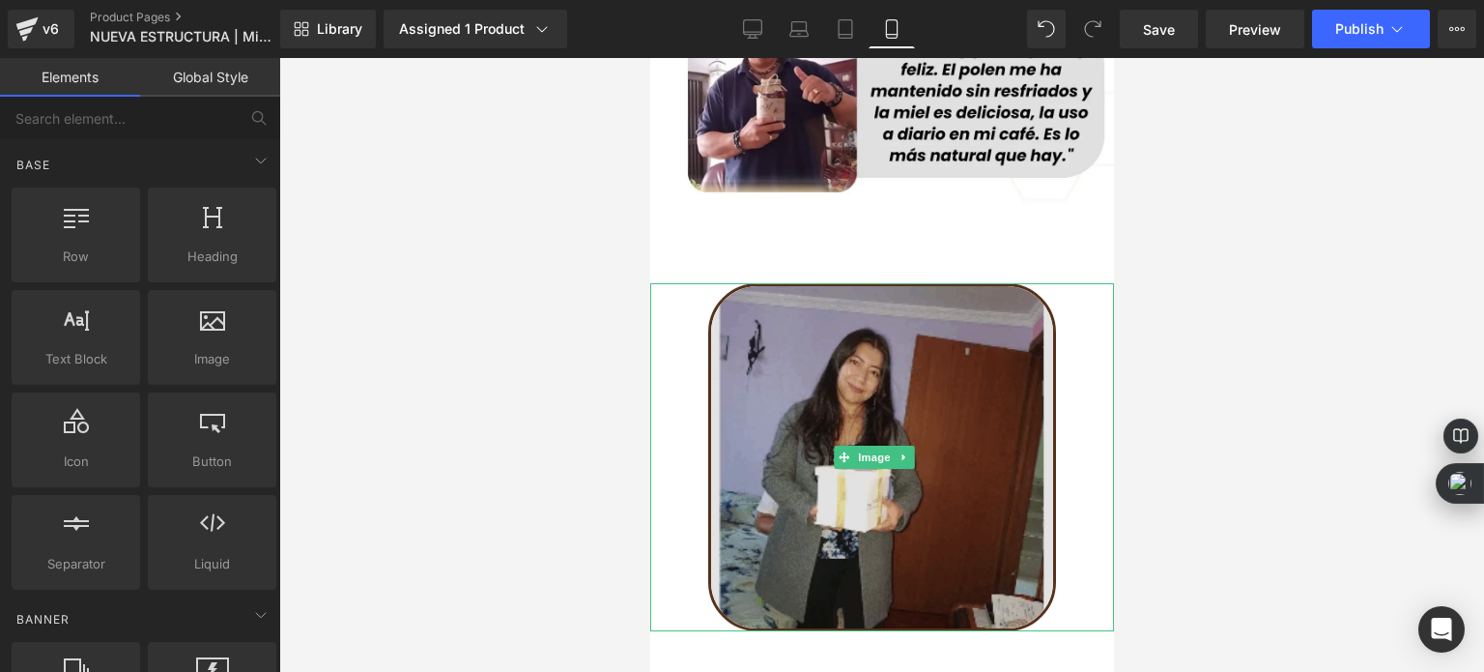
click at [837, 283] on img at bounding box center [881, 457] width 348 height 348
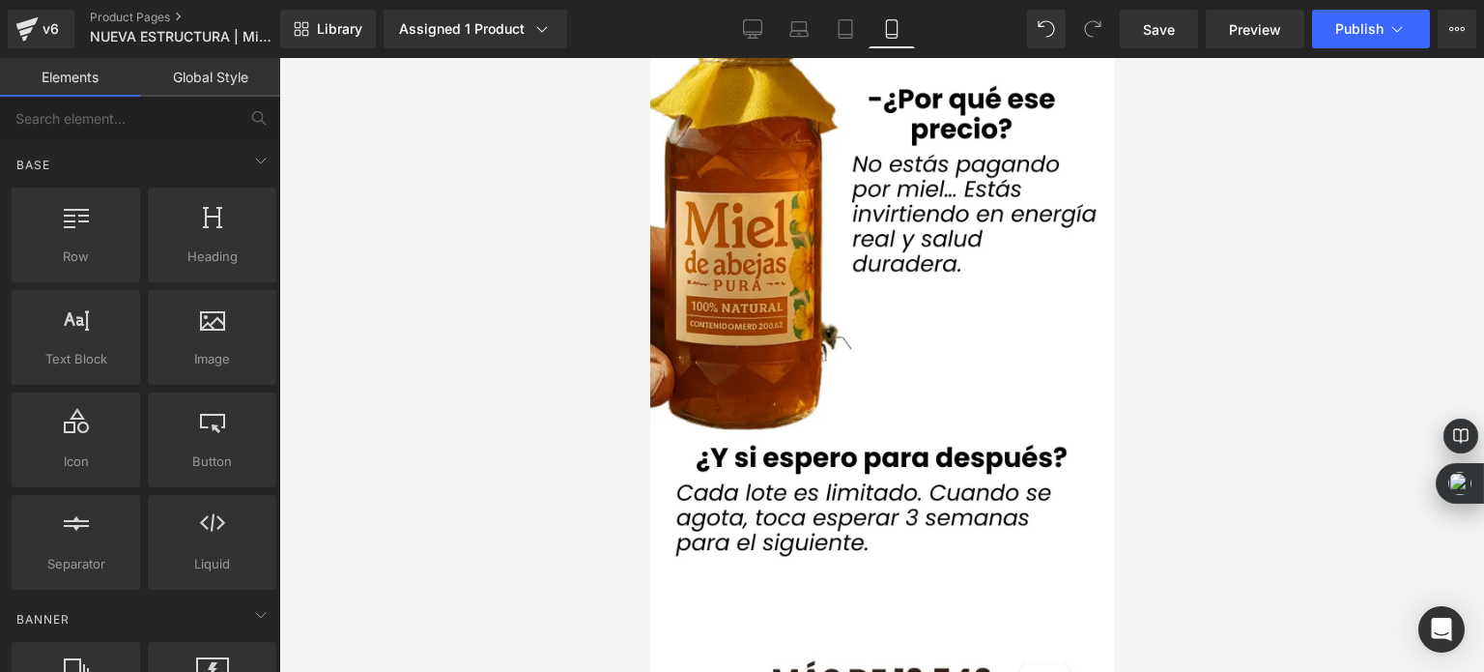
drag, startPoint x: 537, startPoint y: 211, endPoint x: 585, endPoint y: 201, distance: 48.3
click at [537, 210] on div at bounding box center [881, 365] width 1205 height 614
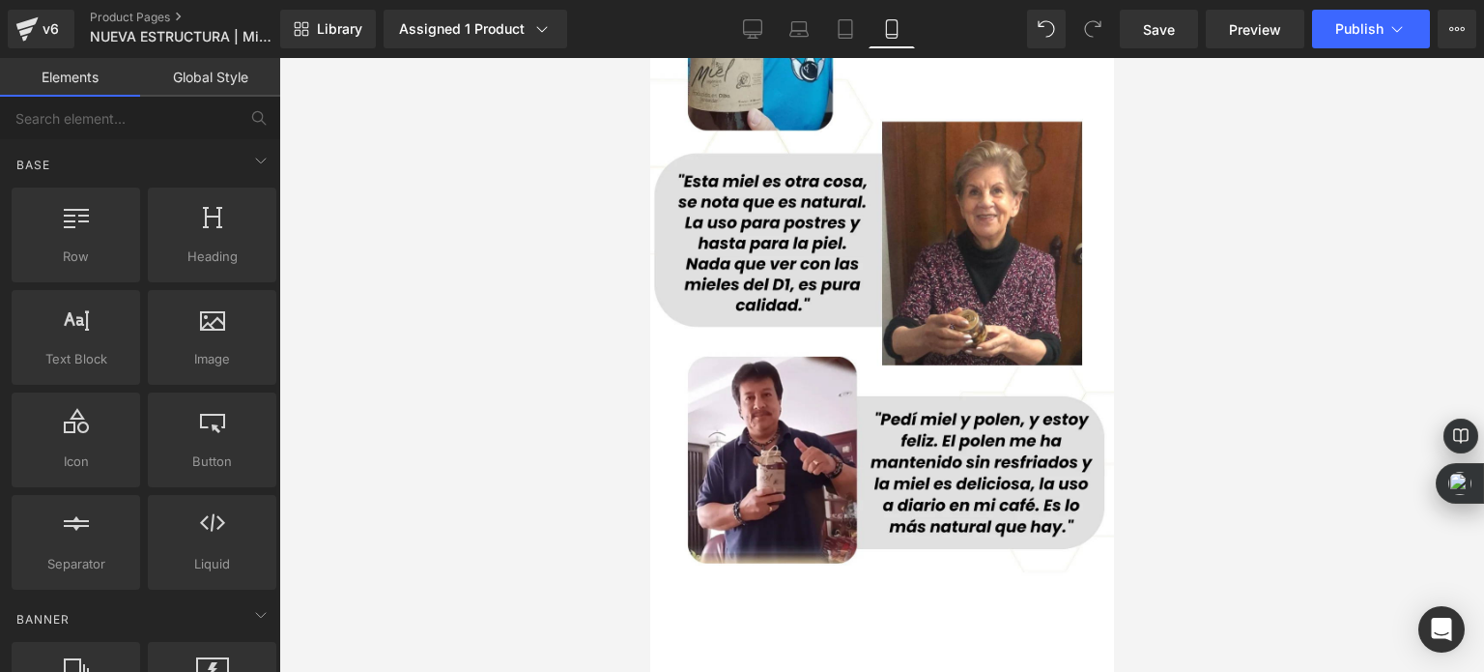
scroll to position [10296, 0]
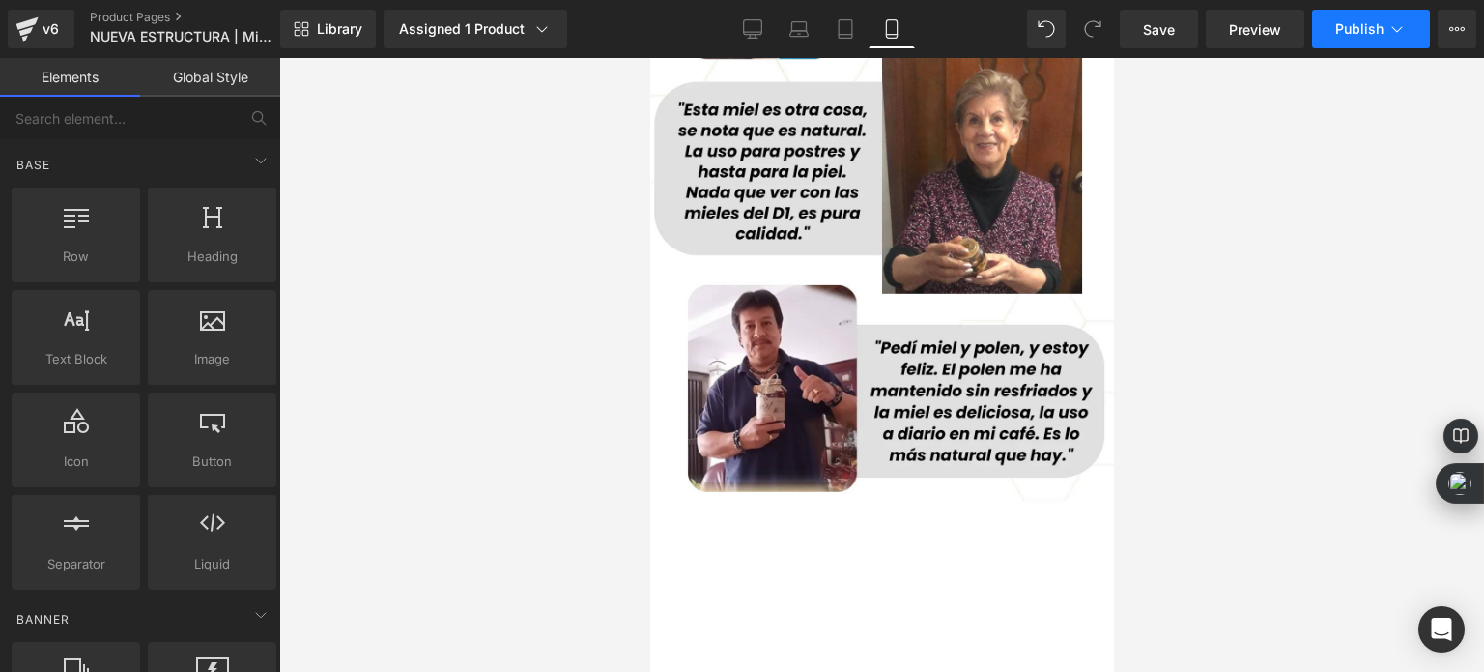
click at [1327, 31] on button "Publish" at bounding box center [1371, 29] width 118 height 39
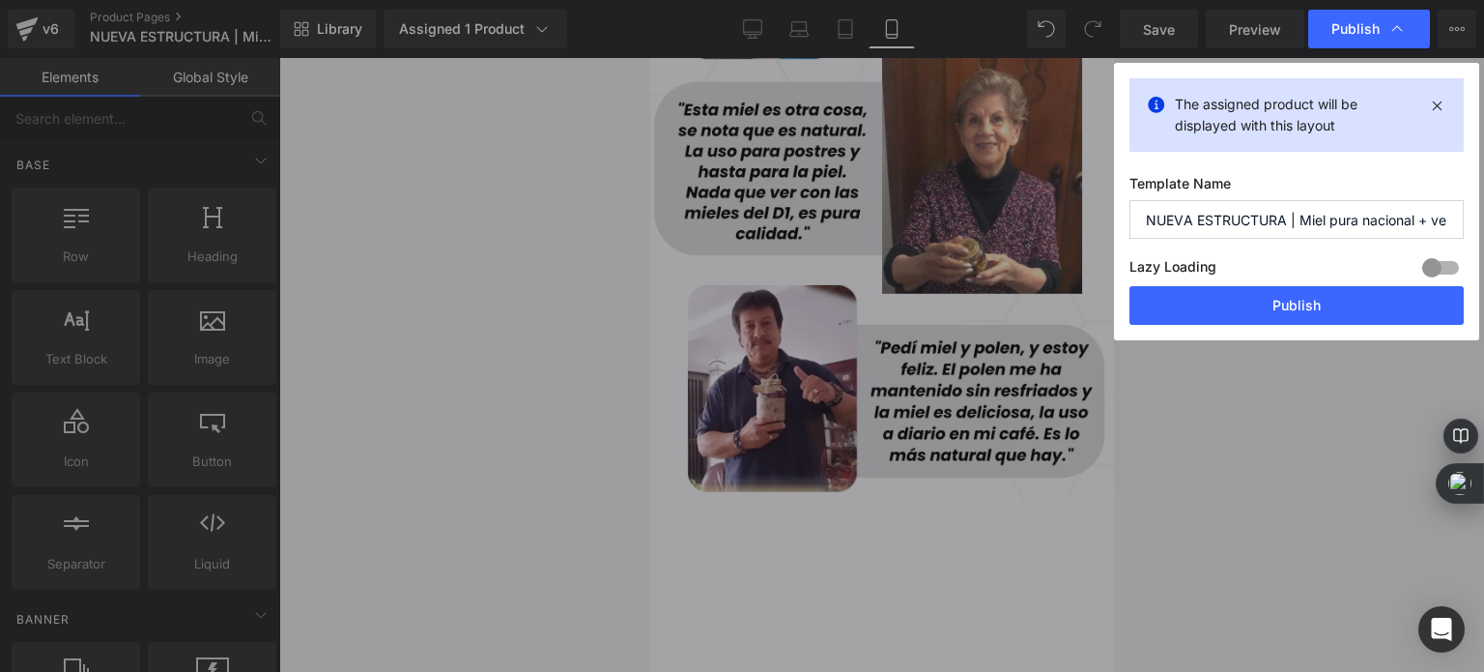
click at [1240, 299] on button "Publish" at bounding box center [1297, 305] width 334 height 39
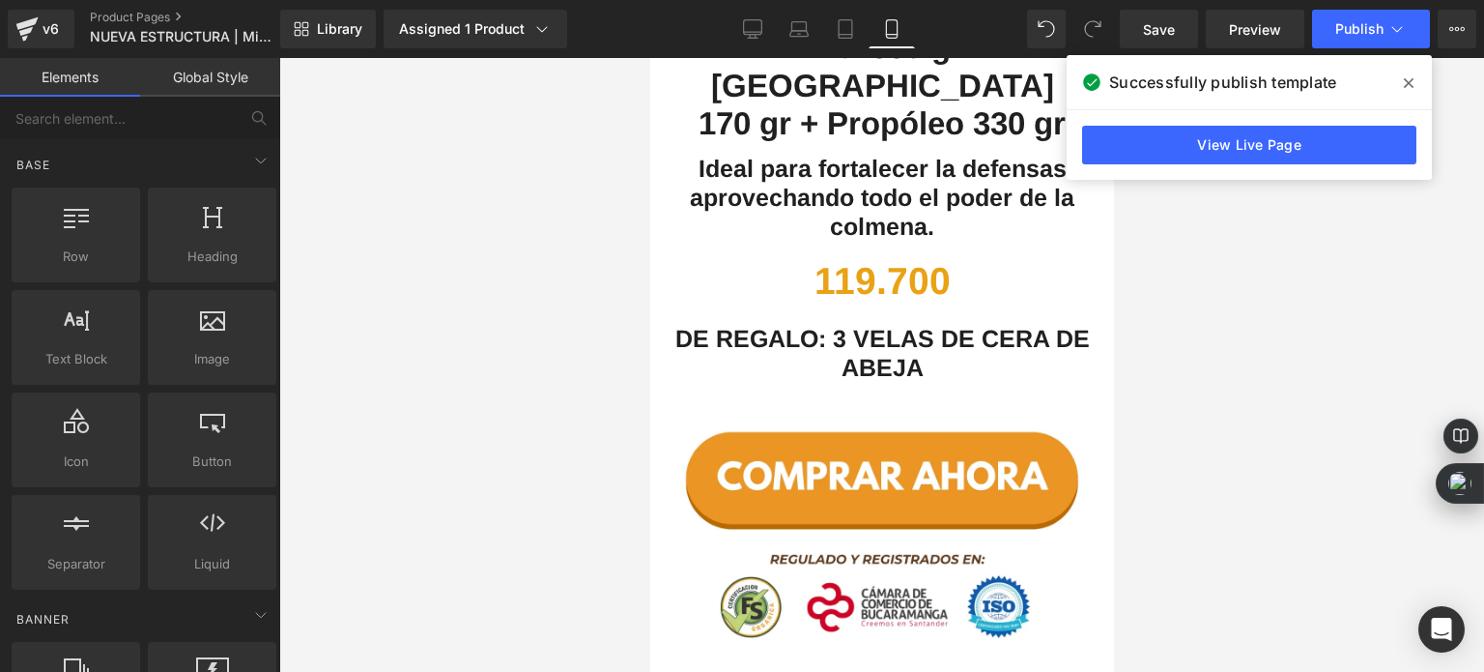
scroll to position [5765, 0]
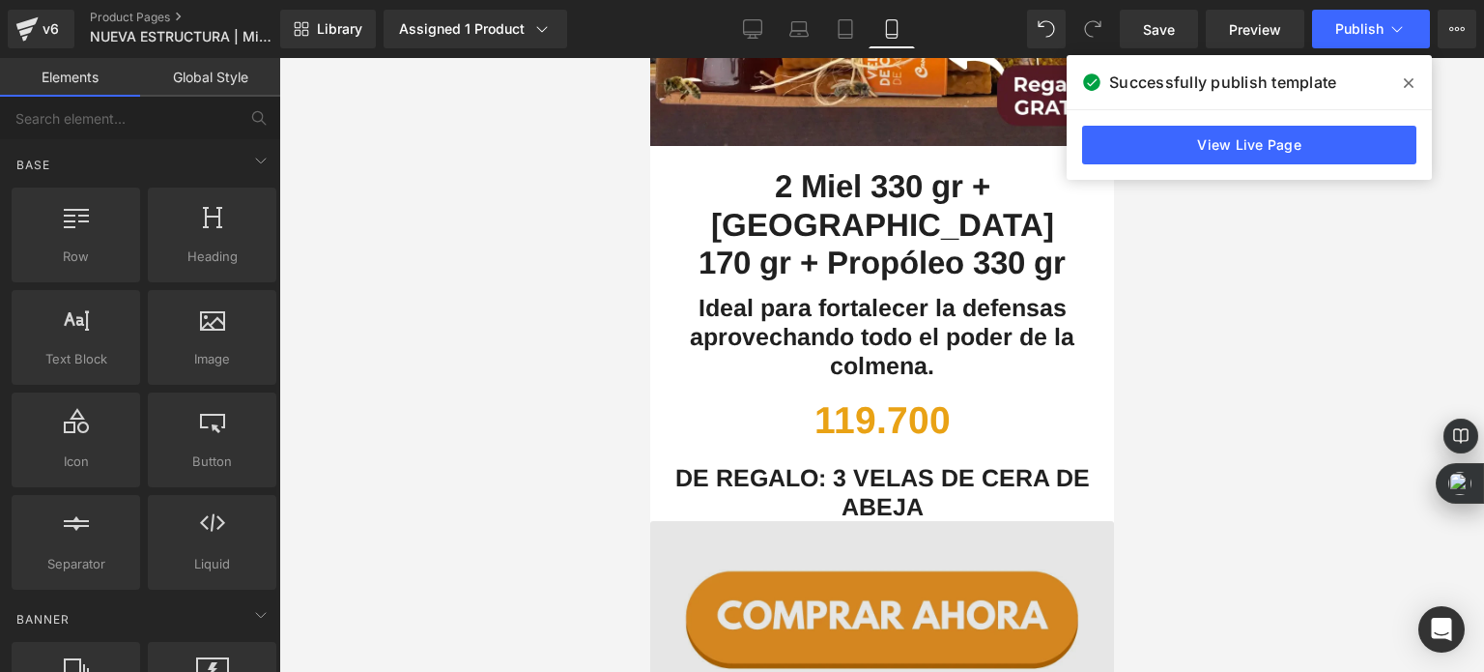
click at [898, 521] on img at bounding box center [881, 681] width 464 height 321
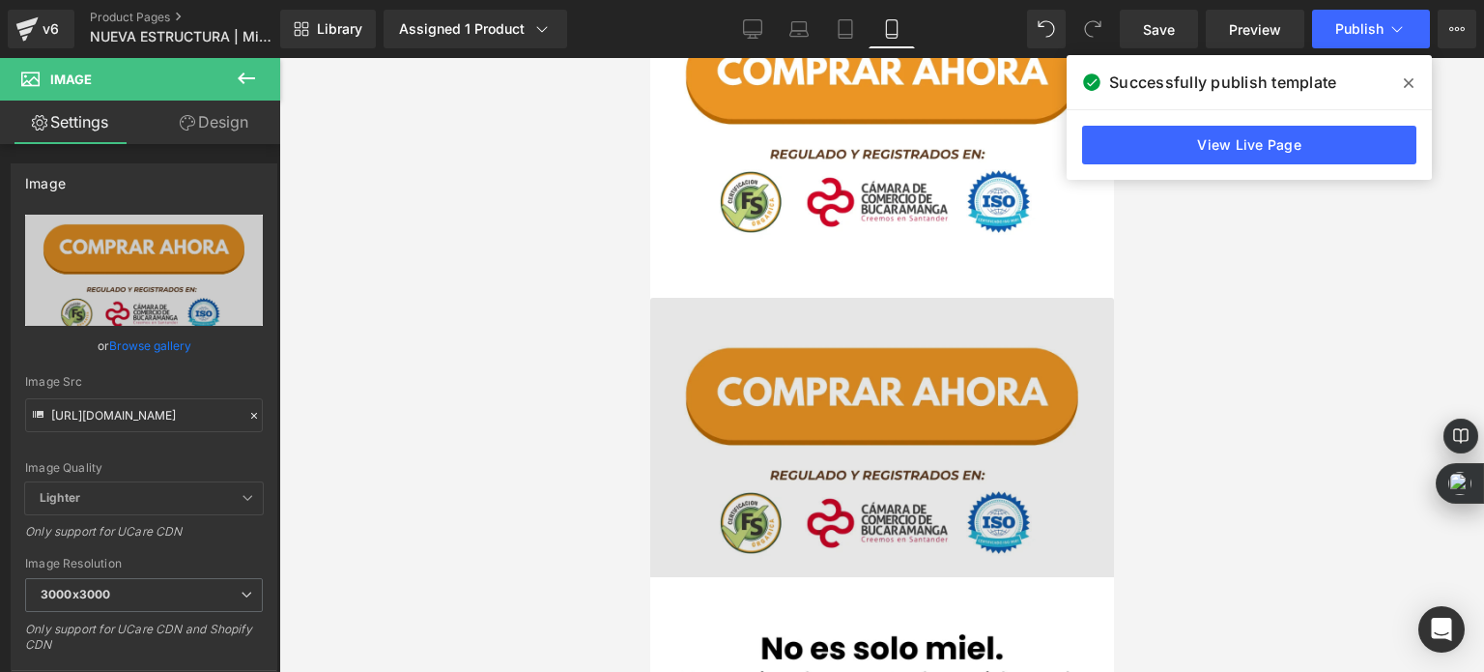
scroll to position [6328, 0]
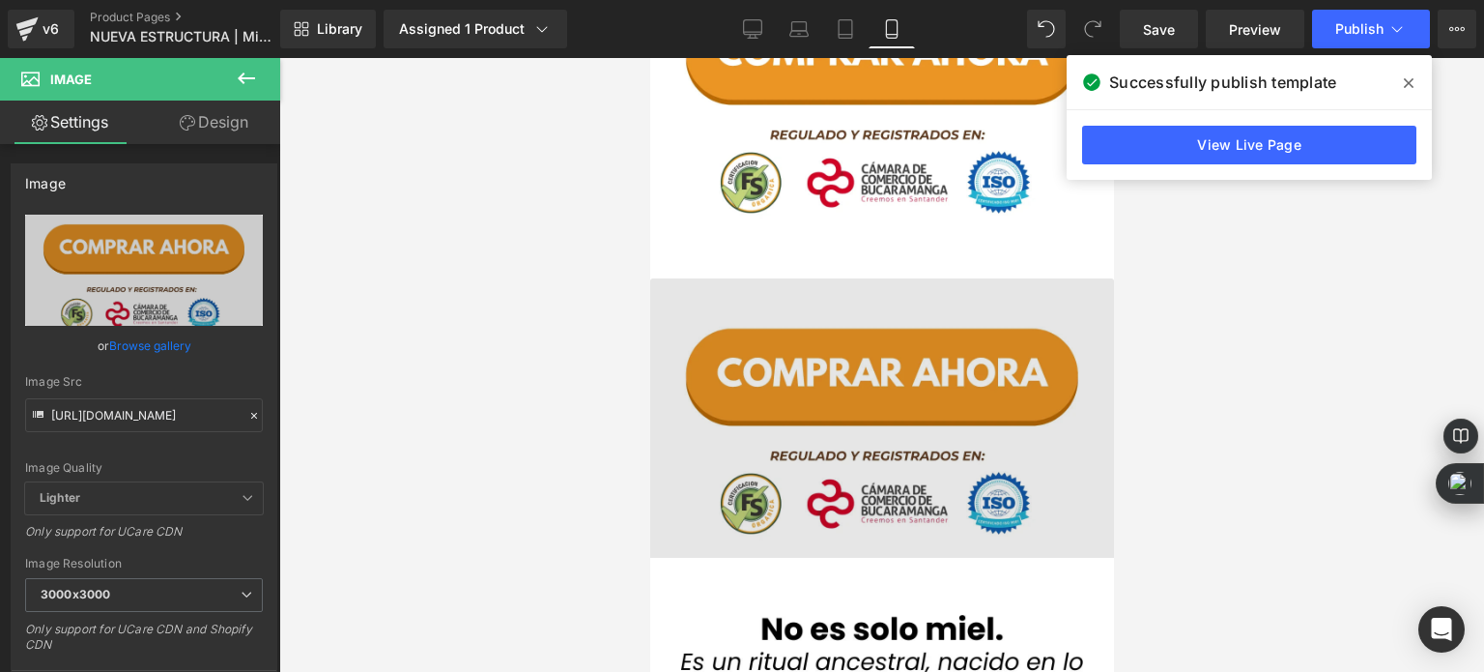
click at [847, 294] on div "Image" at bounding box center [881, 438] width 464 height 321
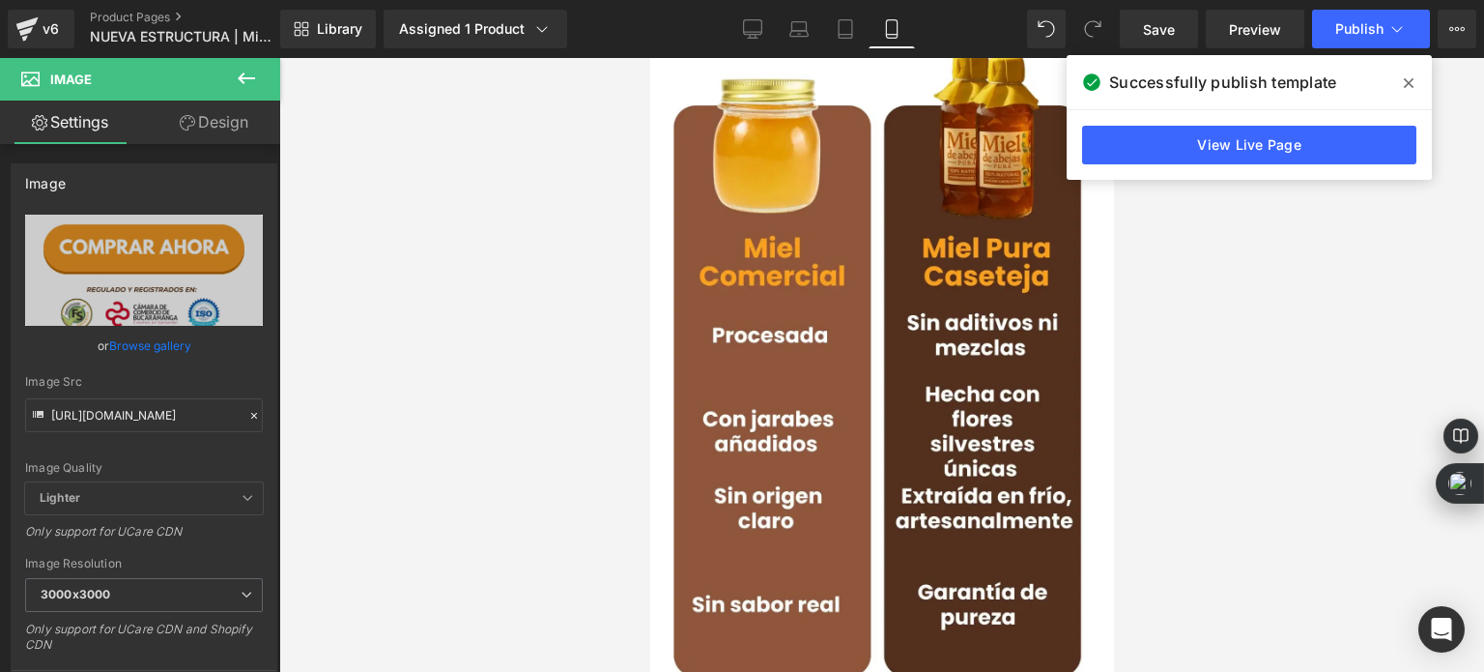
scroll to position [7681, 0]
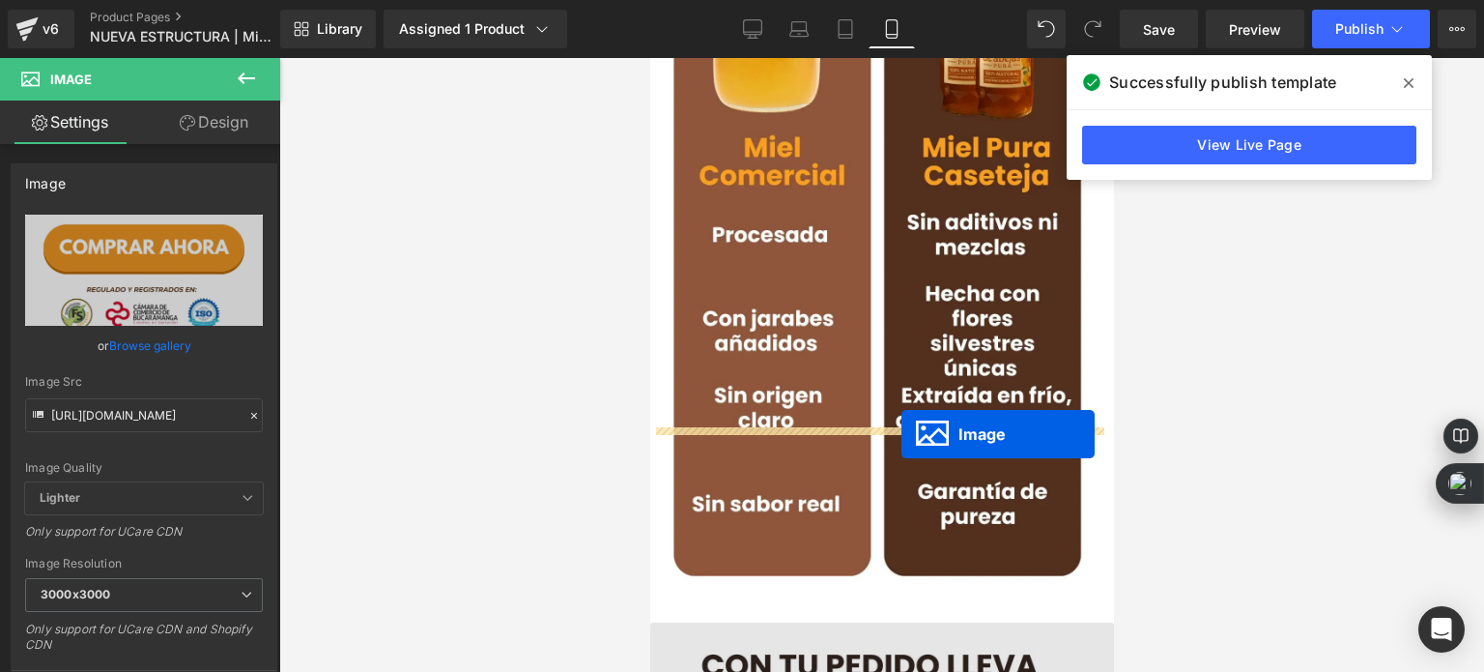
drag, startPoint x: 876, startPoint y: 286, endPoint x: 901, endPoint y: 435, distance: 150.8
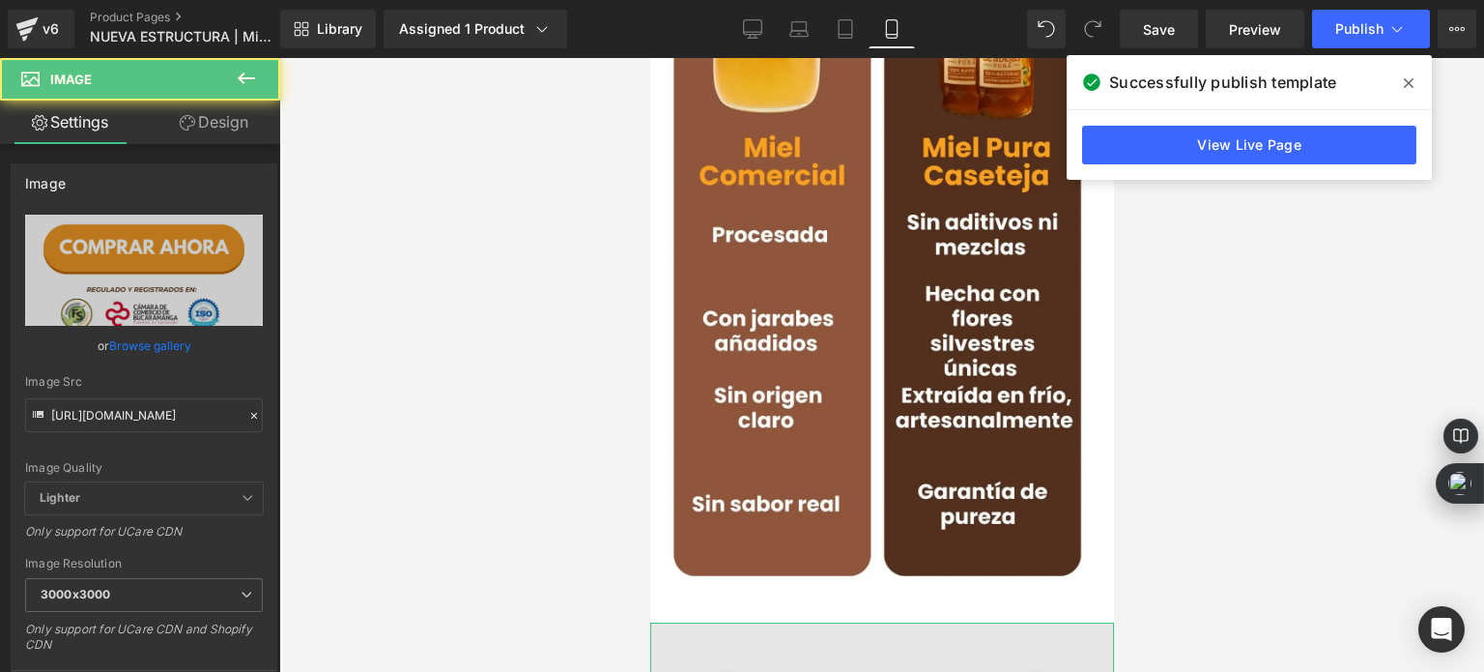
scroll to position [7826, 0]
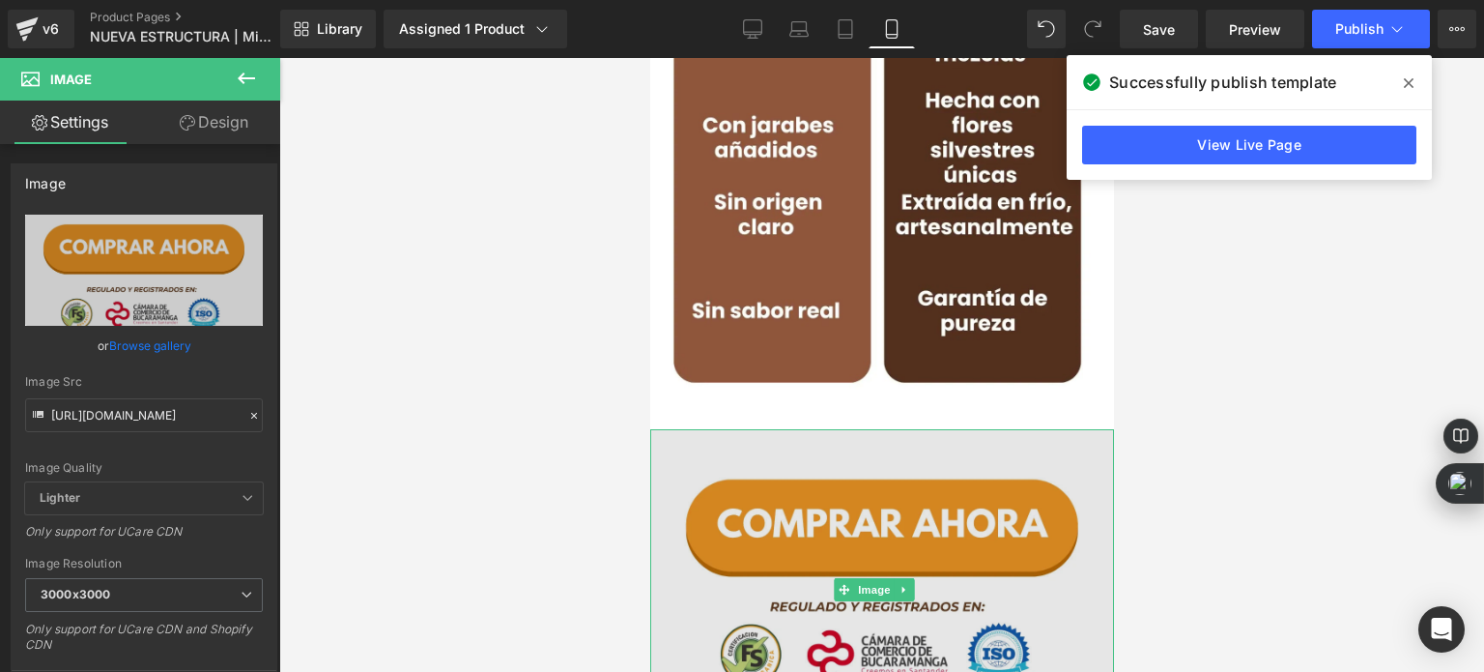
drag, startPoint x: 1486, startPoint y: 562, endPoint x: 836, endPoint y: 503, distance: 653.0
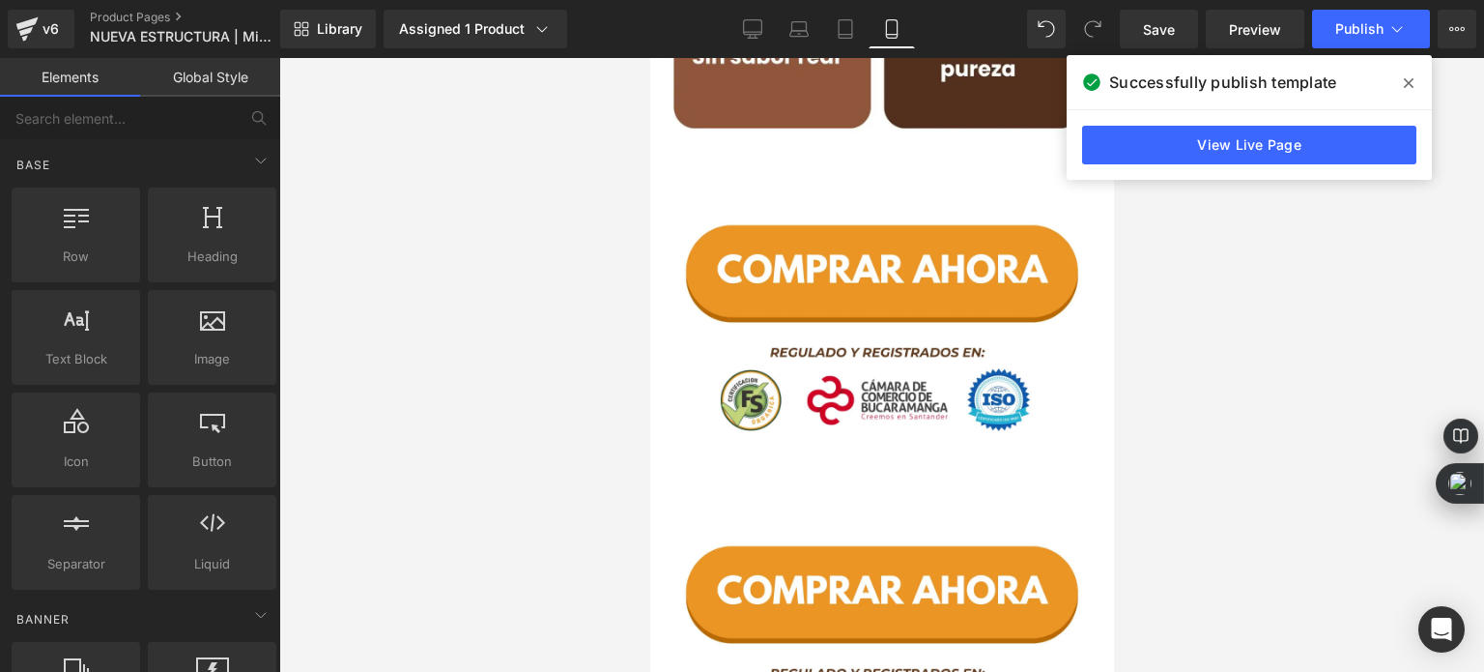
click at [548, 382] on div at bounding box center [881, 365] width 1205 height 614
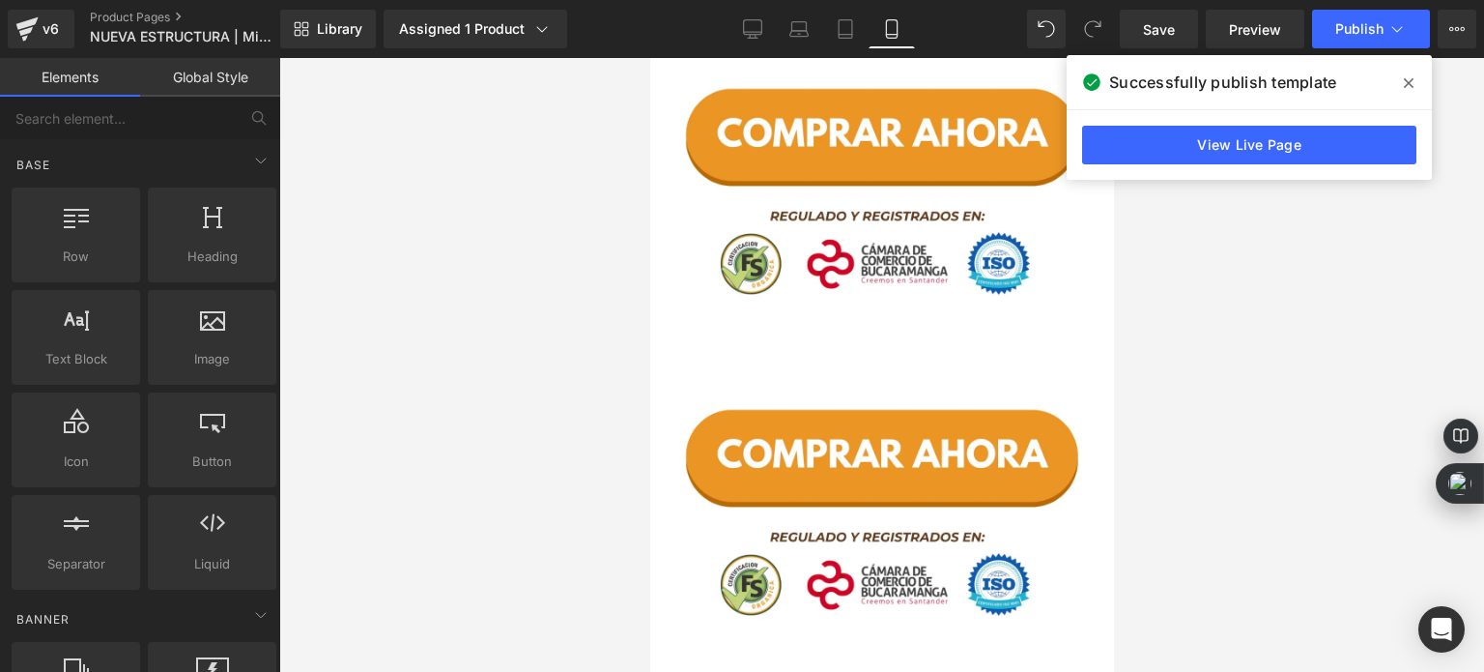
scroll to position [8237, 0]
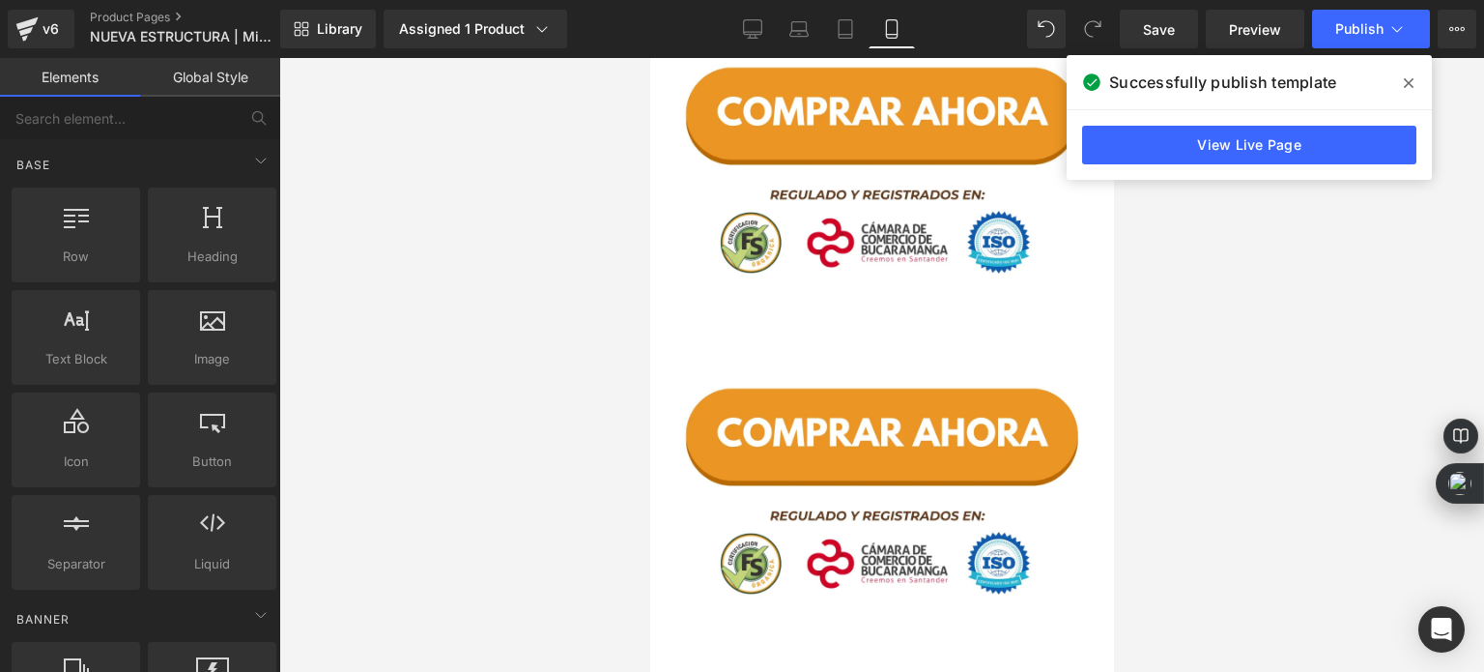
drag, startPoint x: 851, startPoint y: 343, endPoint x: 862, endPoint y: 301, distance: 42.9
click at [851, 342] on img at bounding box center [881, 498] width 464 height 321
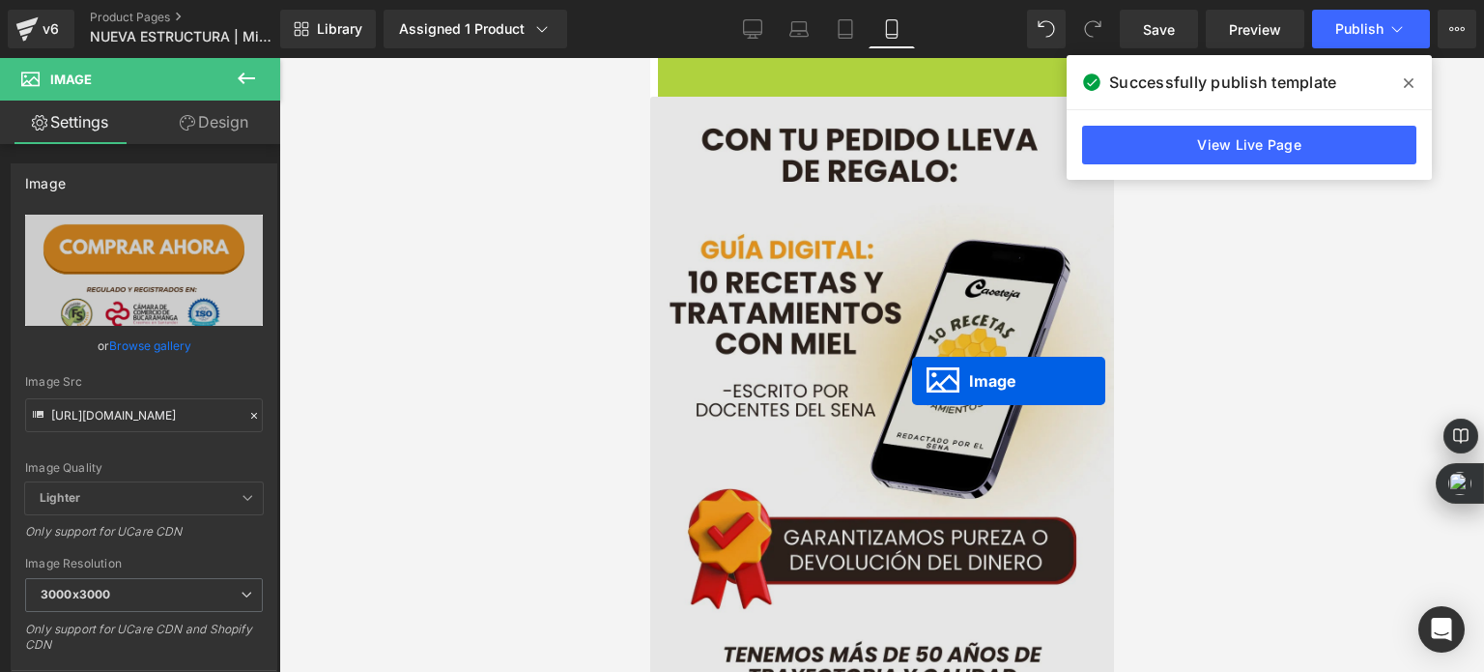
scroll to position [8914, 0]
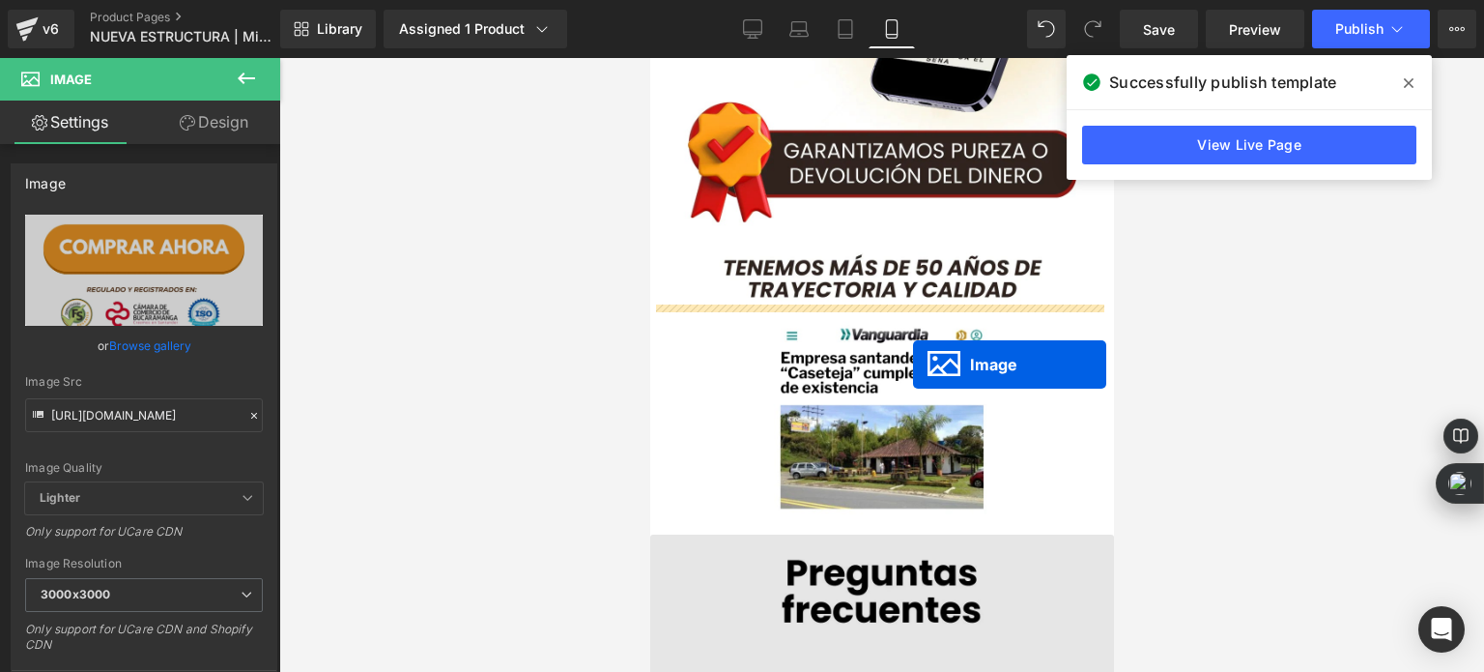
drag, startPoint x: 870, startPoint y: 282, endPoint x: 912, endPoint y: 365, distance: 93.3
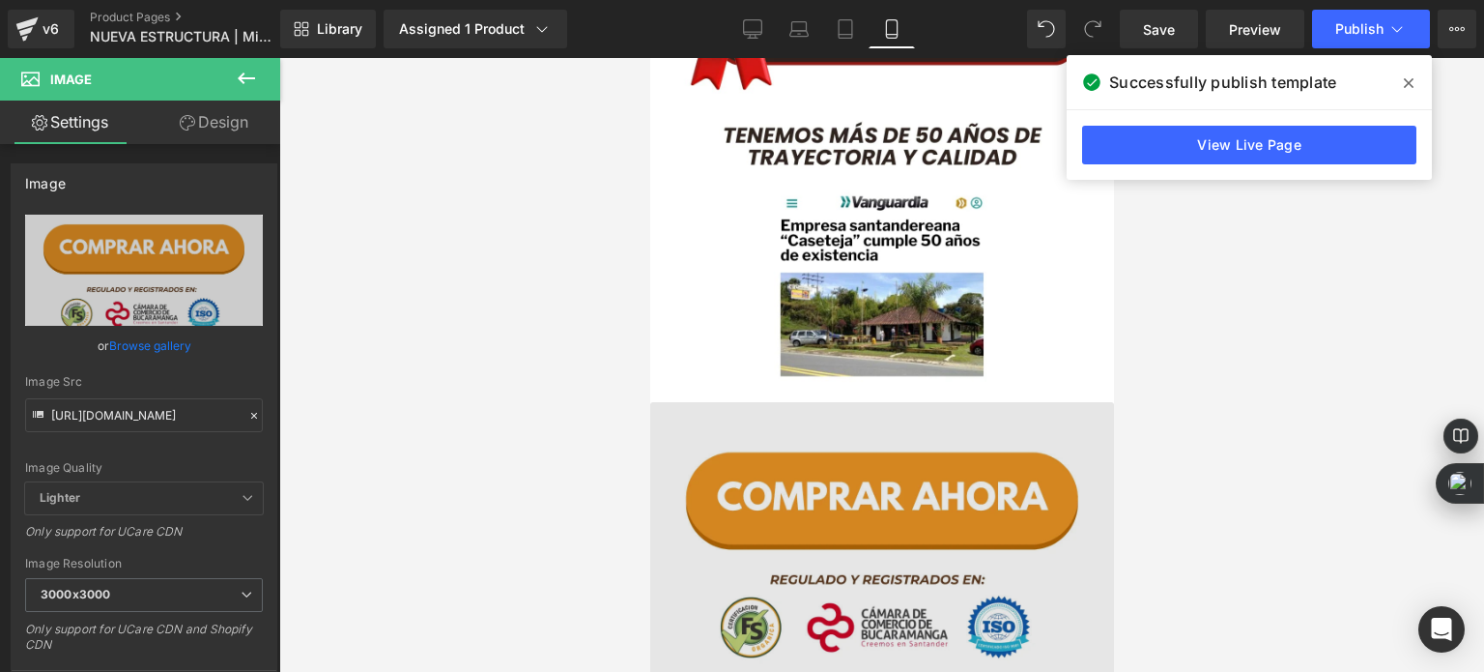
scroll to position [8901, 0]
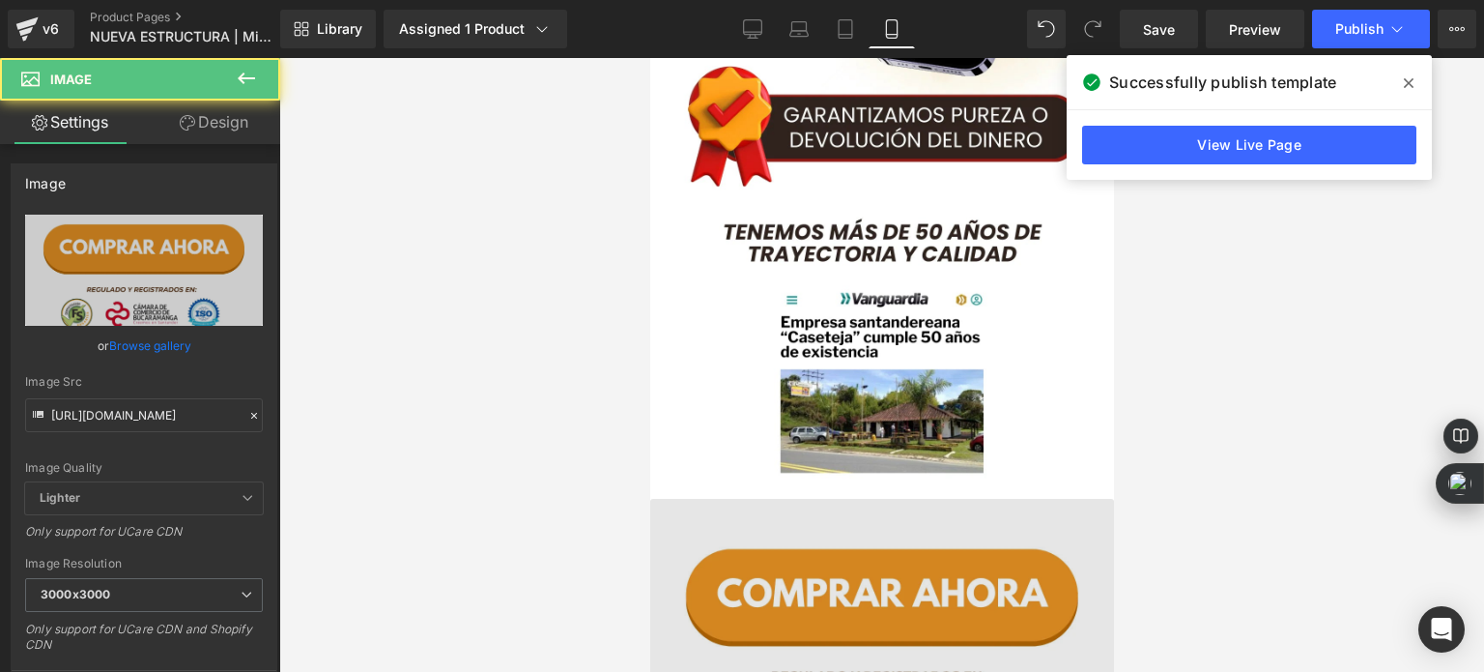
click at [879, 499] on img at bounding box center [881, 659] width 464 height 321
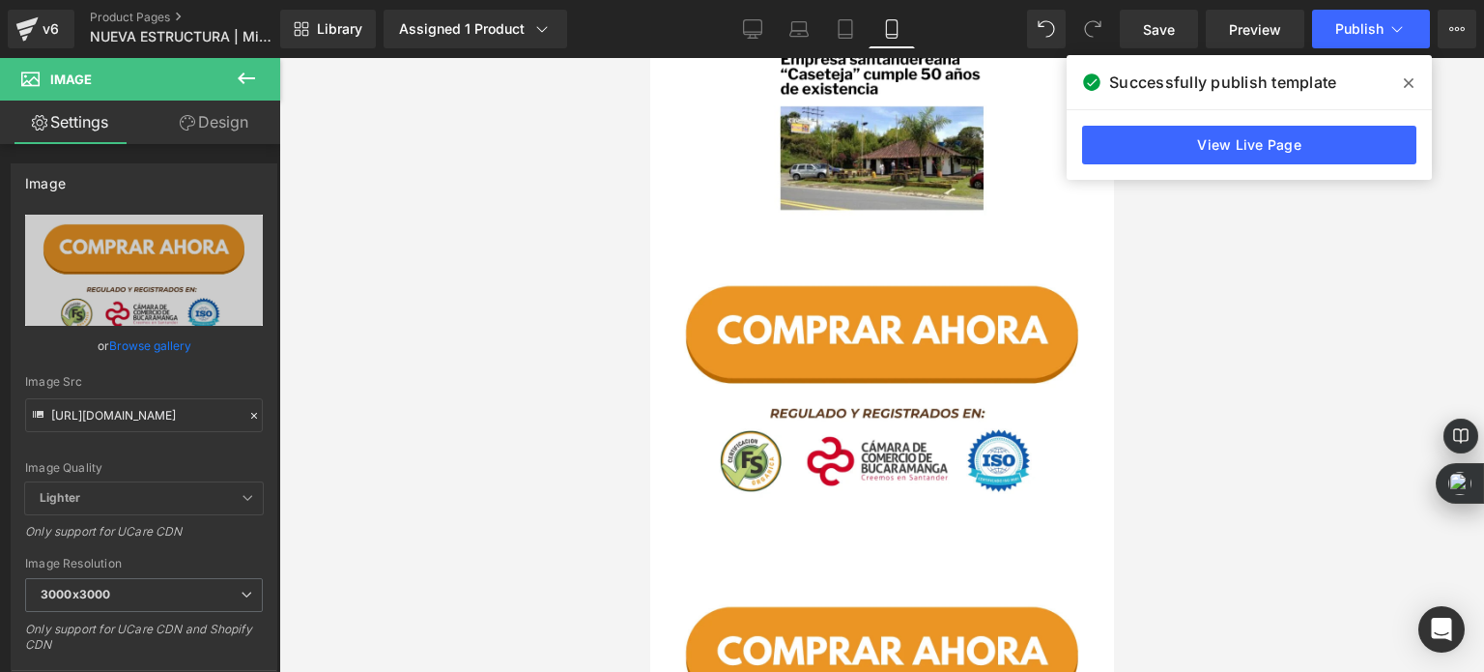
drag, startPoint x: 599, startPoint y: 371, endPoint x: 630, endPoint y: 358, distance: 33.7
click at [599, 370] on div at bounding box center [881, 365] width 1205 height 614
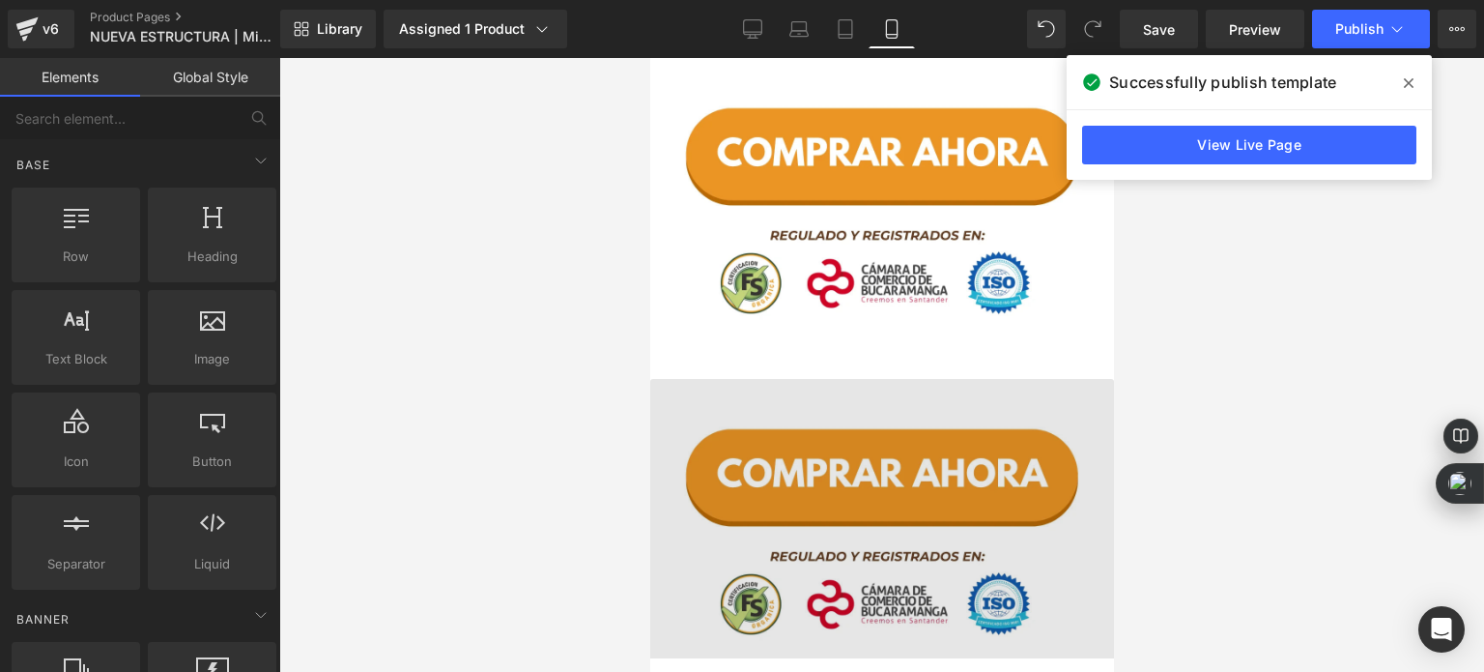
scroll to position [9348, 0]
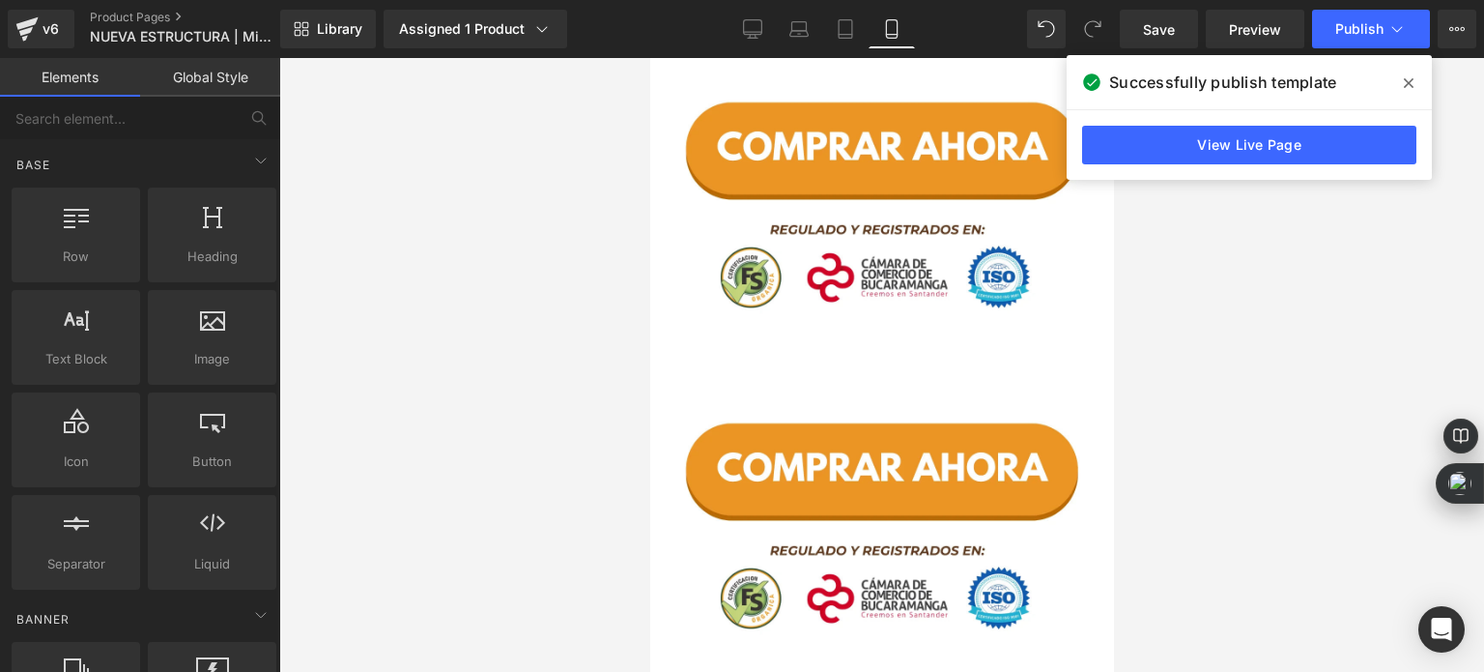
drag, startPoint x: 836, startPoint y: 340, endPoint x: 863, endPoint y: 283, distance: 63.1
click at [836, 373] on img at bounding box center [881, 533] width 464 height 321
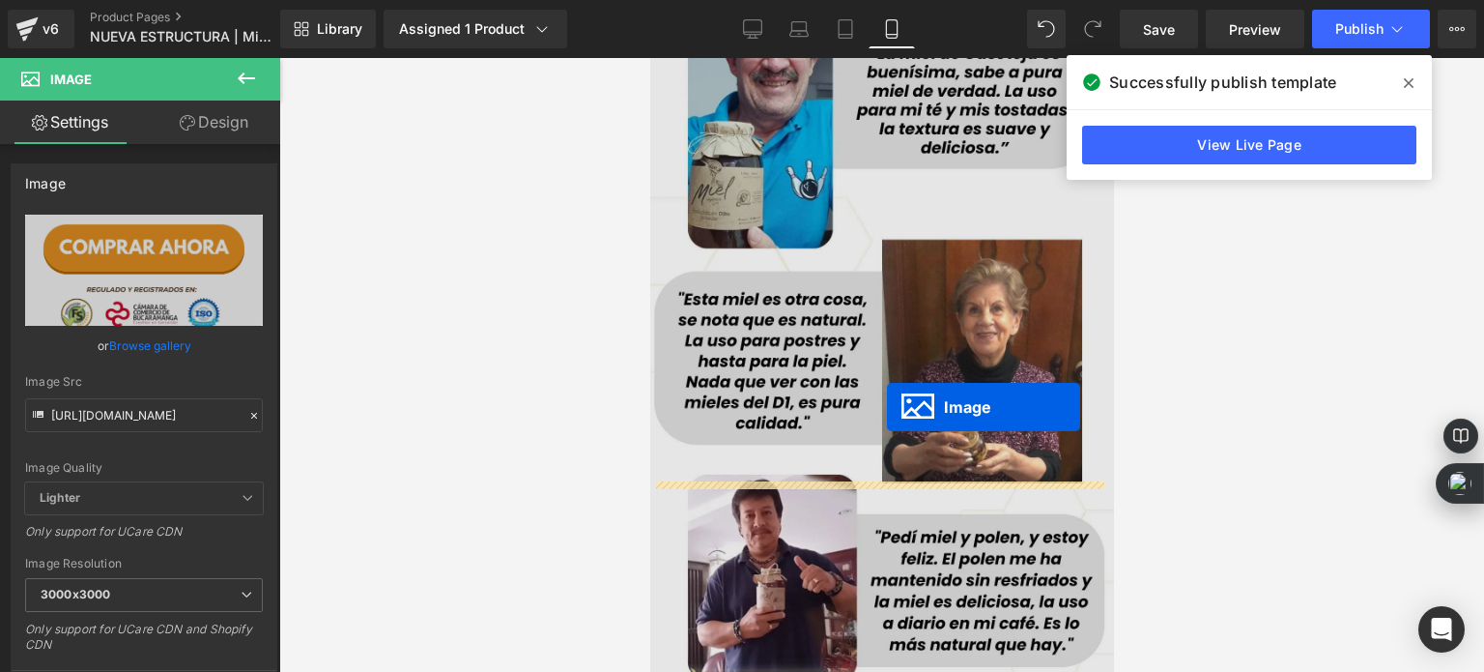
drag, startPoint x: 871, startPoint y: 284, endPoint x: 886, endPoint y: 407, distance: 123.7
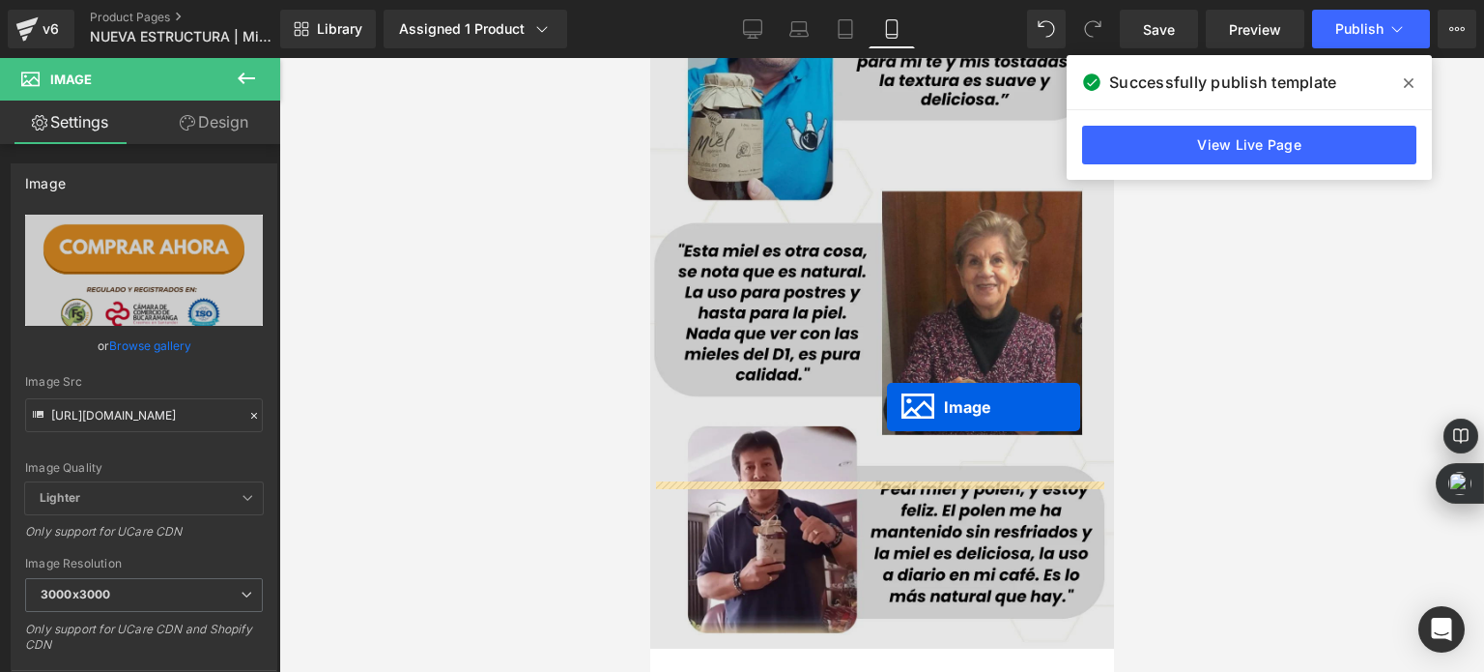
scroll to position [10749, 0]
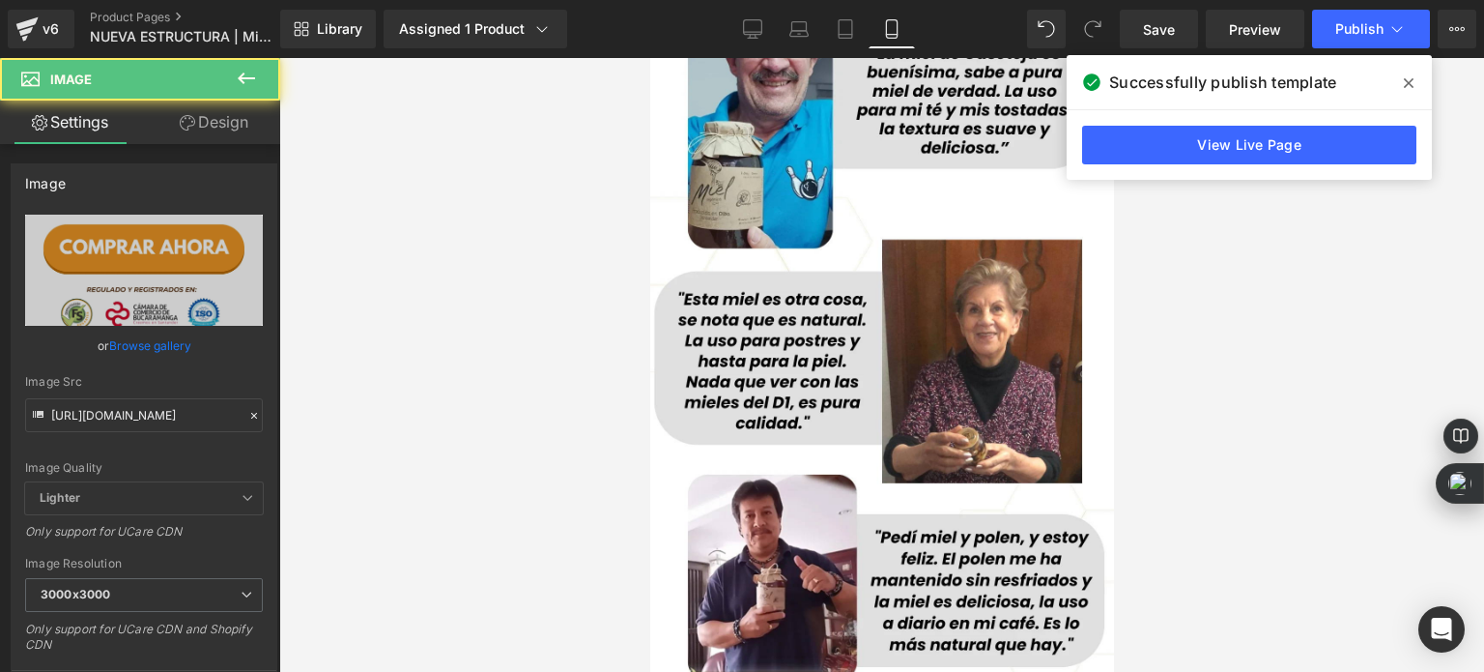
click at [624, 329] on div at bounding box center [881, 365] width 1205 height 614
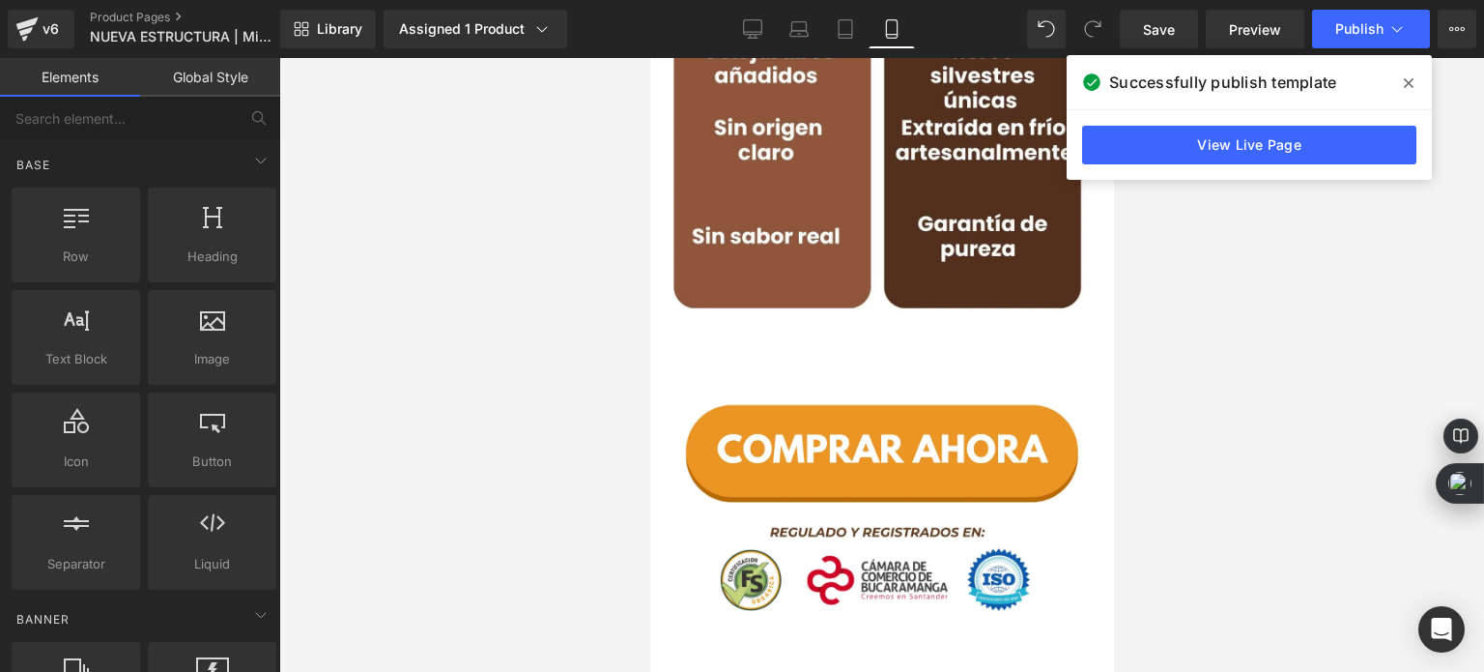
scroll to position [7657, 0]
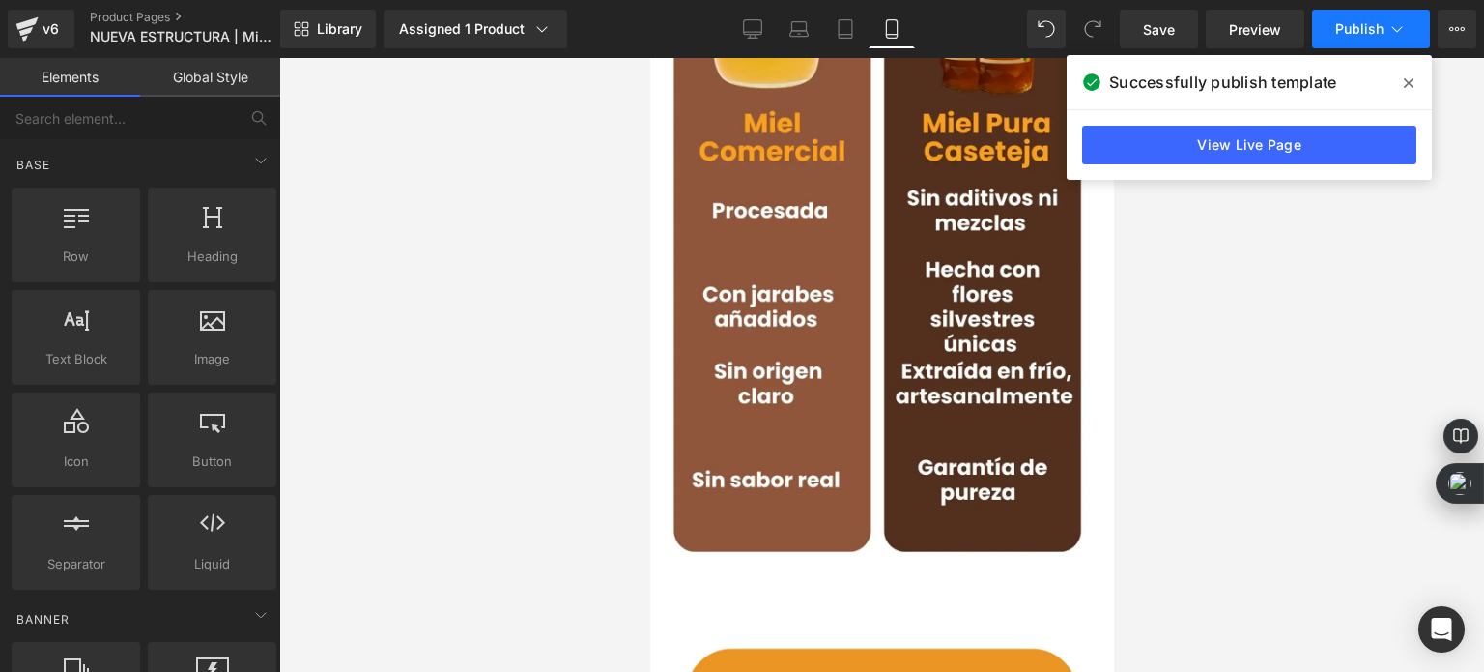
click at [1326, 35] on button "Publish" at bounding box center [1371, 29] width 118 height 39
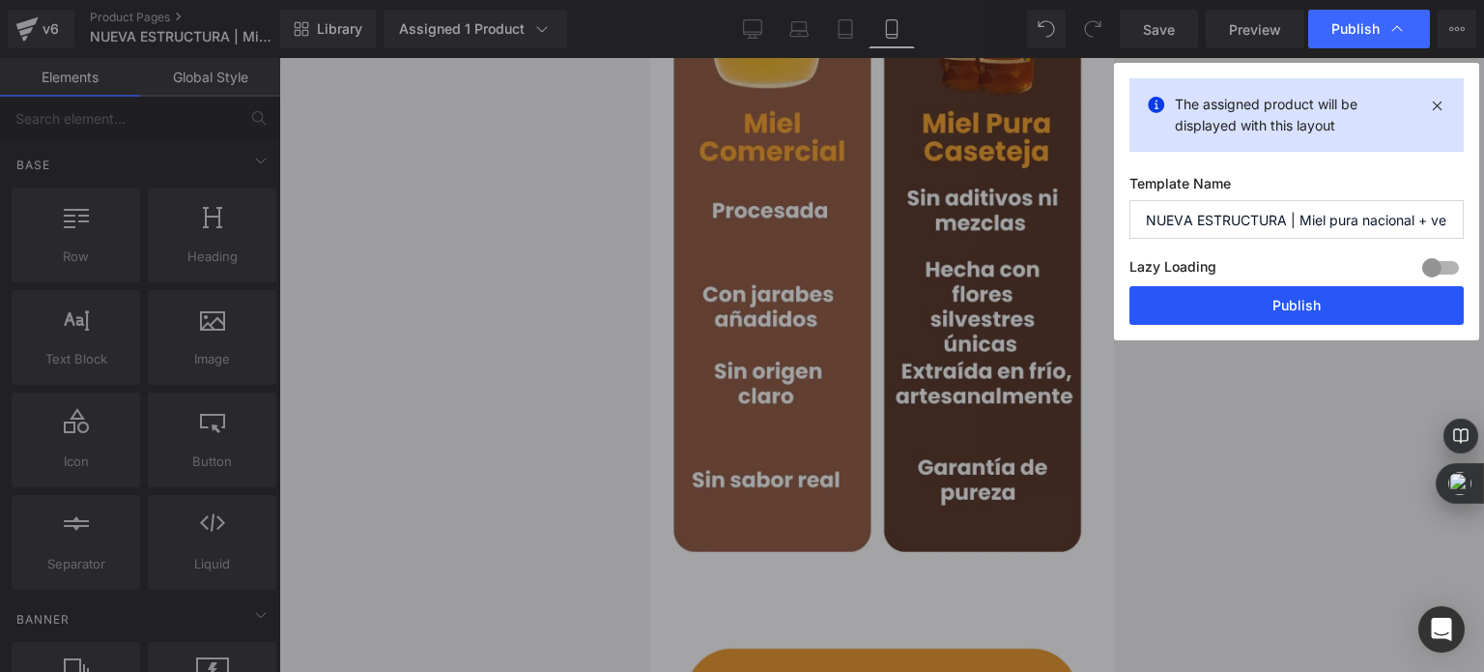
click at [1257, 306] on button "Publish" at bounding box center [1297, 305] width 334 height 39
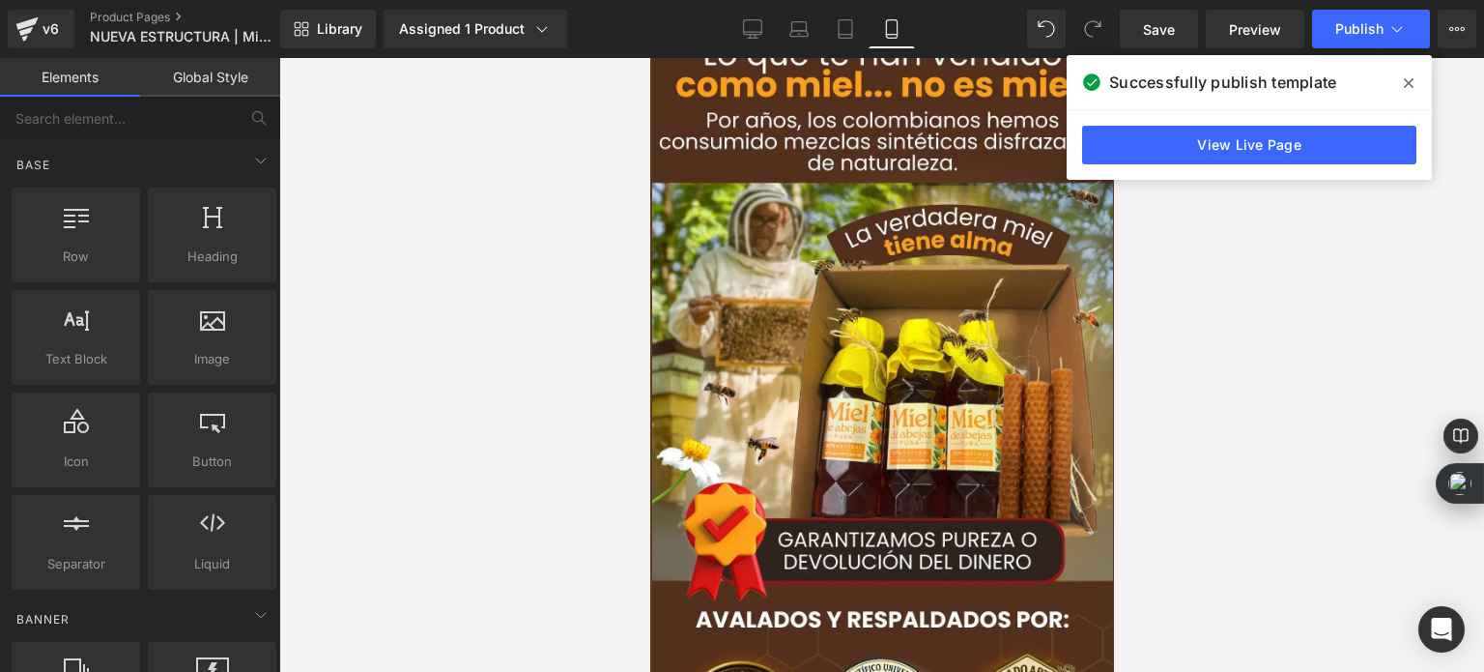
scroll to position [0, 0]
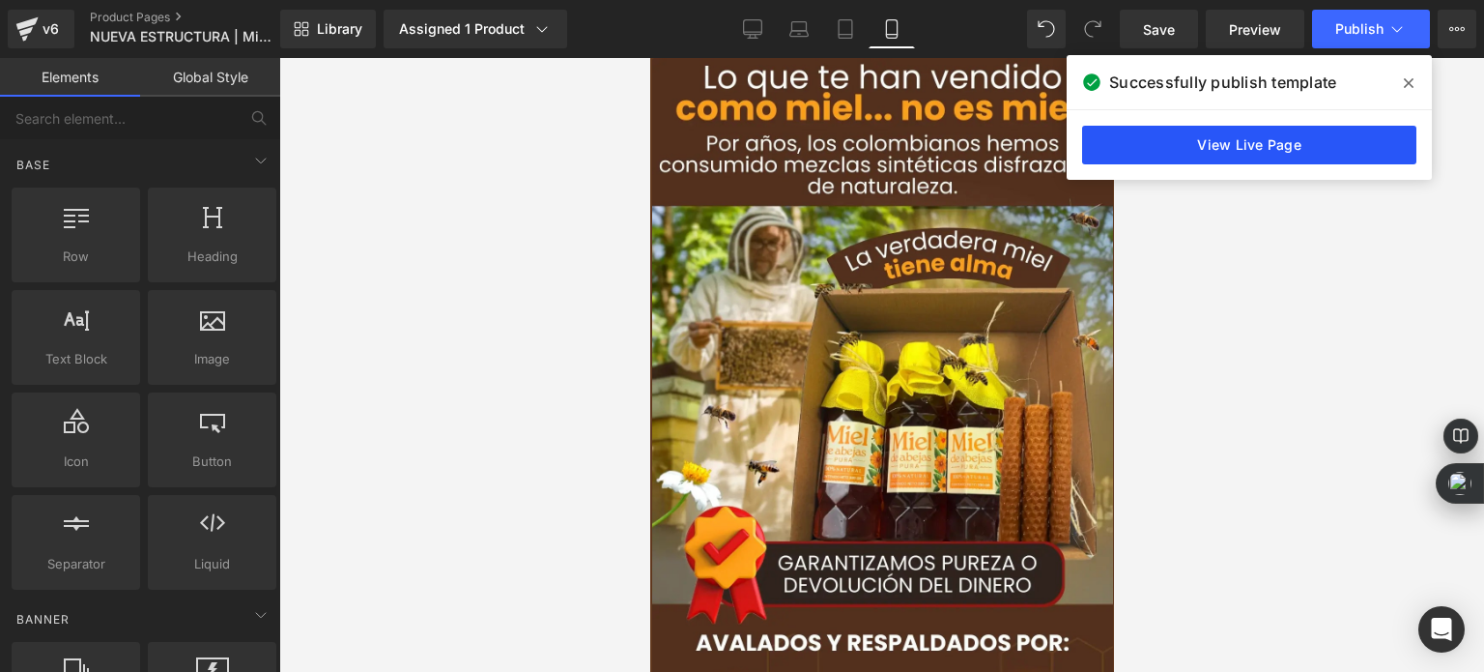
click at [1121, 152] on link "View Live Page" at bounding box center [1249, 145] width 334 height 39
